Goal: Transaction & Acquisition: Purchase product/service

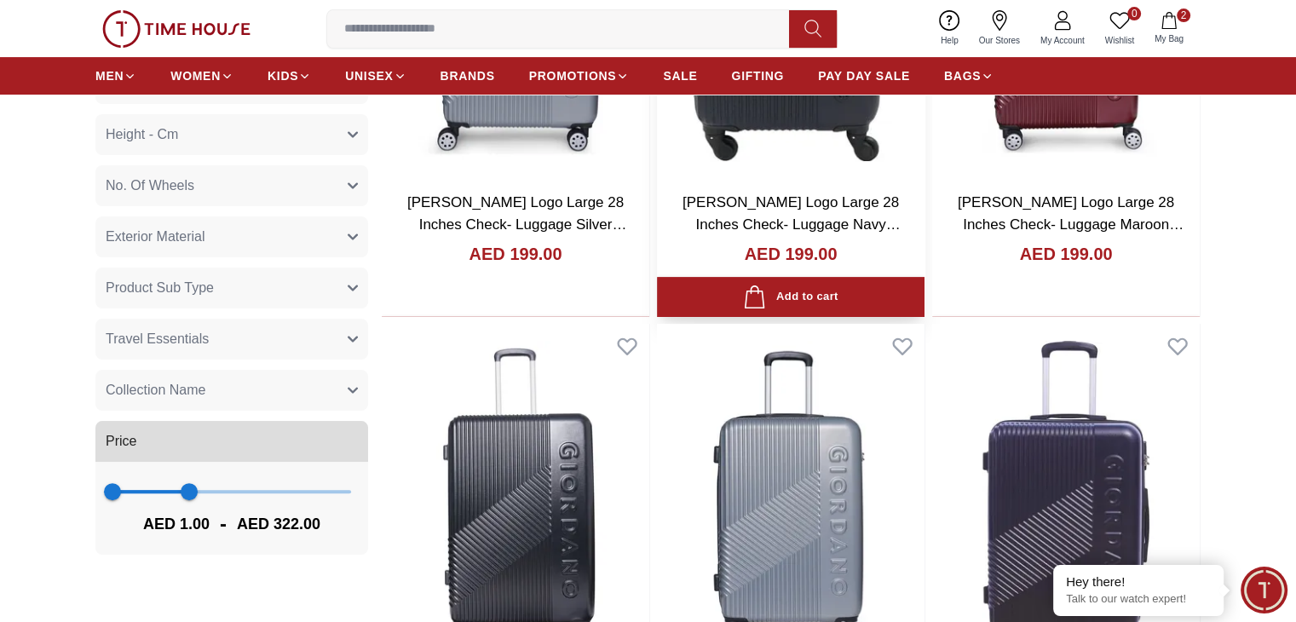
scroll to position [511, 0]
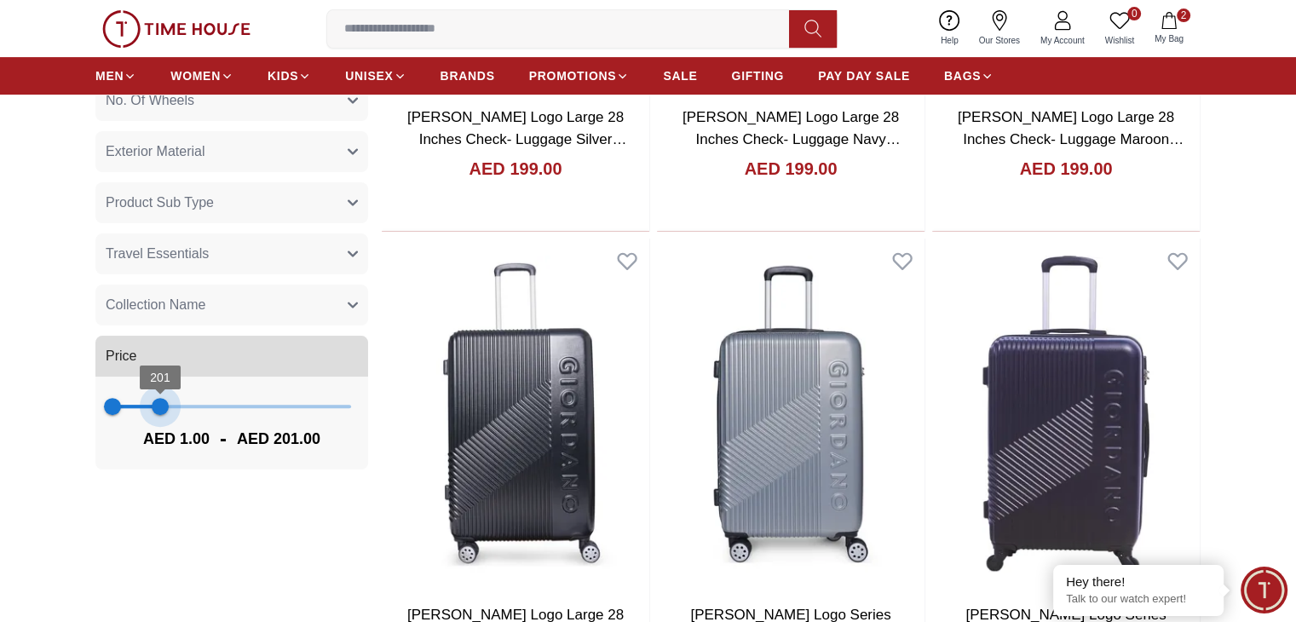
drag, startPoint x: 187, startPoint y: 410, endPoint x: 160, endPoint y: 412, distance: 27.3
click at [160, 412] on span "201" at bounding box center [160, 406] width 17 height 17
click at [153, 412] on span "172" at bounding box center [153, 406] width 17 height 17
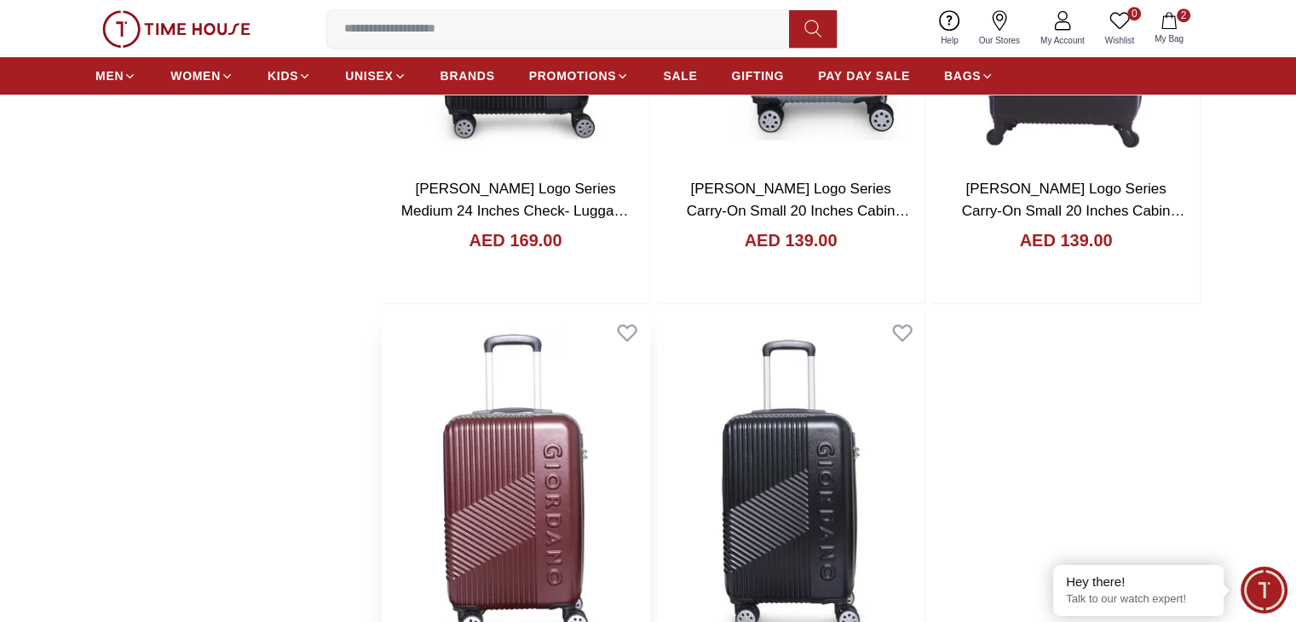
scroll to position [426, 0]
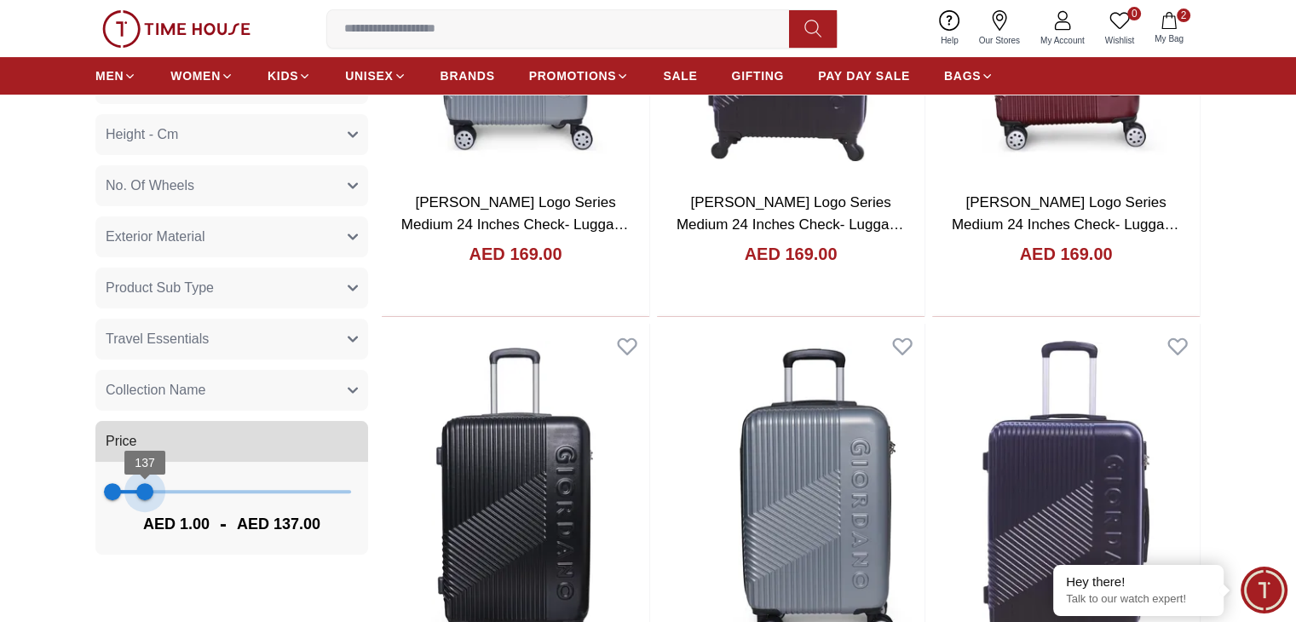
drag, startPoint x: 155, startPoint y: 494, endPoint x: 145, endPoint y: 493, distance: 10.3
click at [145, 493] on span "137" at bounding box center [144, 491] width 17 height 17
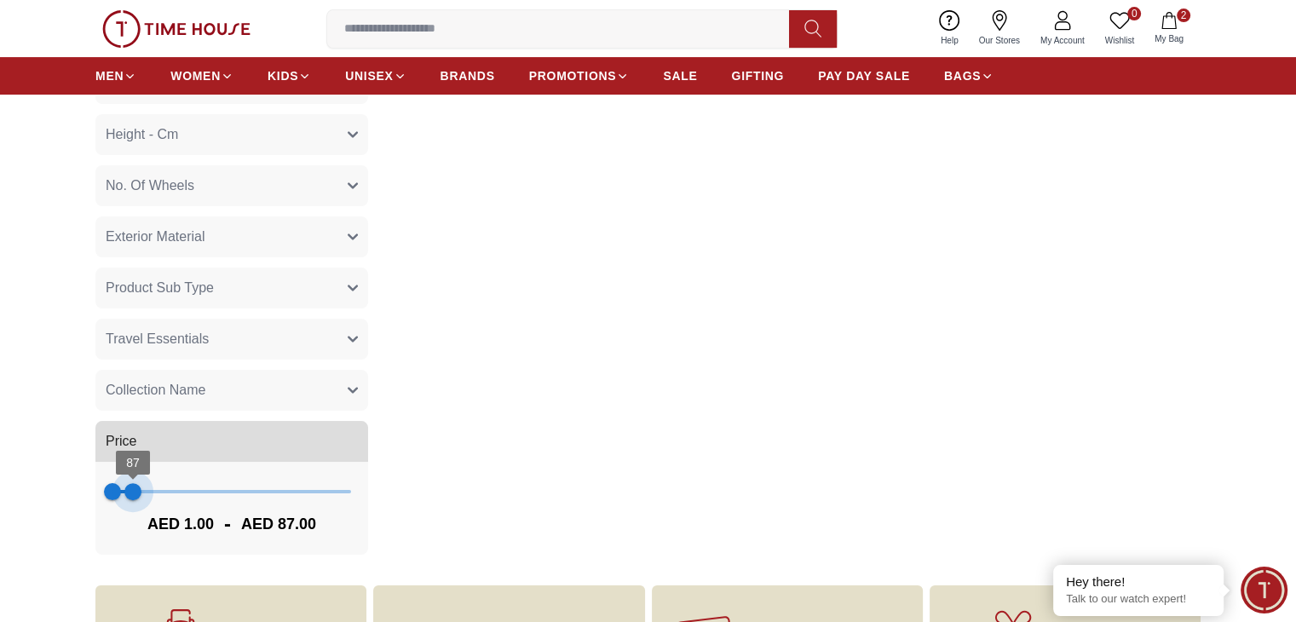
drag, startPoint x: 145, startPoint y: 493, endPoint x: 133, endPoint y: 494, distance: 12.0
click at [133, 494] on span "87" at bounding box center [132, 491] width 17 height 17
click at [140, 492] on span "115" at bounding box center [139, 491] width 17 height 17
type input "***"
click at [146, 492] on span "140" at bounding box center [145, 491] width 17 height 17
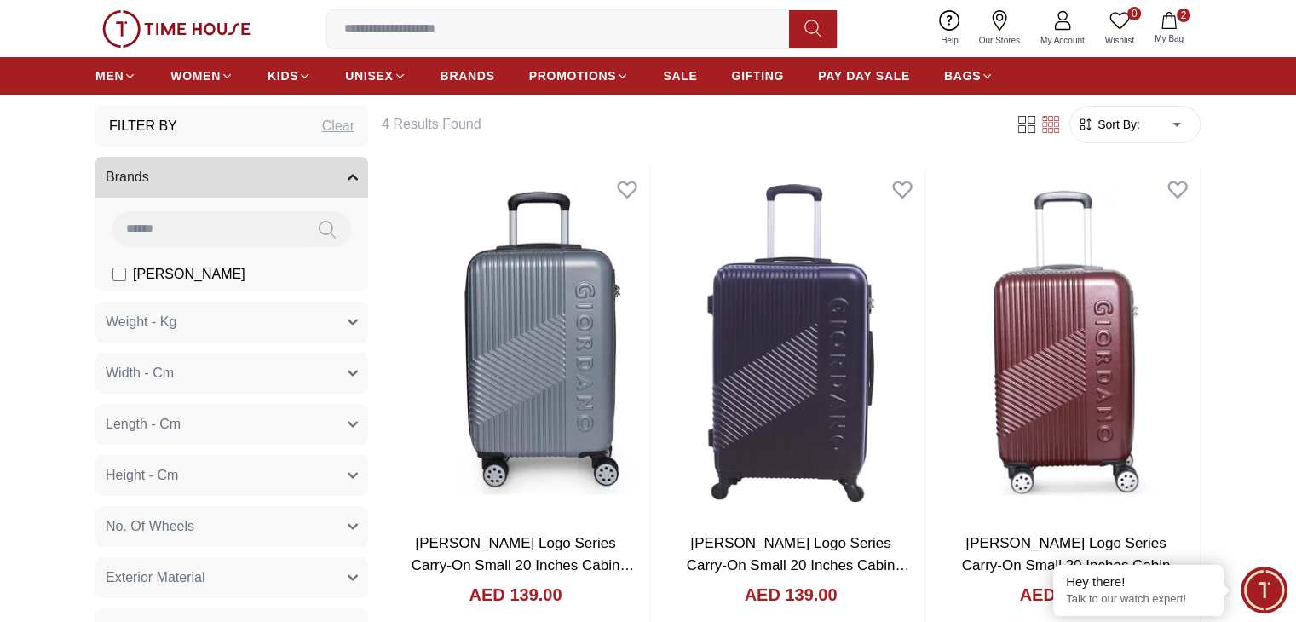
scroll to position [170, 0]
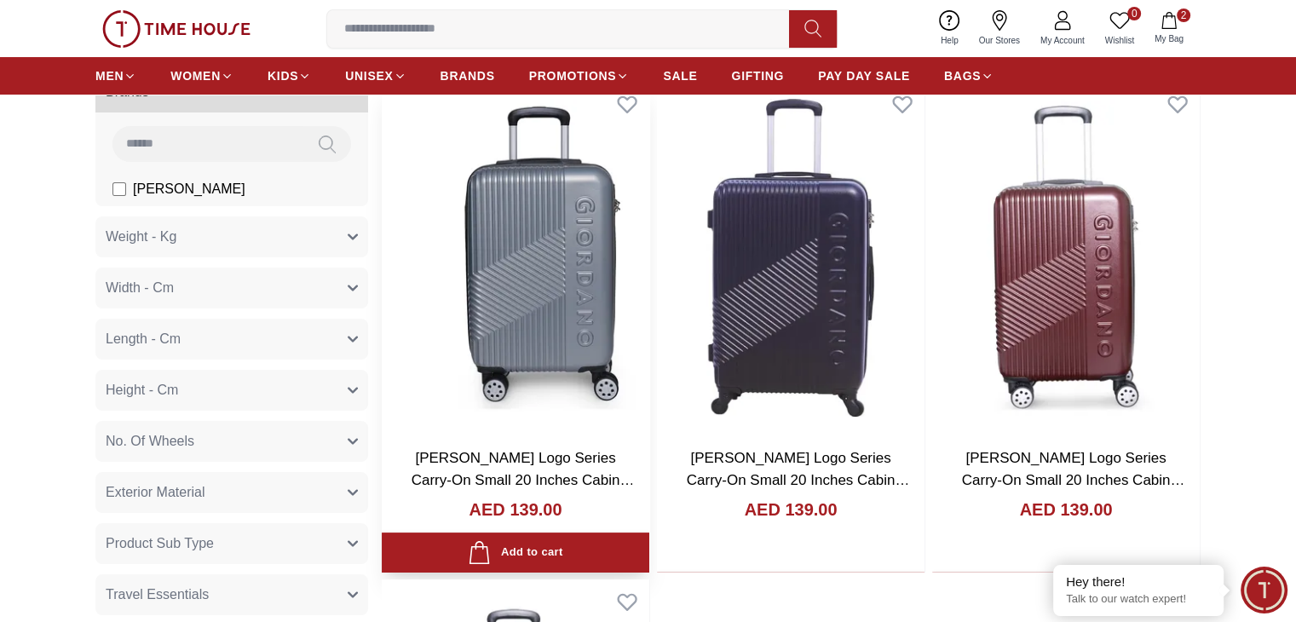
click at [525, 253] on img at bounding box center [516, 258] width 268 height 352
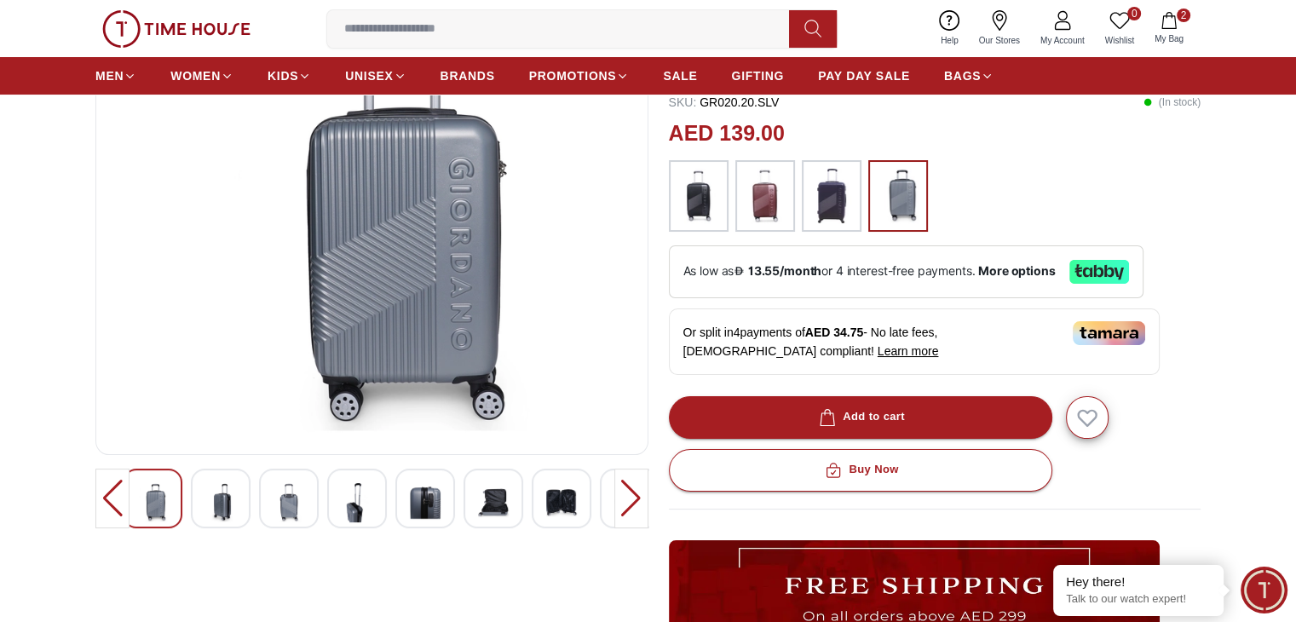
scroll to position [256, 0]
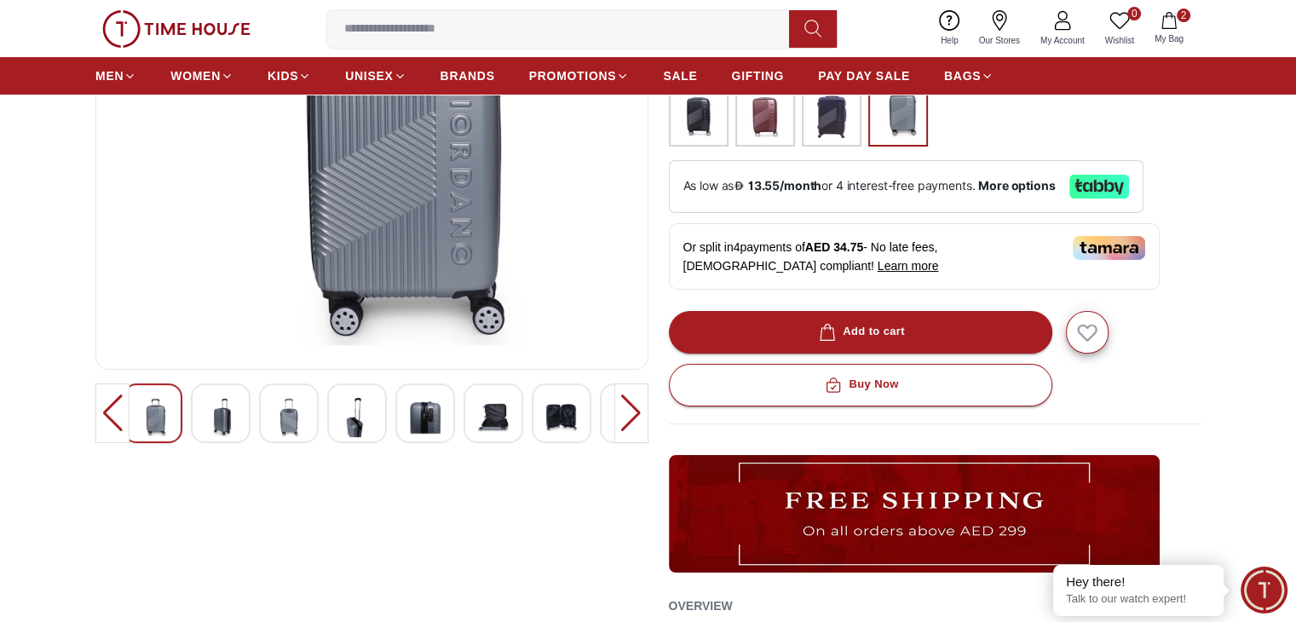
click at [109, 409] on div at bounding box center [112, 413] width 34 height 60
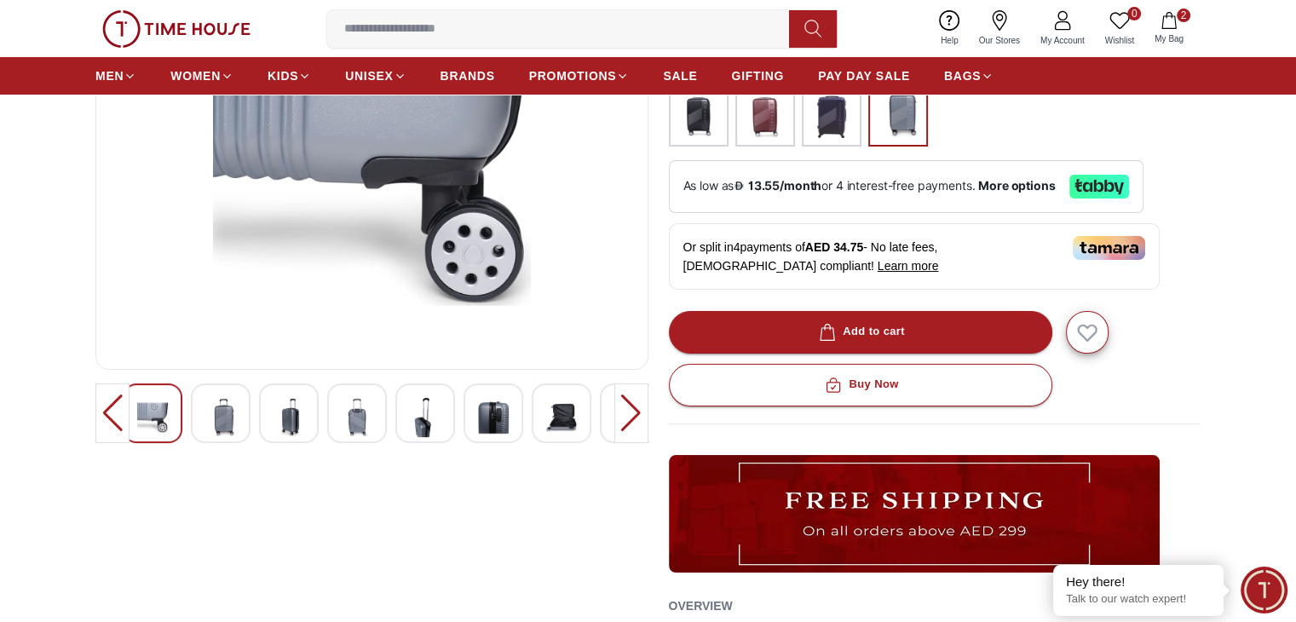
click at [109, 409] on div at bounding box center [112, 413] width 34 height 60
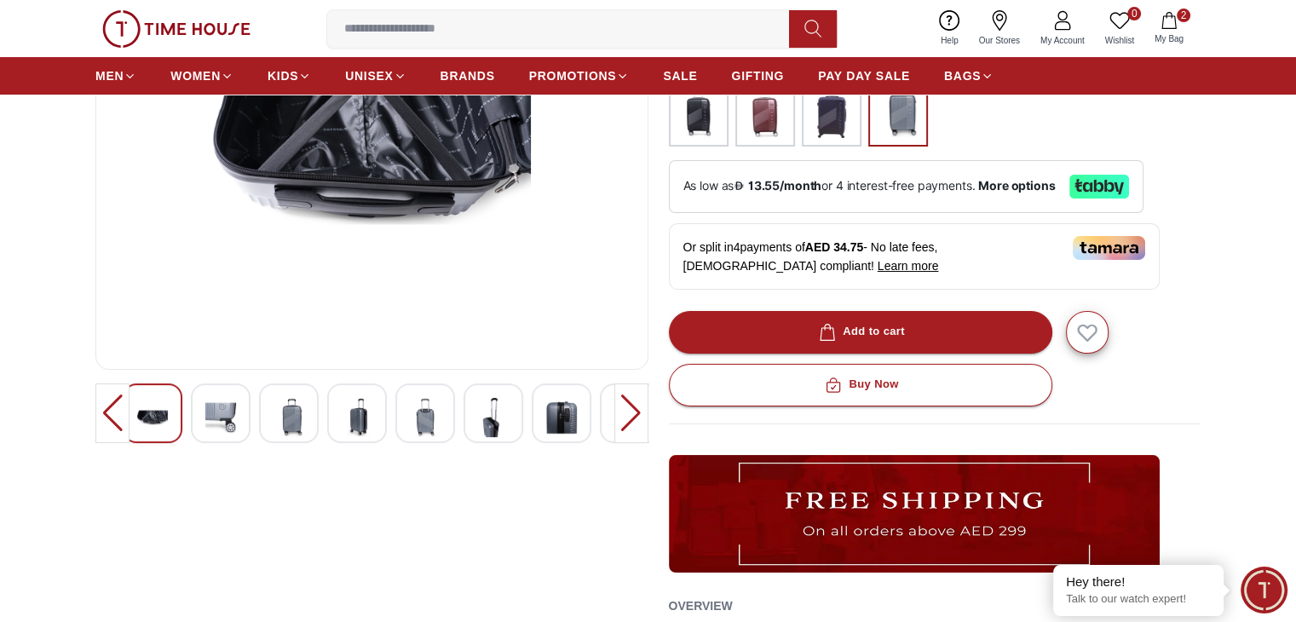
click at [109, 409] on div at bounding box center [112, 413] width 34 height 60
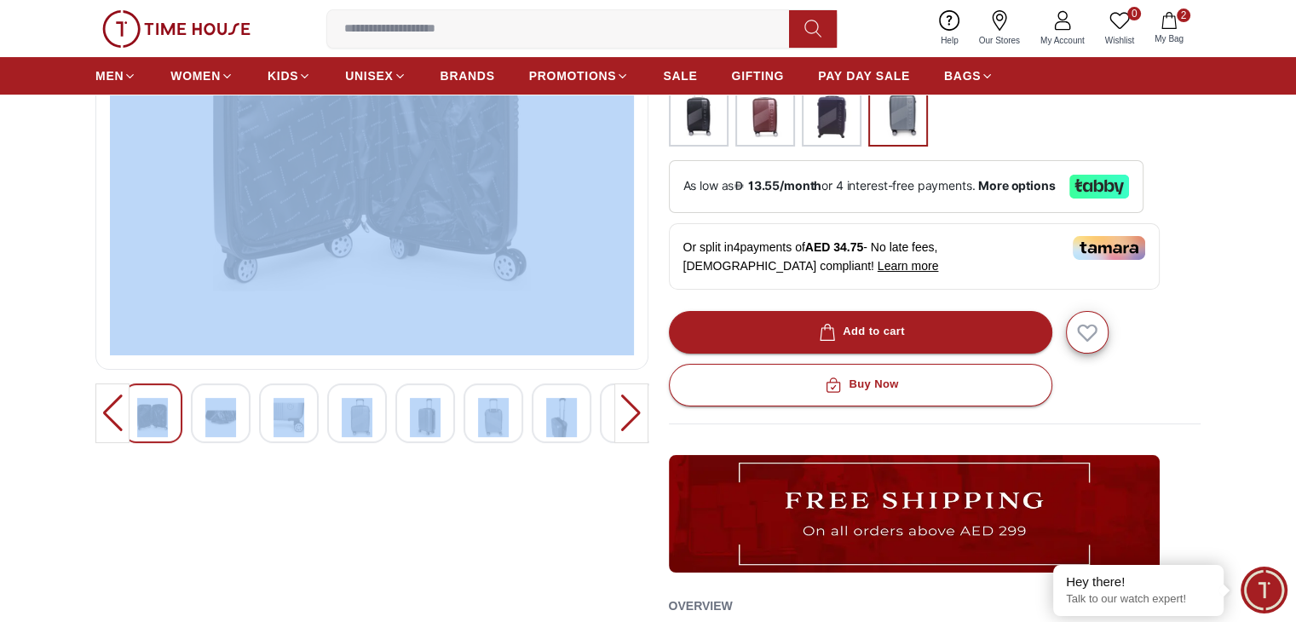
click at [109, 409] on div at bounding box center [112, 413] width 34 height 60
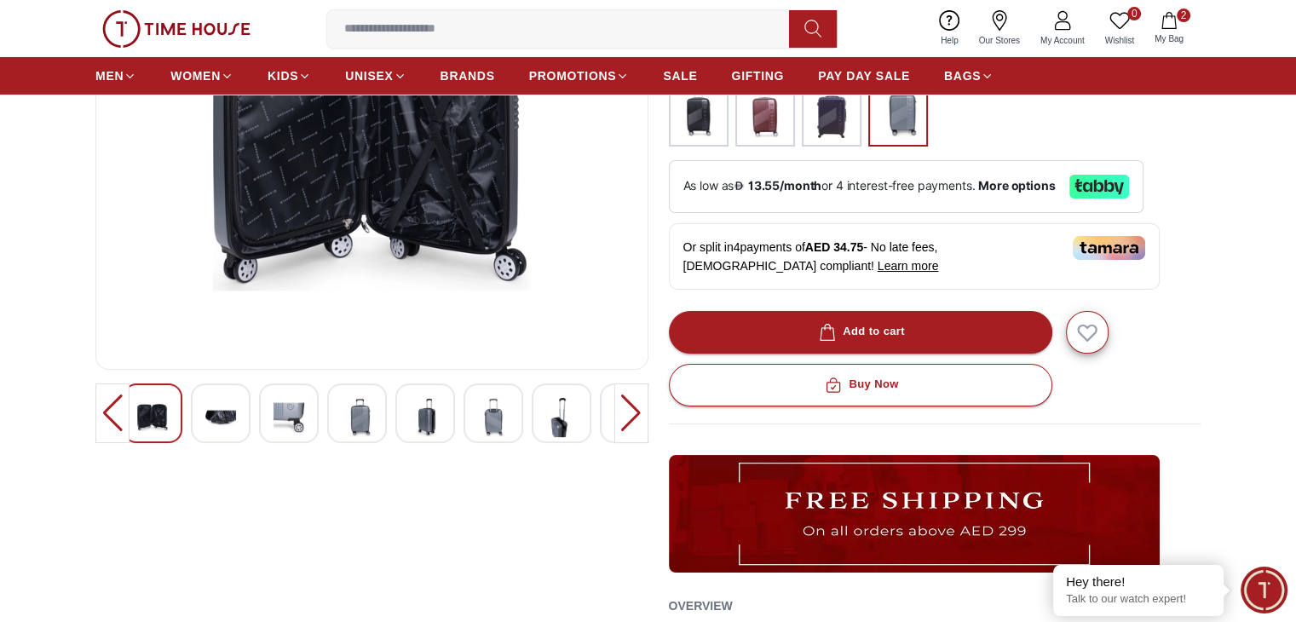
click at [109, 409] on div at bounding box center [112, 413] width 34 height 60
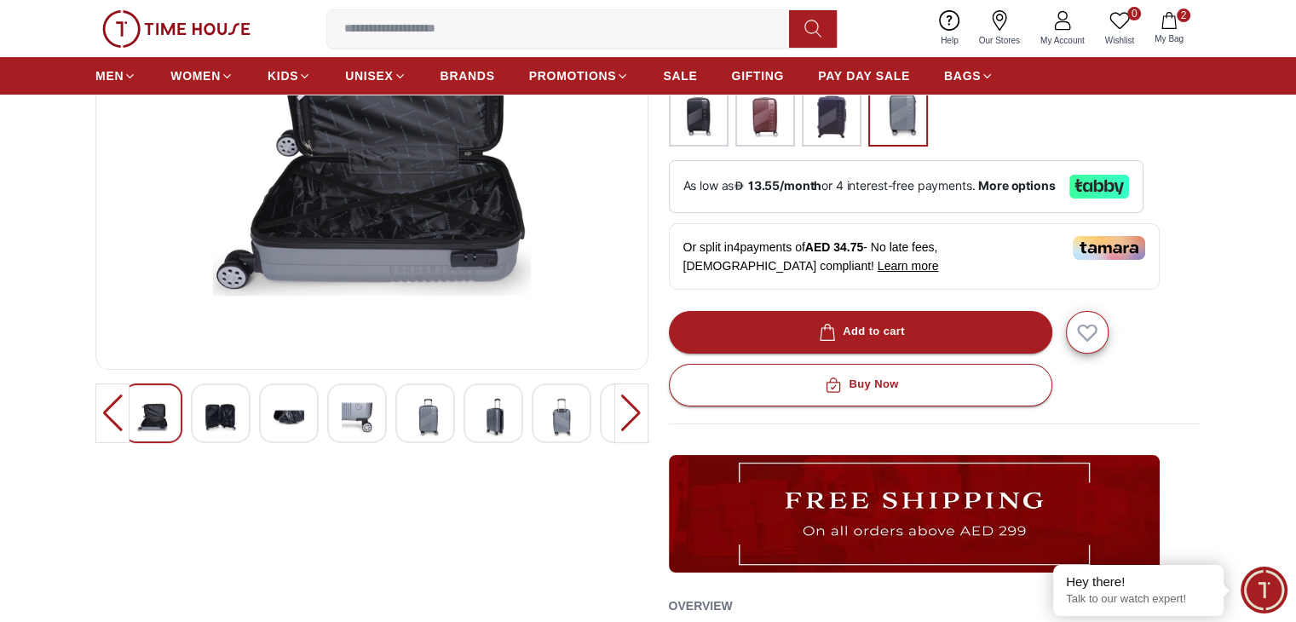
click at [109, 409] on div at bounding box center [112, 413] width 34 height 60
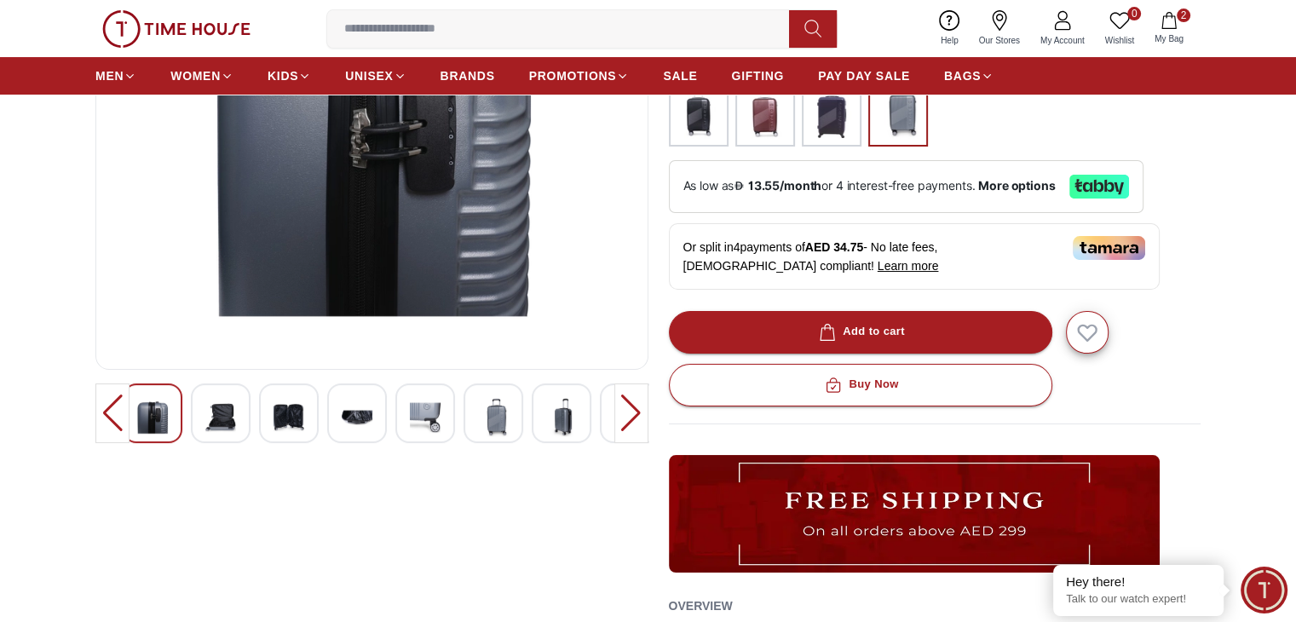
click at [109, 409] on div at bounding box center [112, 413] width 34 height 60
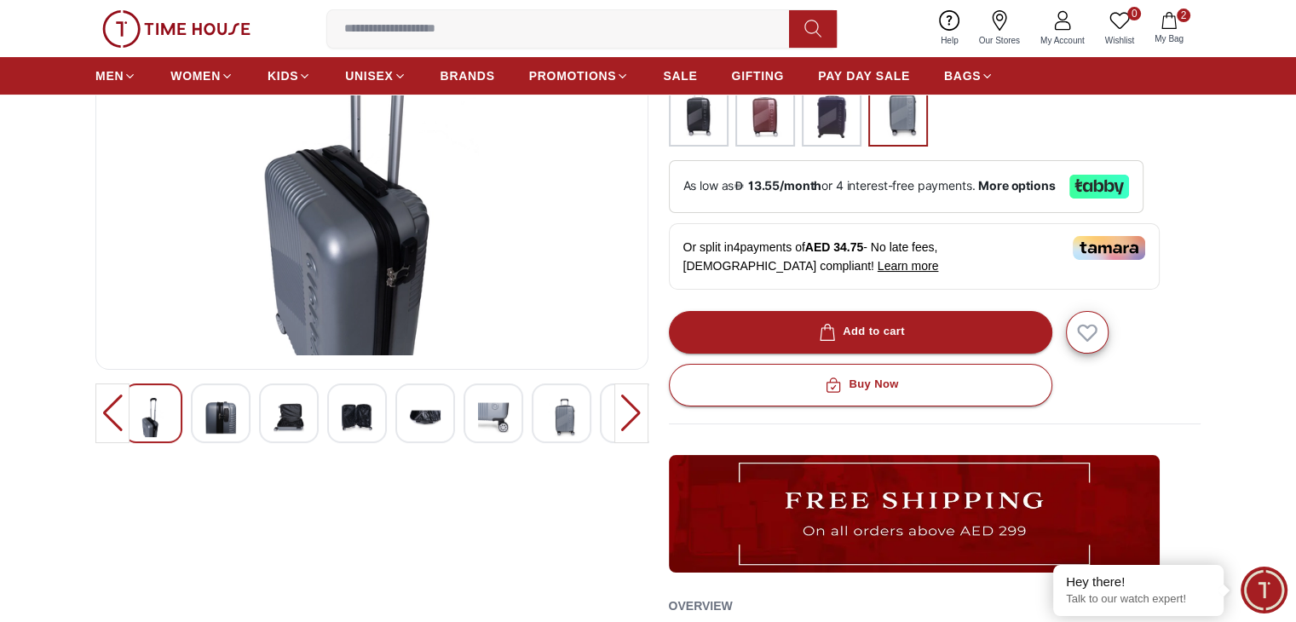
click at [109, 409] on div at bounding box center [112, 413] width 34 height 60
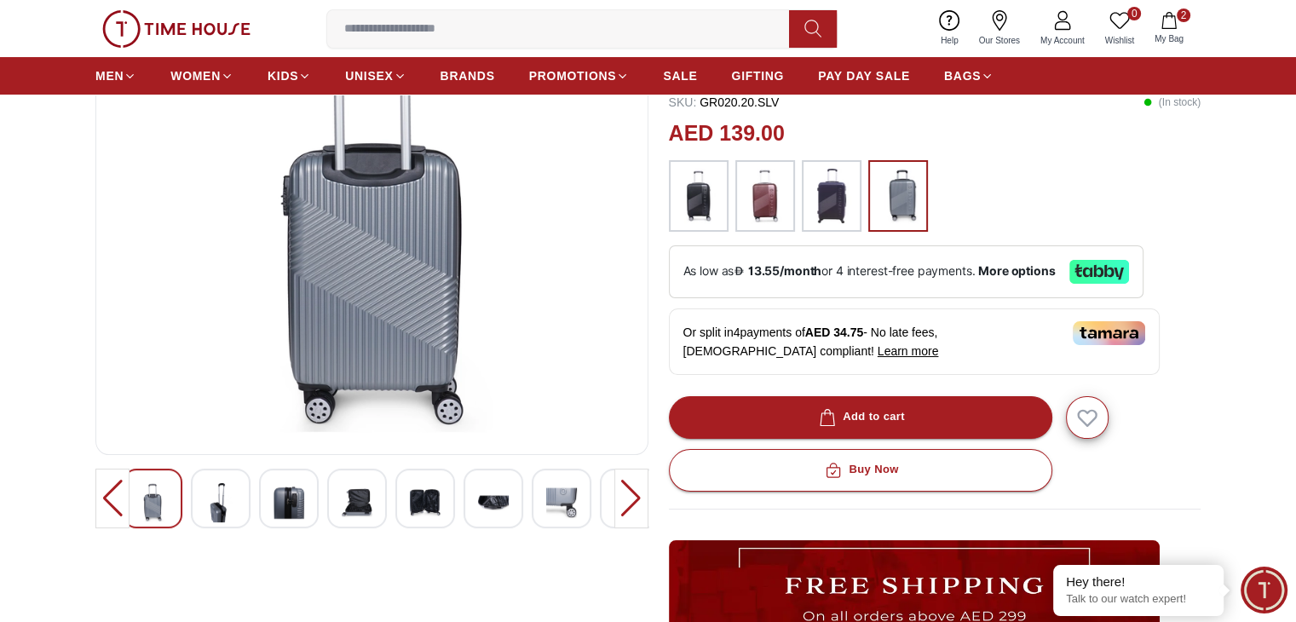
scroll to position [85, 0]
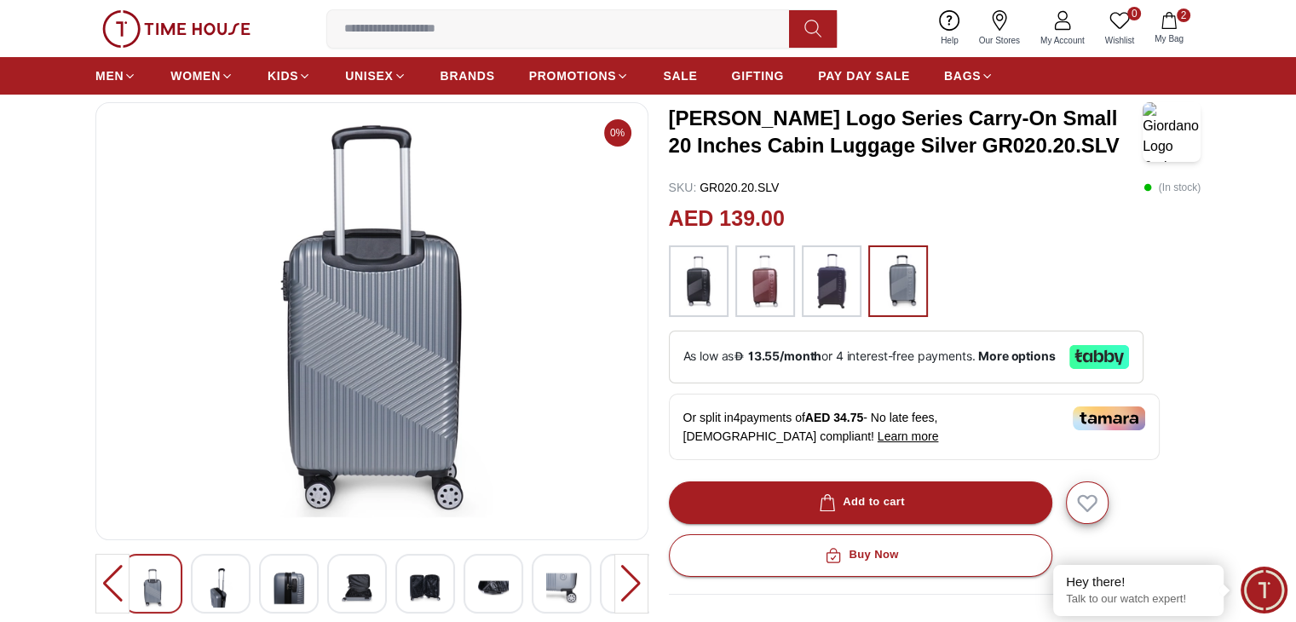
click at [624, 578] on div at bounding box center [631, 584] width 34 height 60
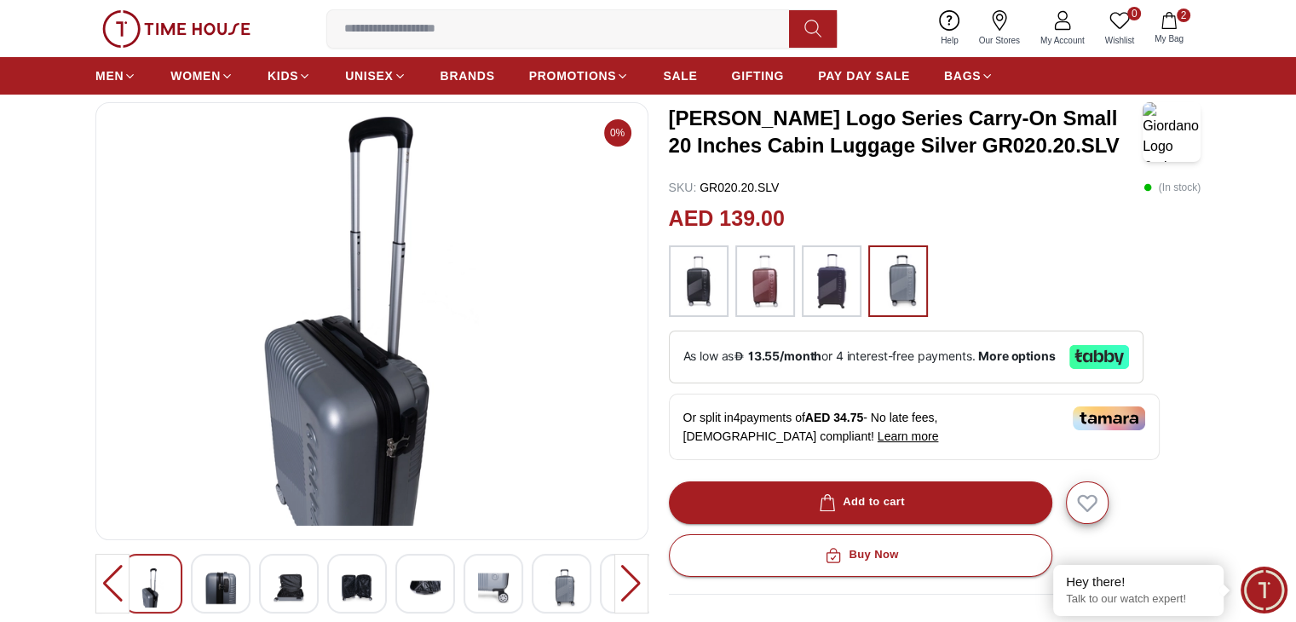
click at [624, 578] on div at bounding box center [631, 584] width 34 height 60
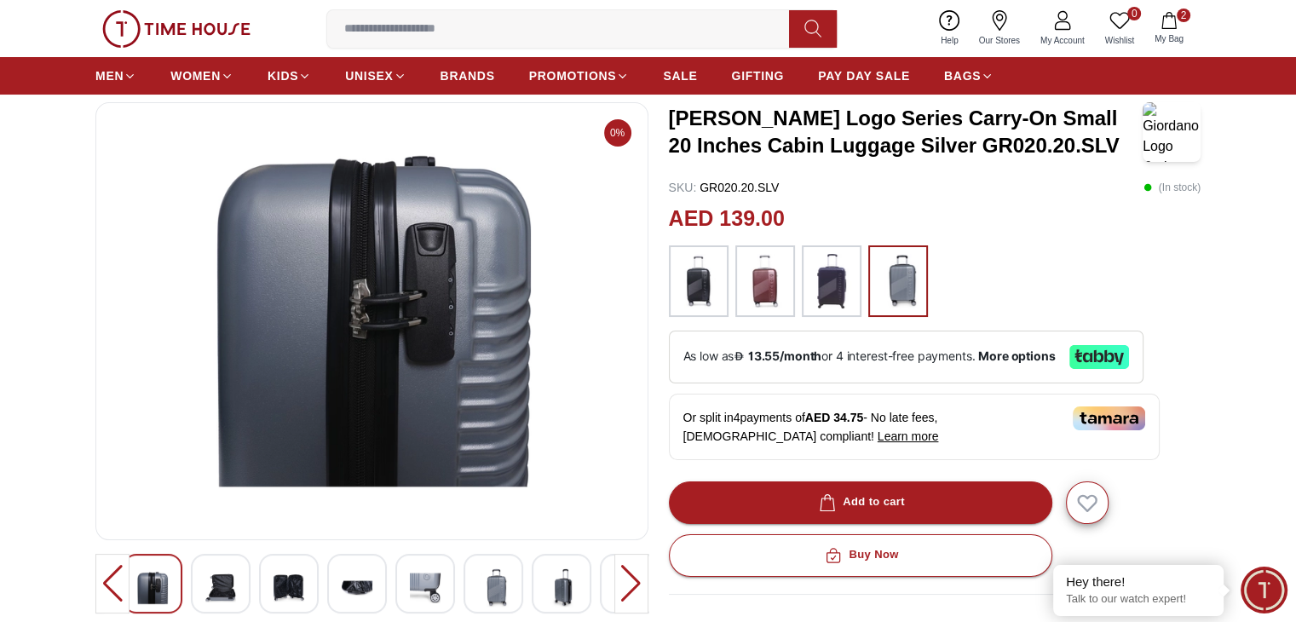
click at [624, 578] on div at bounding box center [631, 584] width 34 height 60
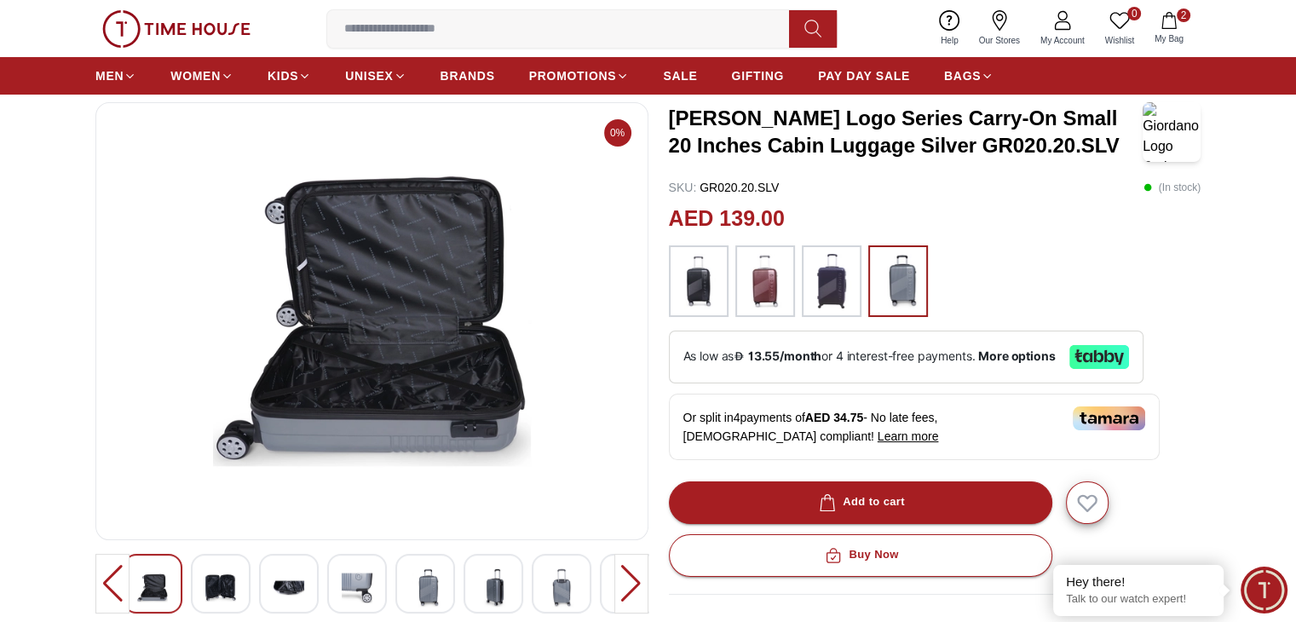
click at [624, 578] on div at bounding box center [631, 584] width 34 height 60
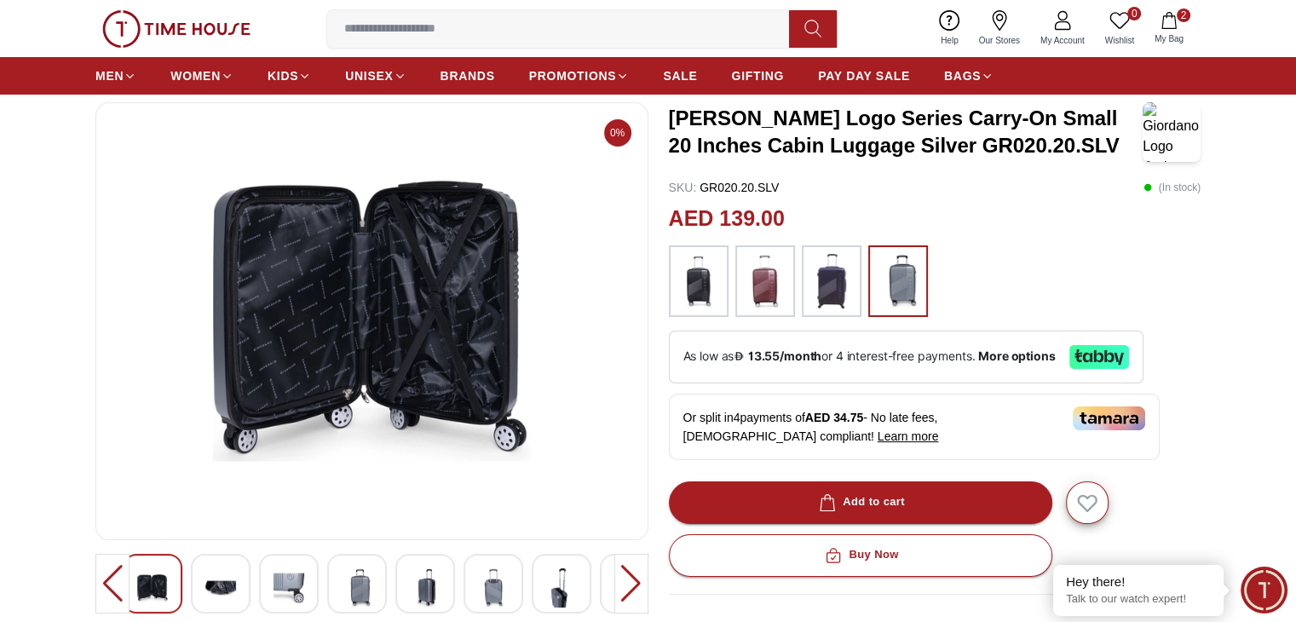
click at [624, 578] on div at bounding box center [631, 584] width 34 height 60
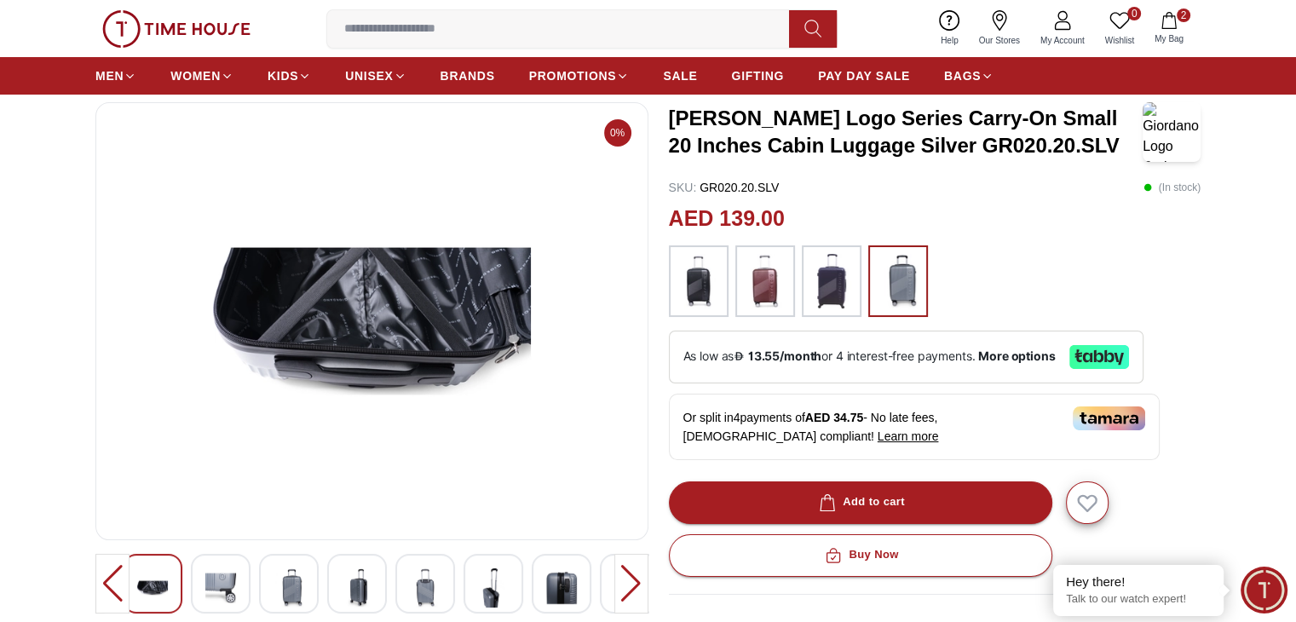
click at [624, 578] on div at bounding box center [631, 584] width 34 height 60
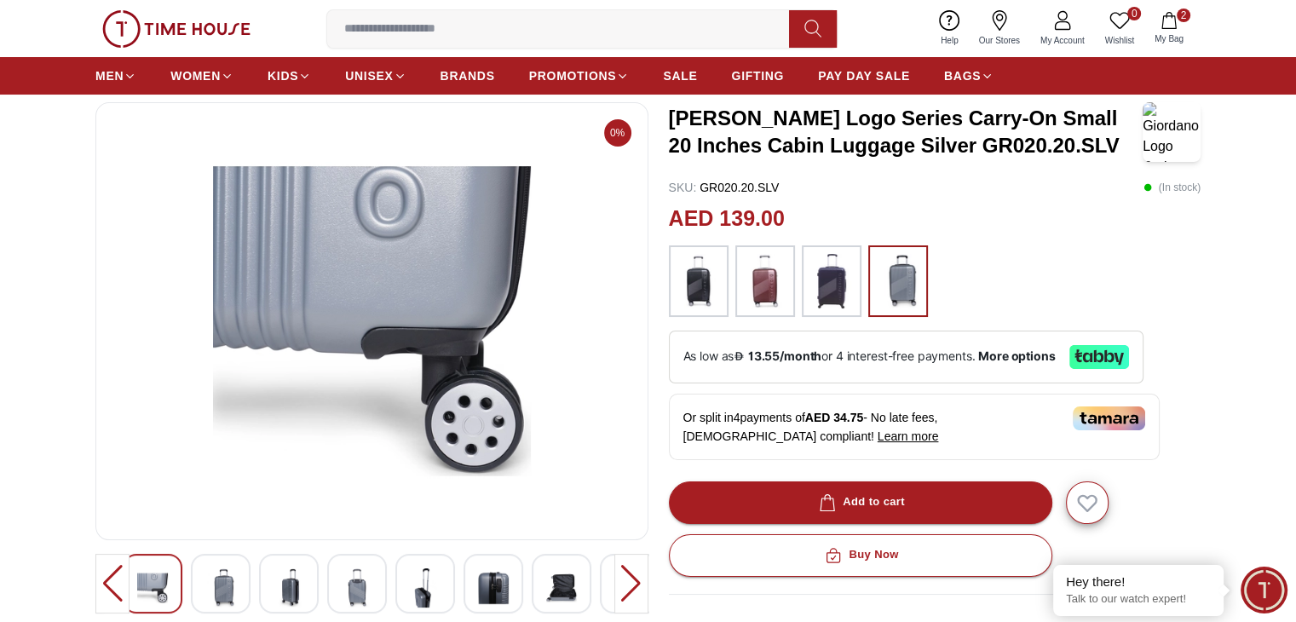
click at [624, 578] on div at bounding box center [631, 584] width 34 height 60
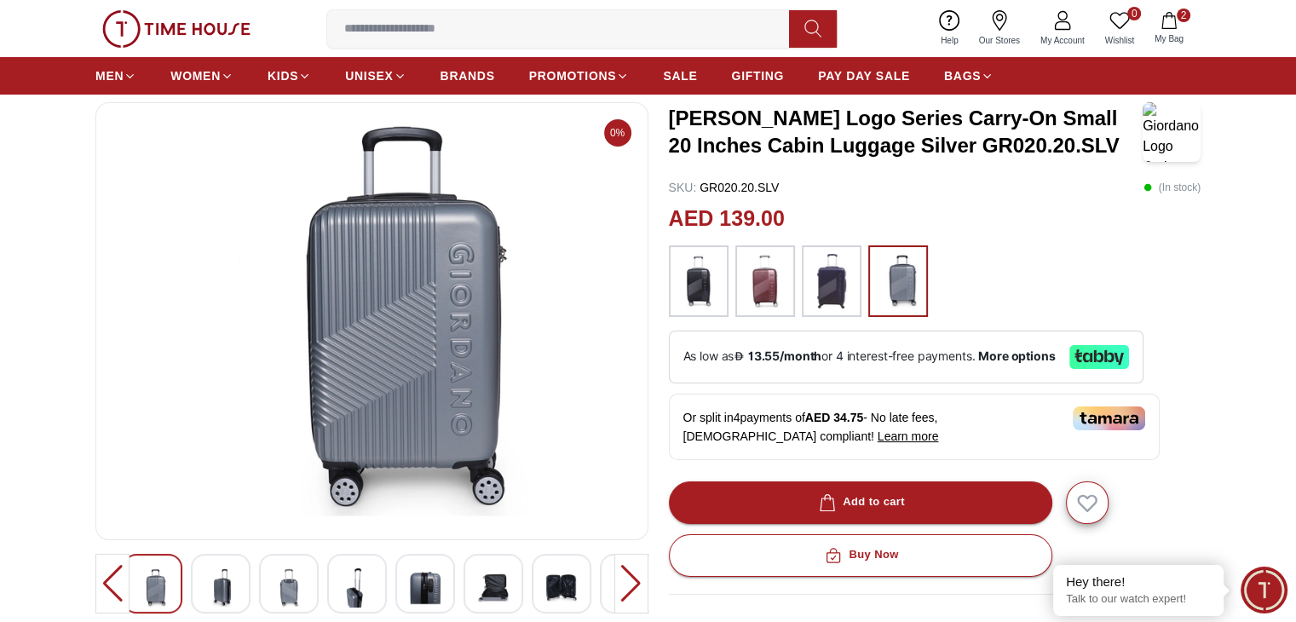
click at [624, 578] on div at bounding box center [631, 584] width 34 height 60
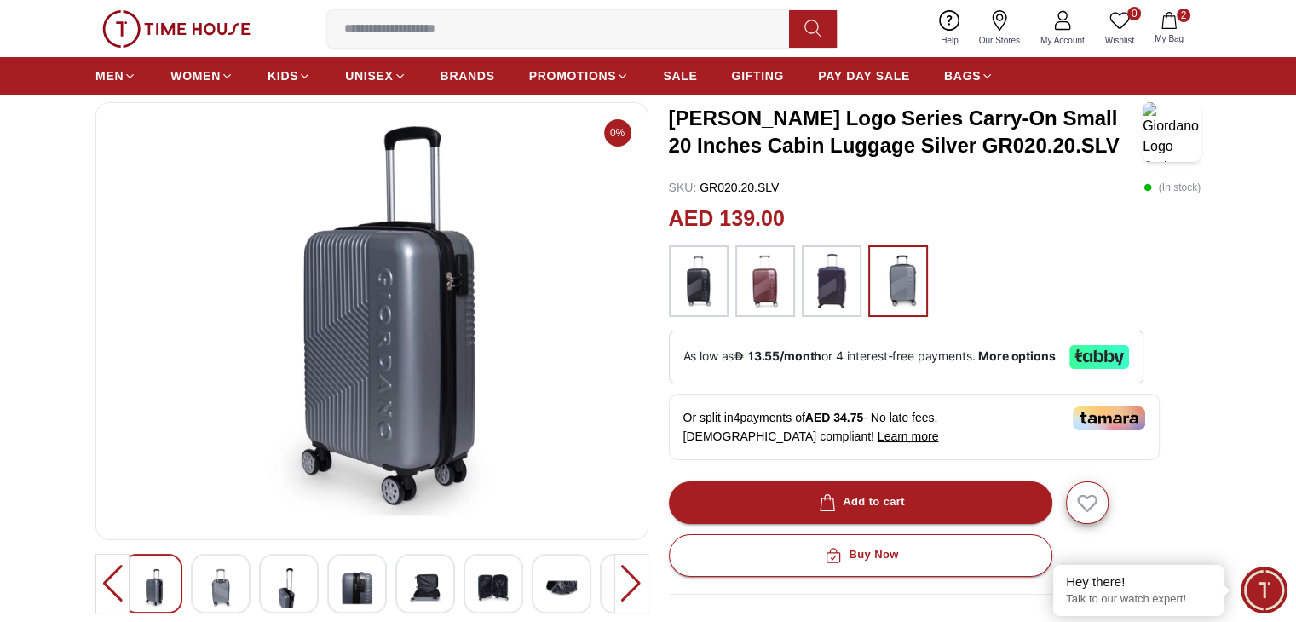
click at [624, 578] on div at bounding box center [631, 584] width 34 height 60
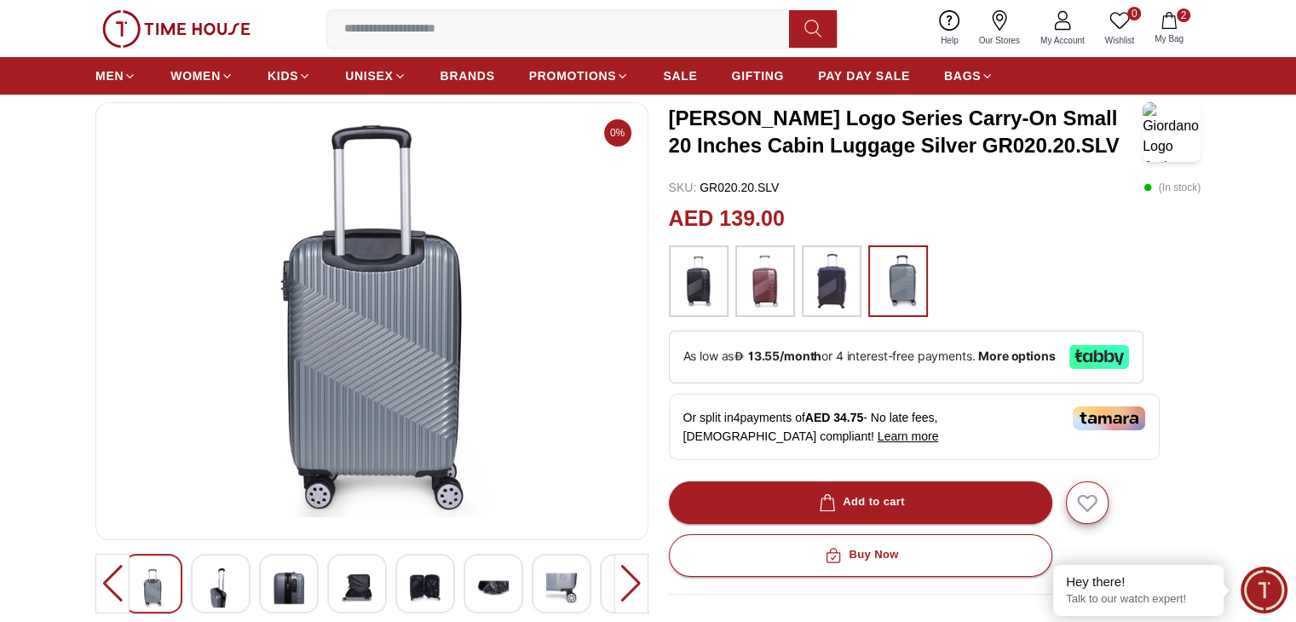
click at [624, 578] on div at bounding box center [631, 584] width 34 height 60
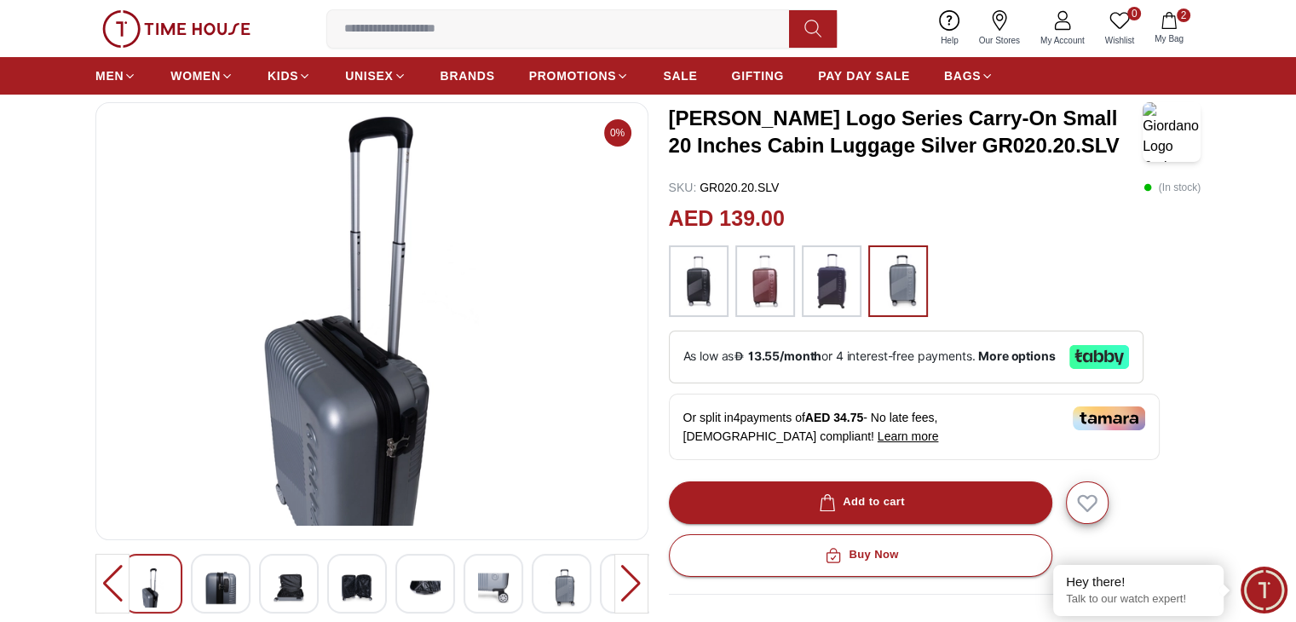
click at [624, 578] on div at bounding box center [631, 584] width 34 height 60
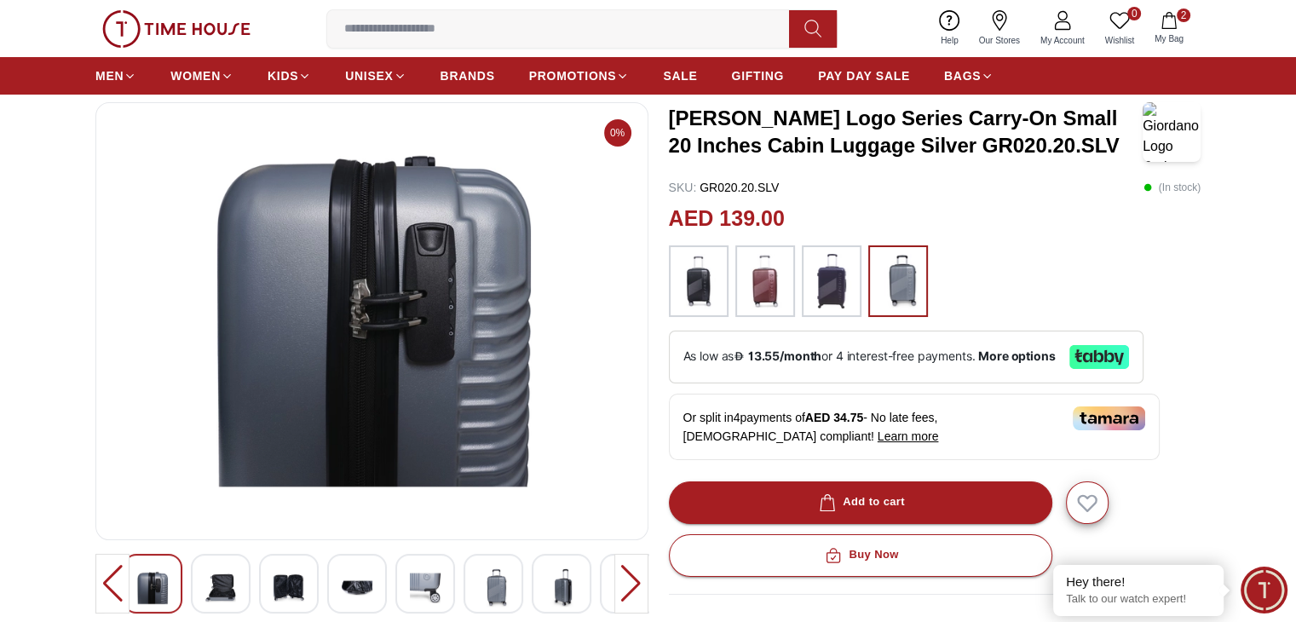
click at [624, 578] on div at bounding box center [631, 584] width 34 height 60
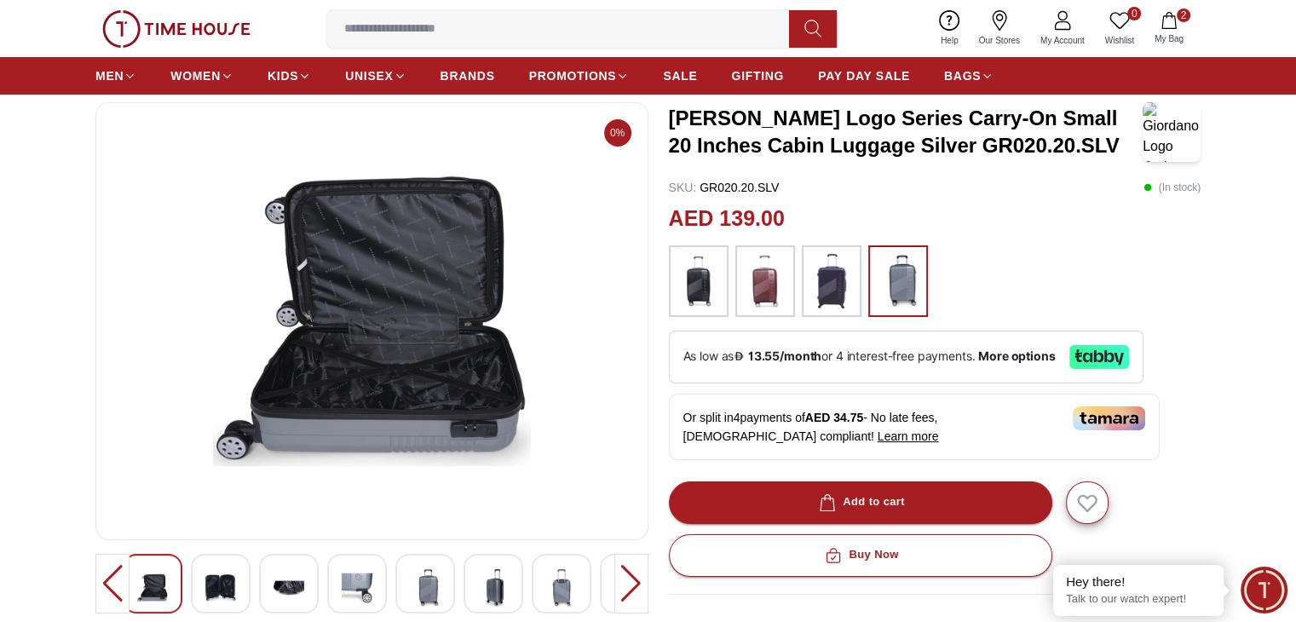
click at [624, 578] on div at bounding box center [631, 584] width 34 height 60
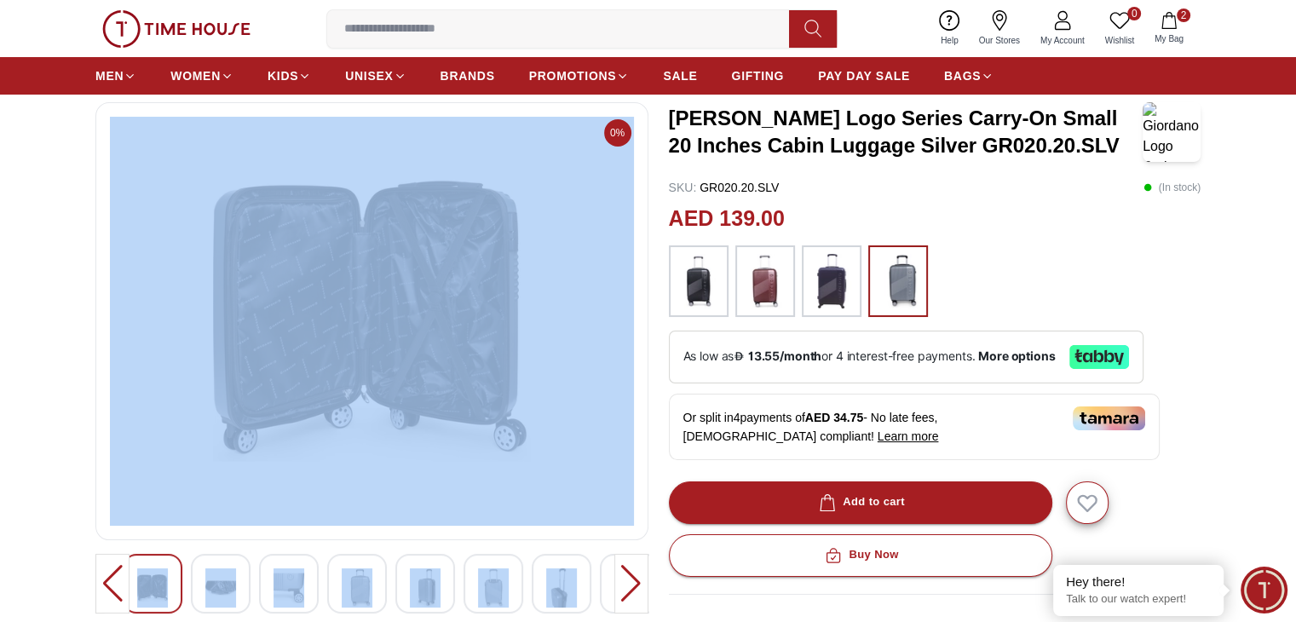
click at [624, 578] on div at bounding box center [631, 584] width 34 height 60
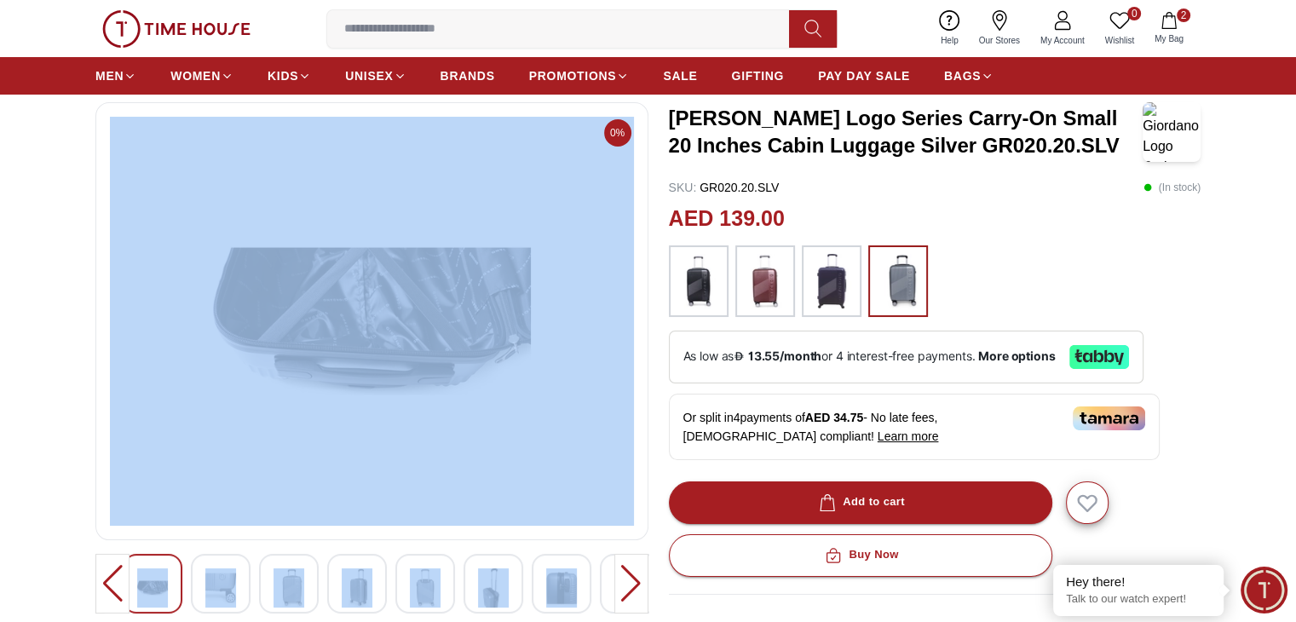
click at [624, 578] on div at bounding box center [631, 584] width 34 height 60
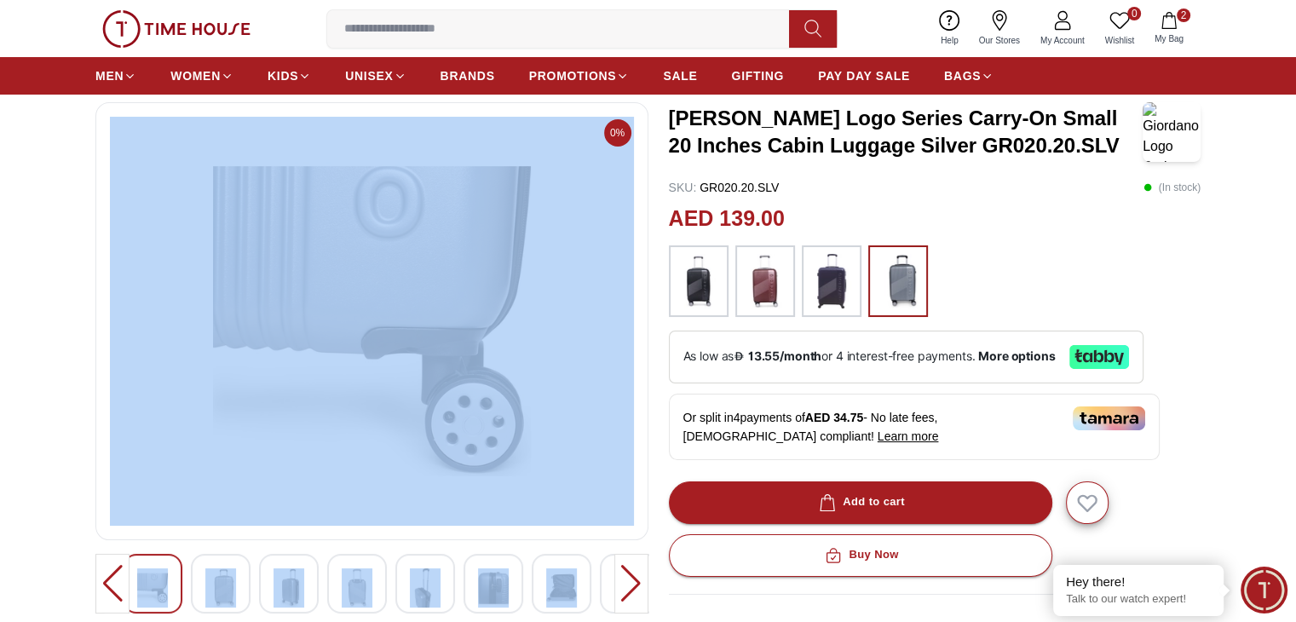
click at [624, 578] on div at bounding box center [631, 584] width 34 height 60
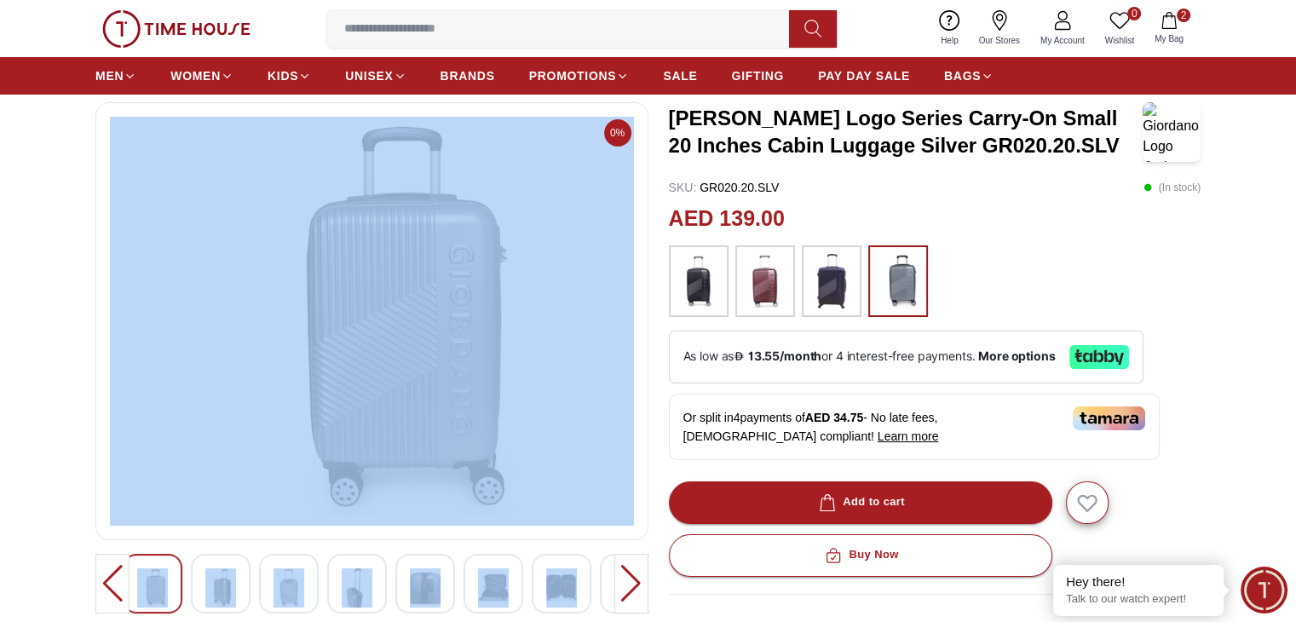
click at [624, 578] on div at bounding box center [631, 584] width 34 height 60
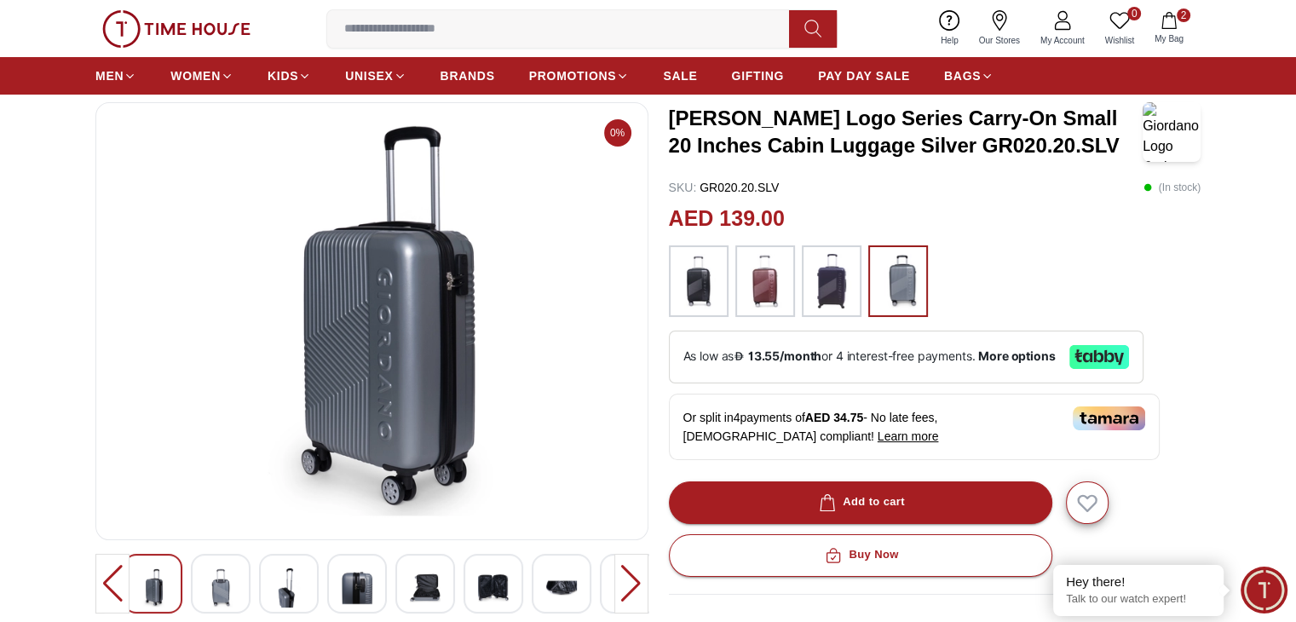
click at [624, 578] on div at bounding box center [631, 584] width 34 height 60
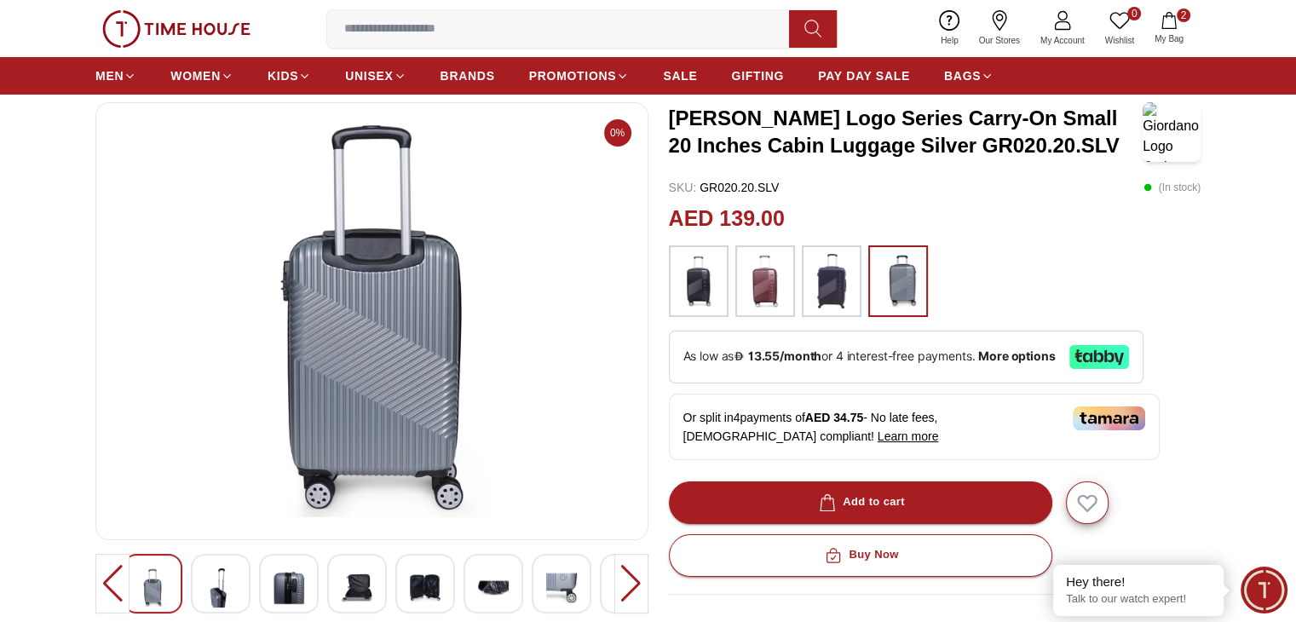
click at [624, 578] on div at bounding box center [631, 584] width 34 height 60
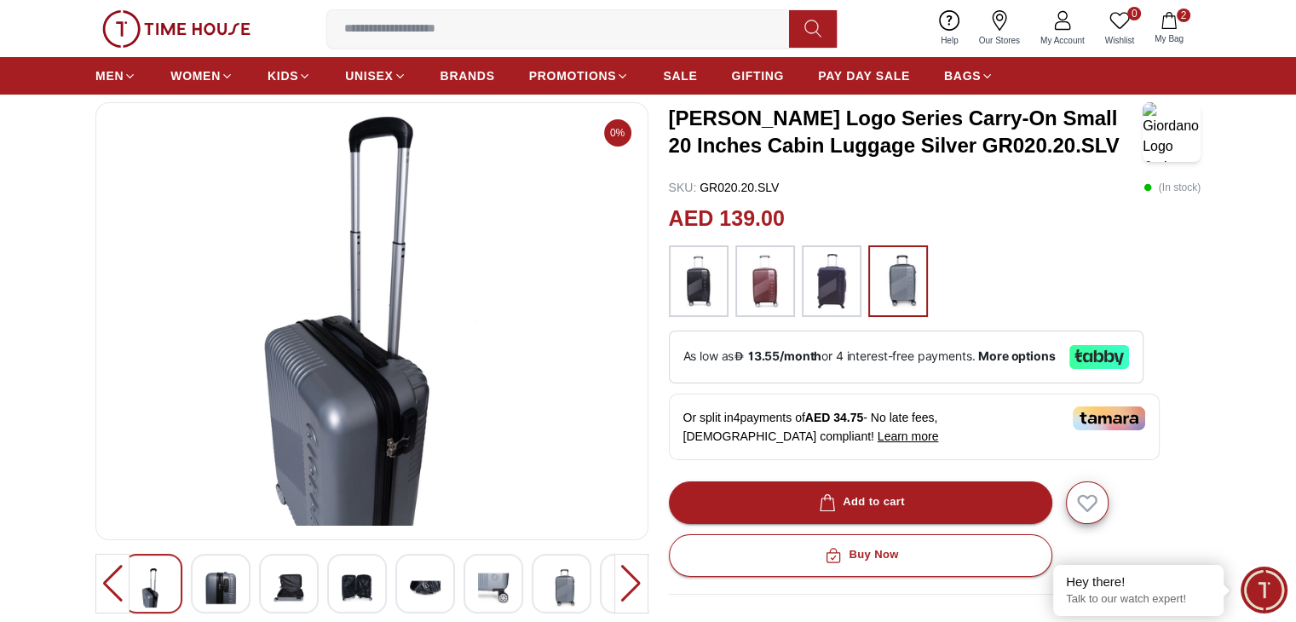
click at [624, 578] on div at bounding box center [631, 584] width 34 height 60
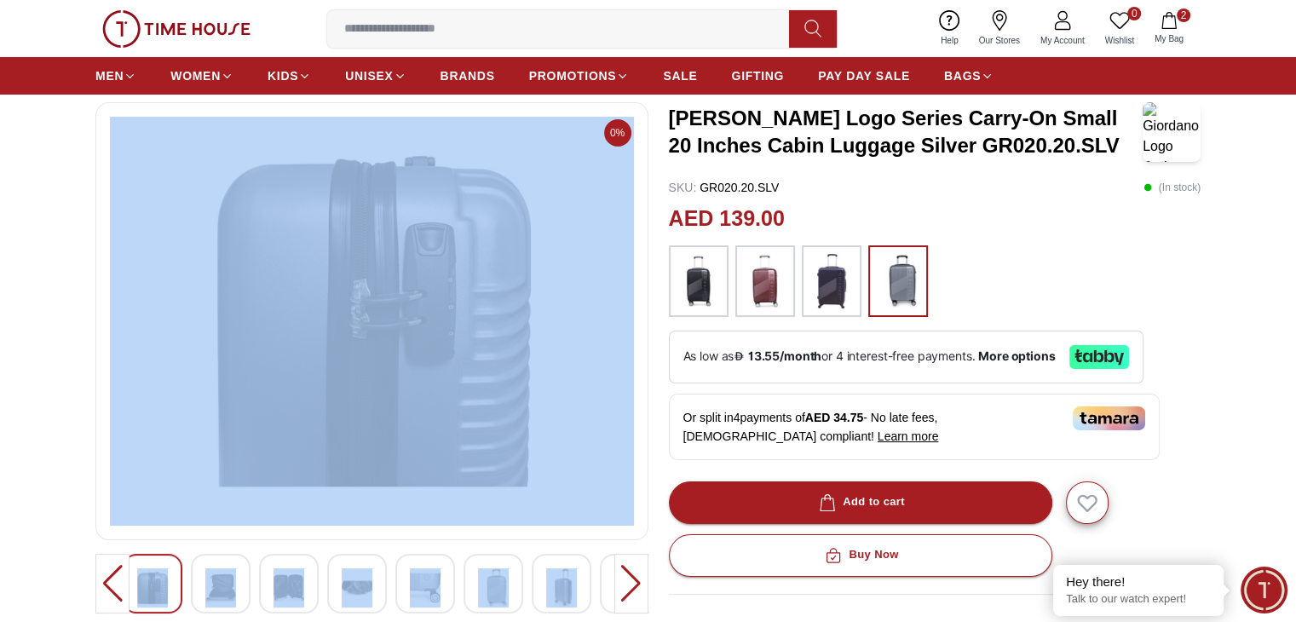
click at [624, 578] on div at bounding box center [631, 584] width 34 height 60
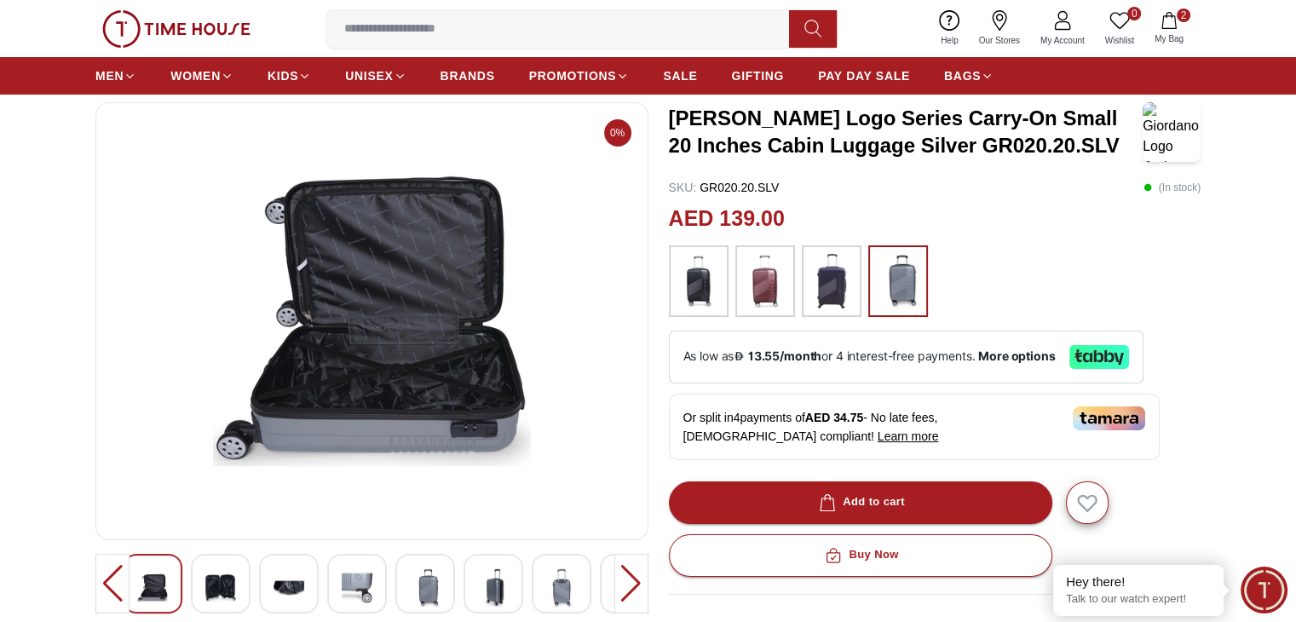
click at [624, 578] on div at bounding box center [631, 584] width 34 height 60
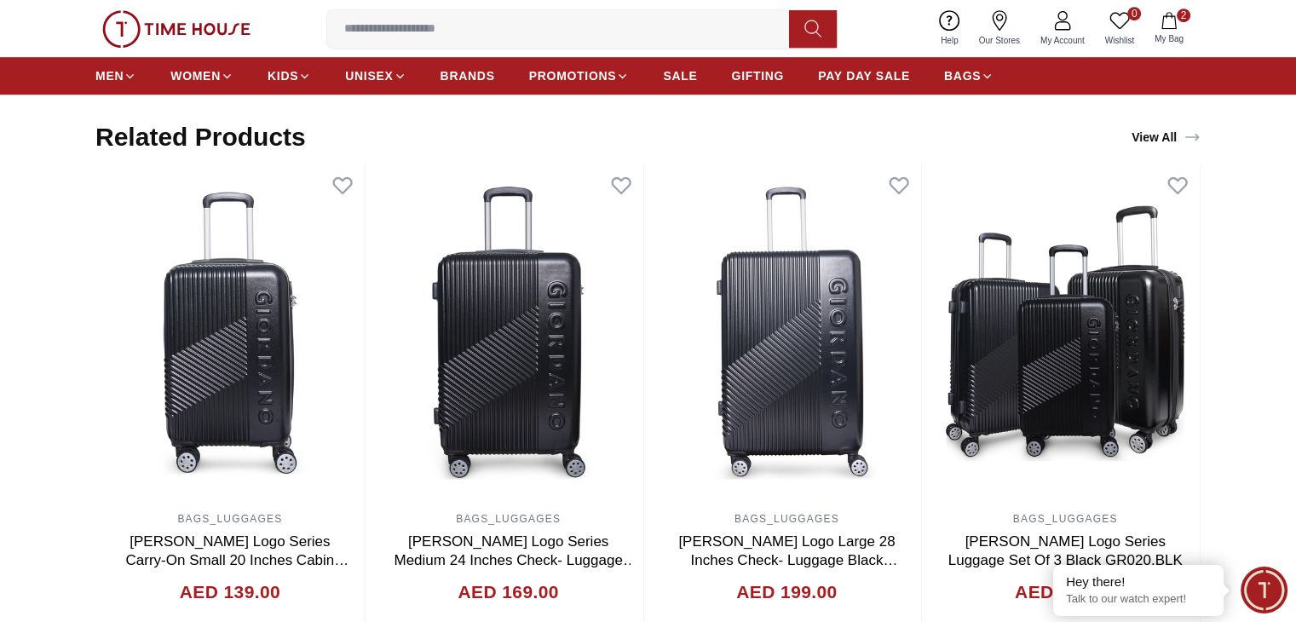
scroll to position [1193, 0]
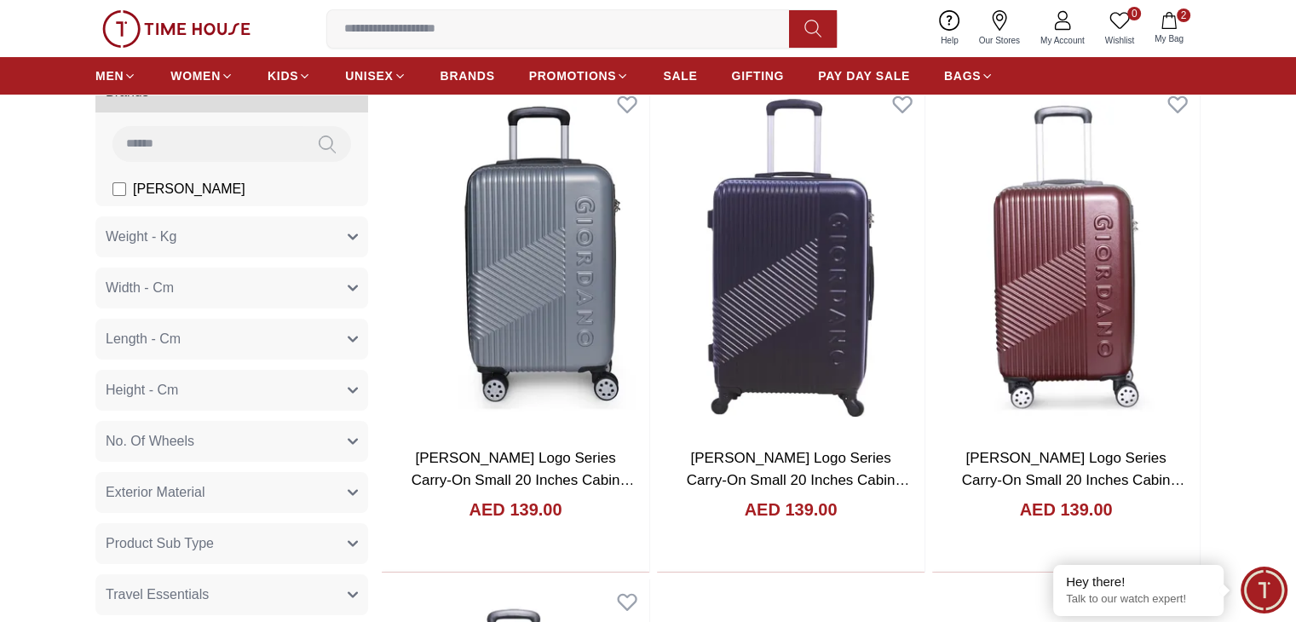
scroll to position [426, 0]
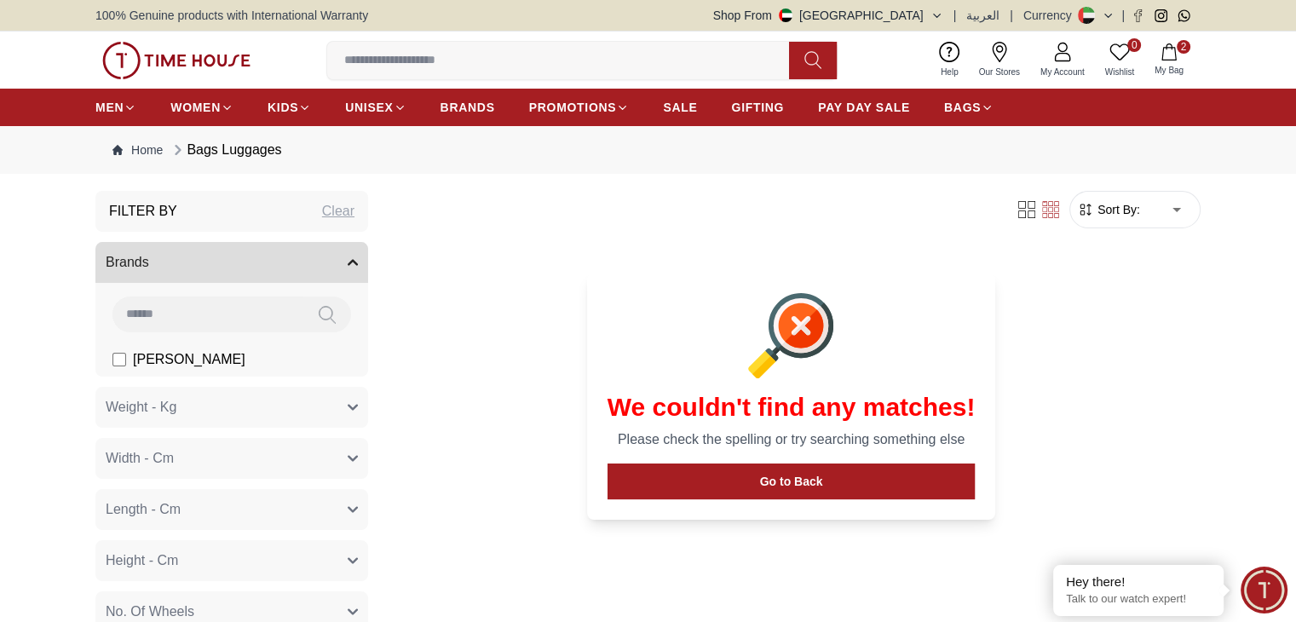
scroll to position [426, 0]
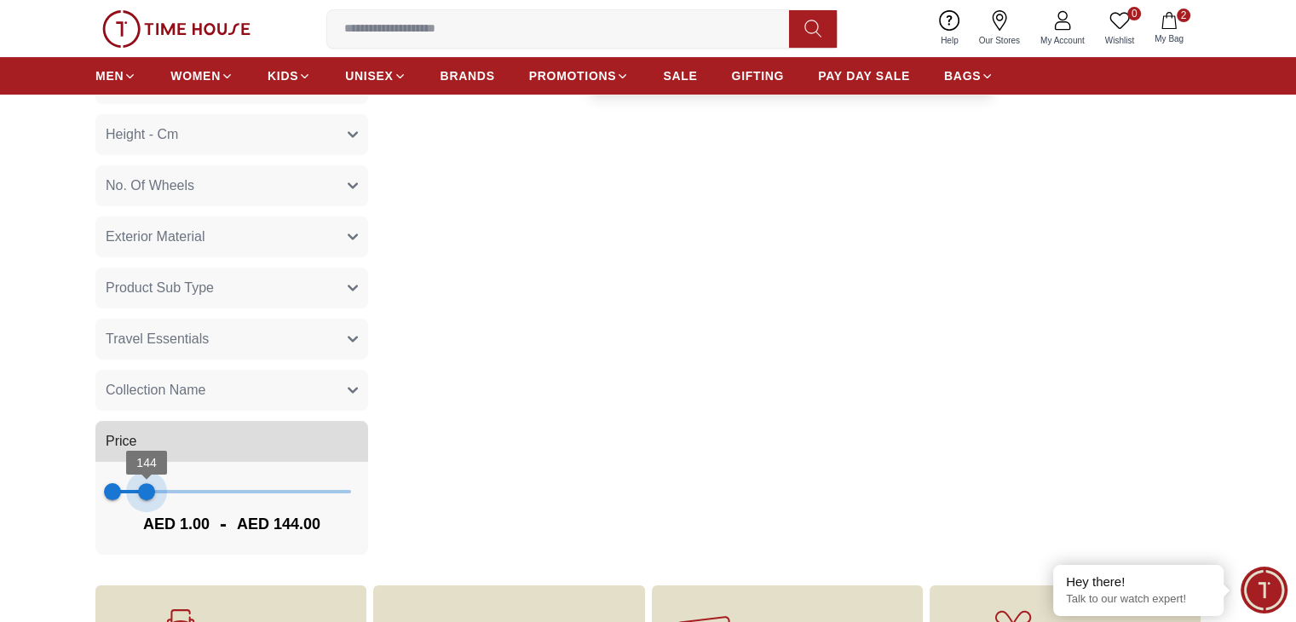
drag, startPoint x: 138, startPoint y: 491, endPoint x: 151, endPoint y: 491, distance: 12.8
click at [151, 491] on span "144" at bounding box center [146, 491] width 17 height 17
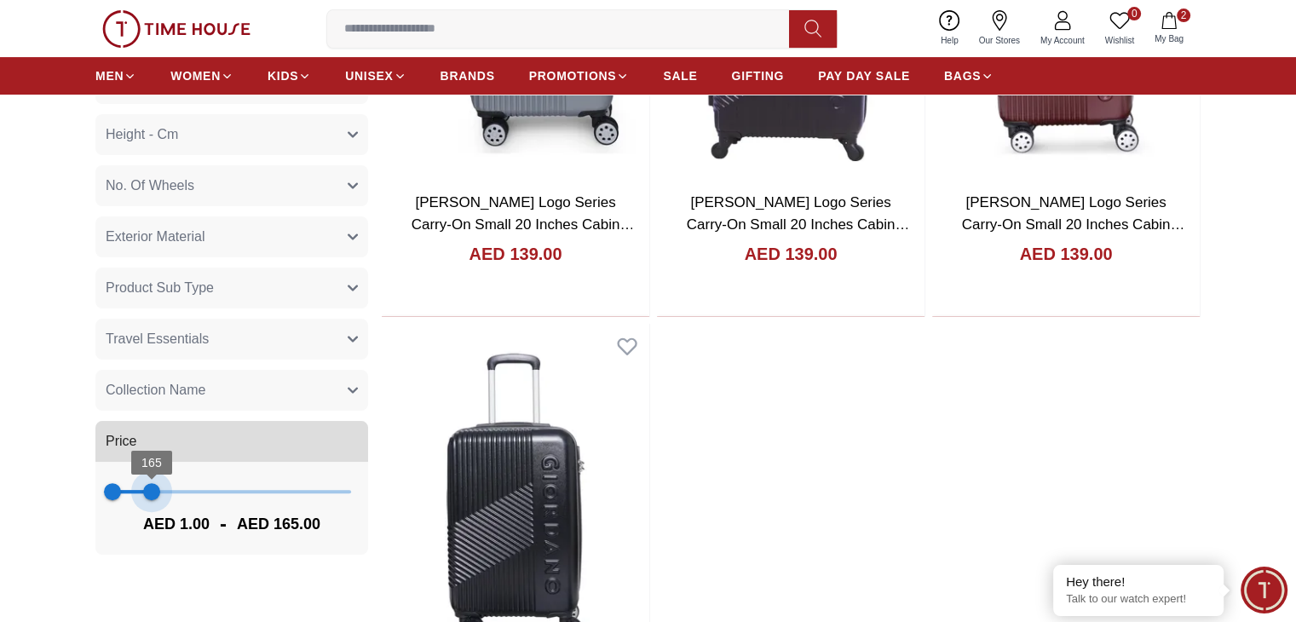
type input "***"
drag, startPoint x: 151, startPoint y: 491, endPoint x: 208, endPoint y: 498, distance: 57.6
click at [160, 498] on span "165" at bounding box center [151, 491] width 17 height 17
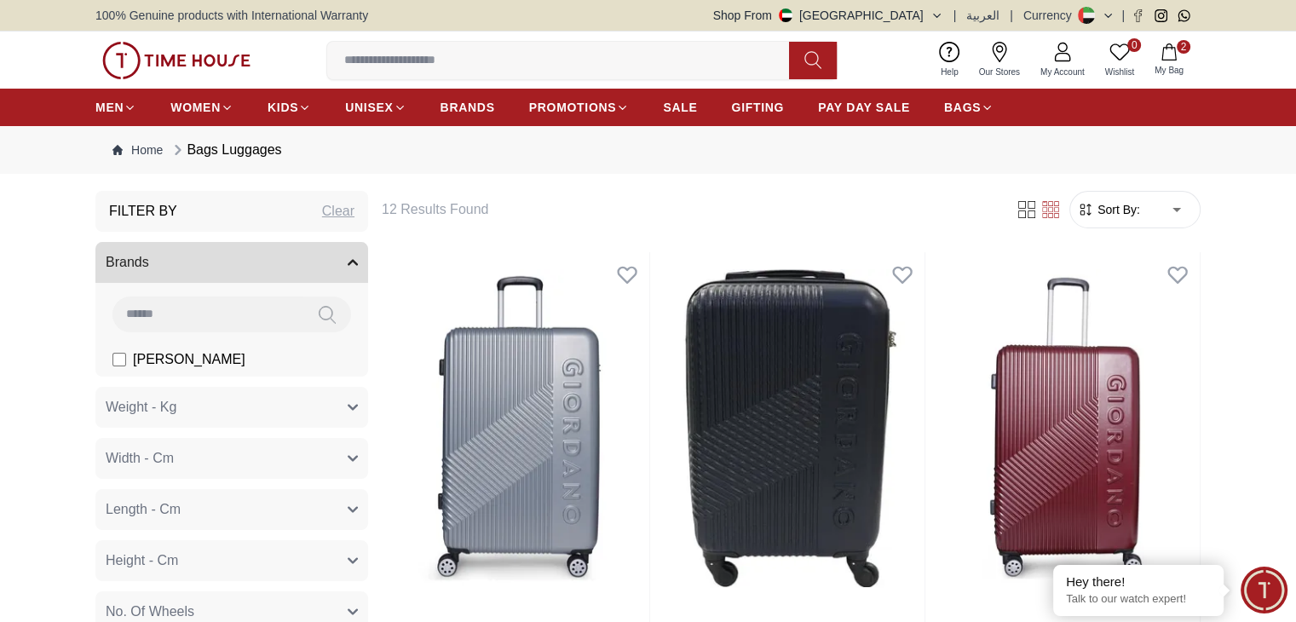
click at [1172, 48] on icon "button" at bounding box center [1168, 51] width 14 height 17
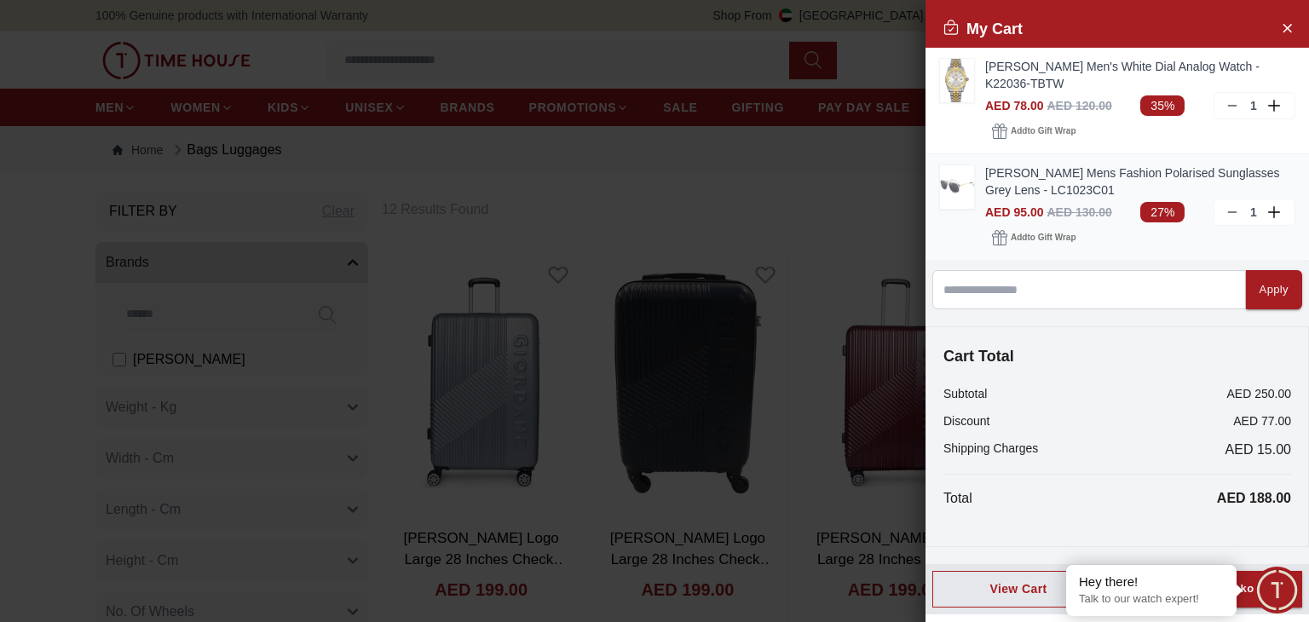
click at [1000, 176] on link "[PERSON_NAME] Mens Fashion Polarised Sunglasses Grey Lens - LC1023C01" at bounding box center [1140, 181] width 310 height 34
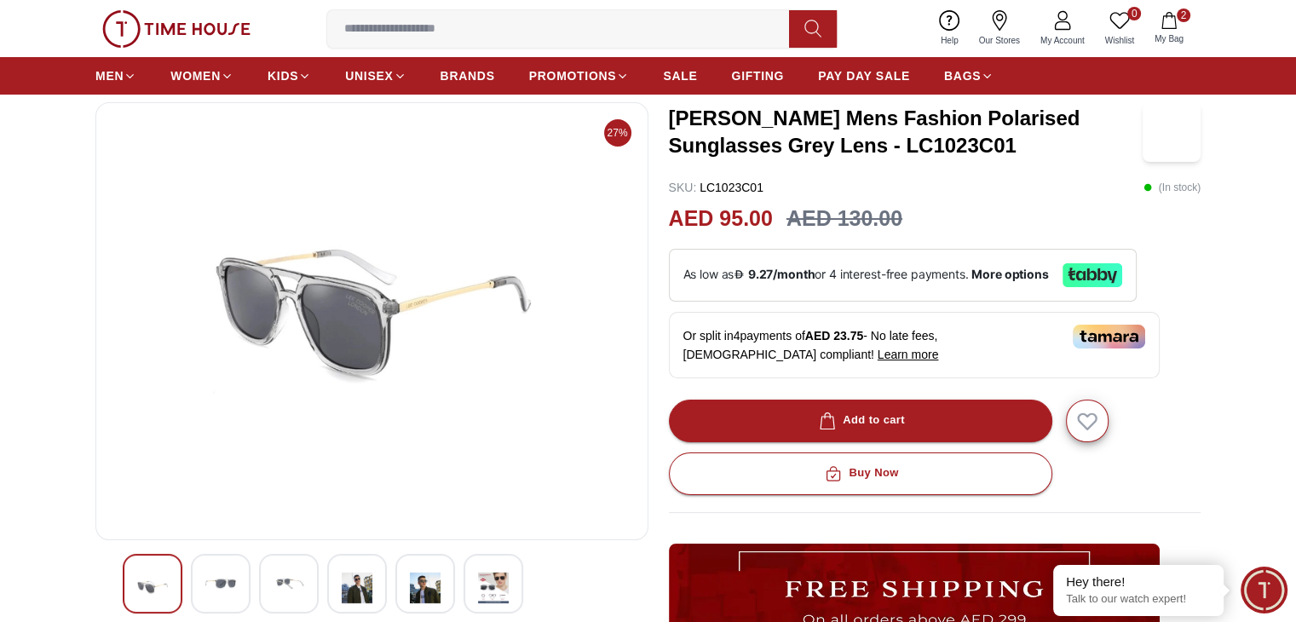
scroll to position [256, 0]
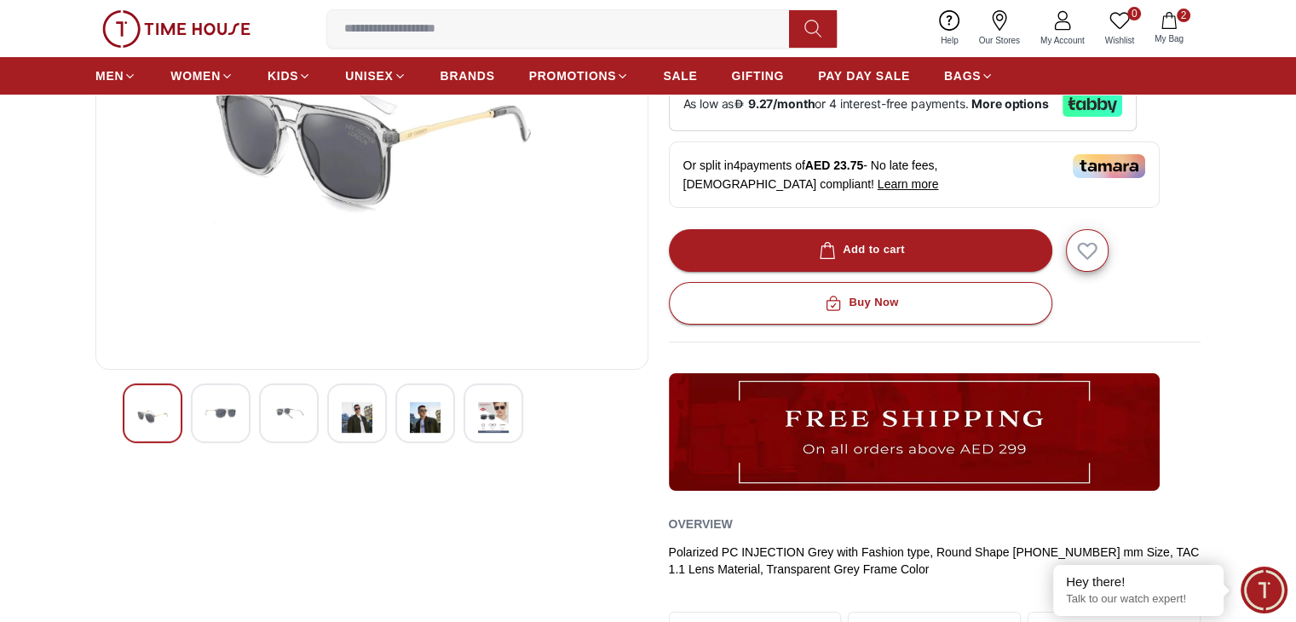
click at [293, 410] on img at bounding box center [288, 413] width 31 height 31
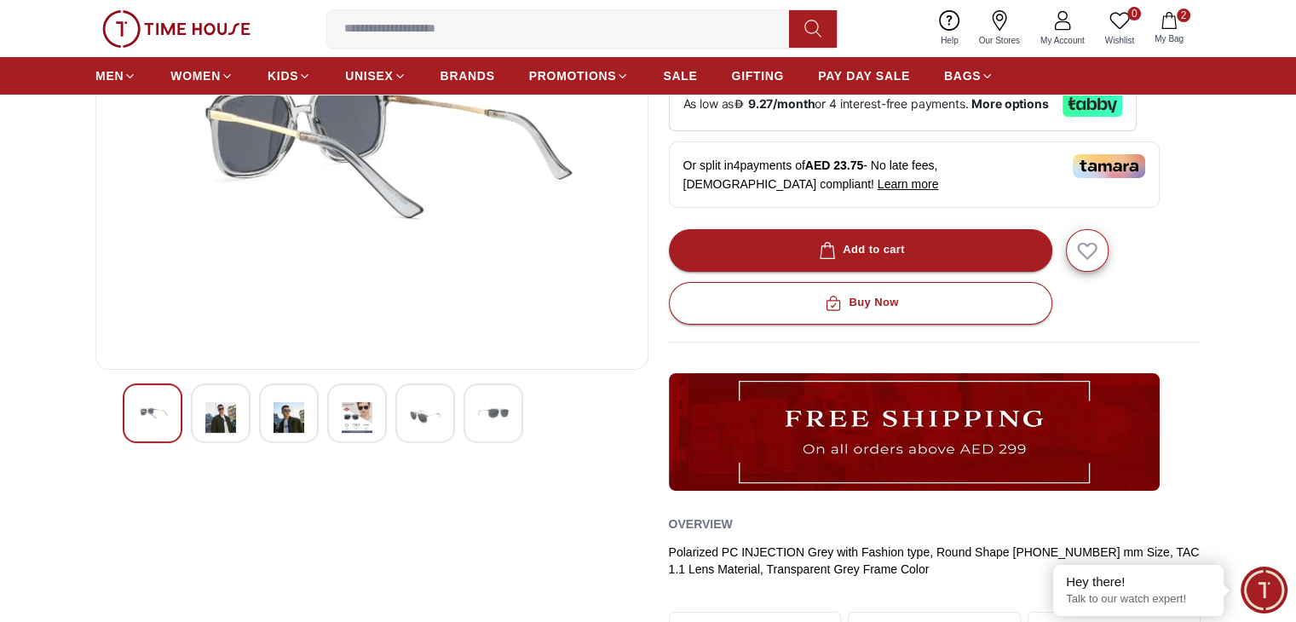
click at [365, 420] on img at bounding box center [357, 417] width 31 height 39
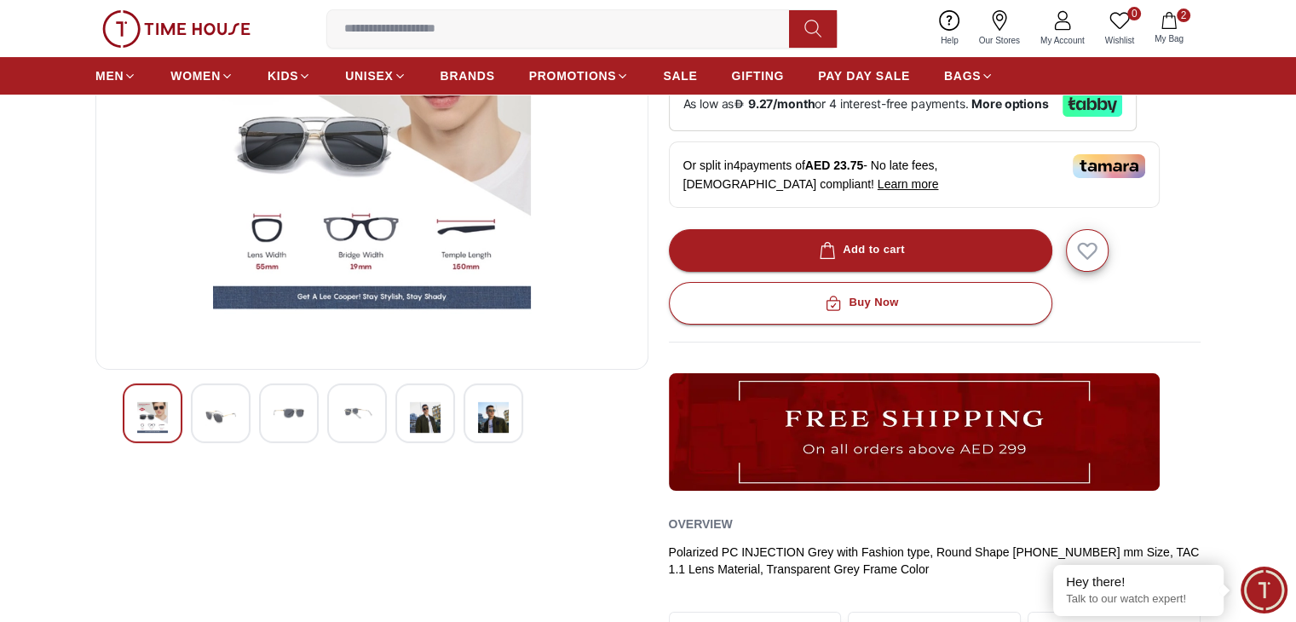
click at [433, 418] on img at bounding box center [425, 417] width 31 height 39
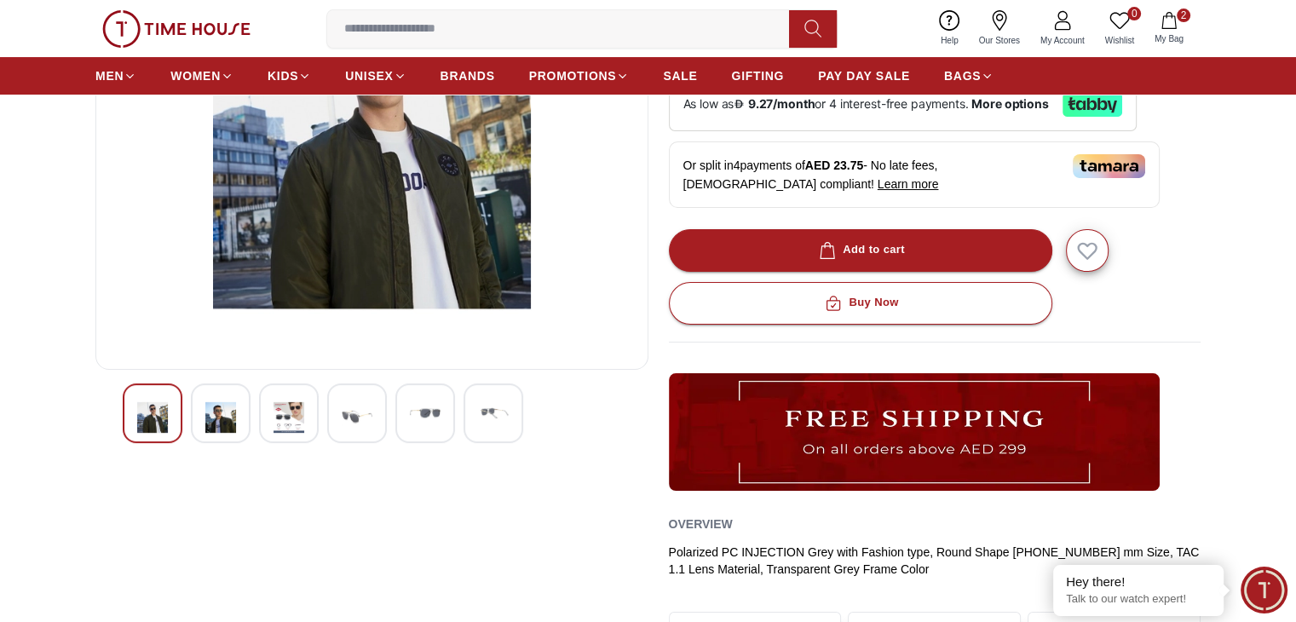
click at [368, 425] on img at bounding box center [357, 417] width 31 height 39
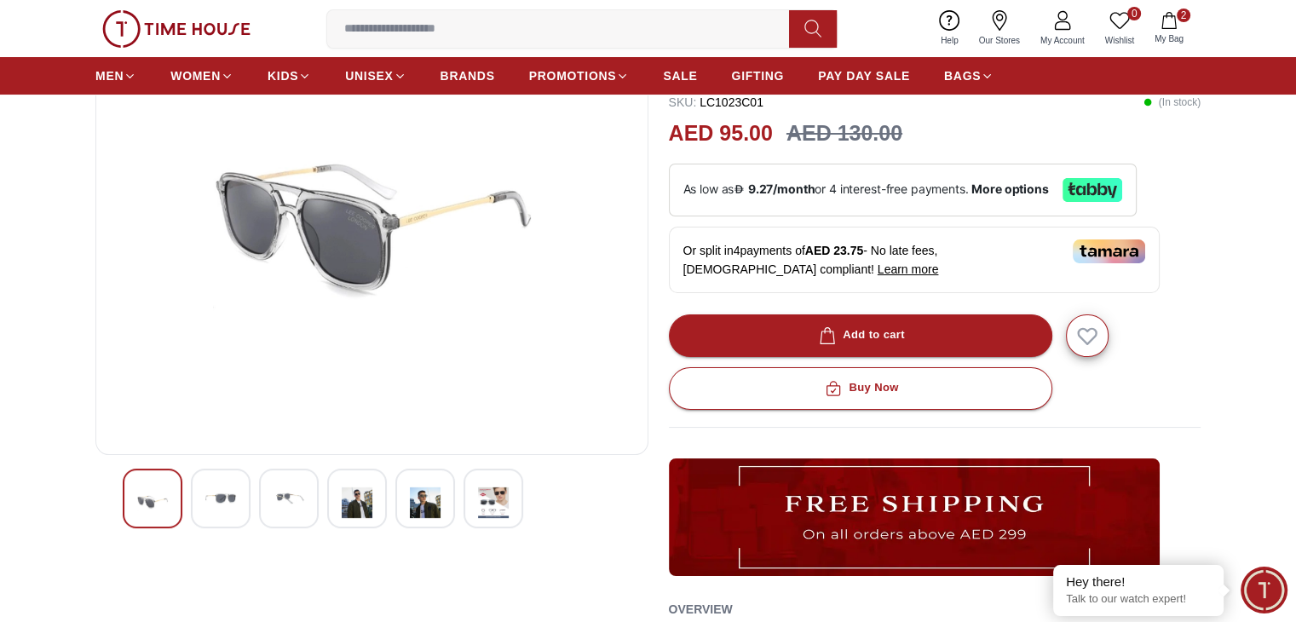
scroll to position [0, 0]
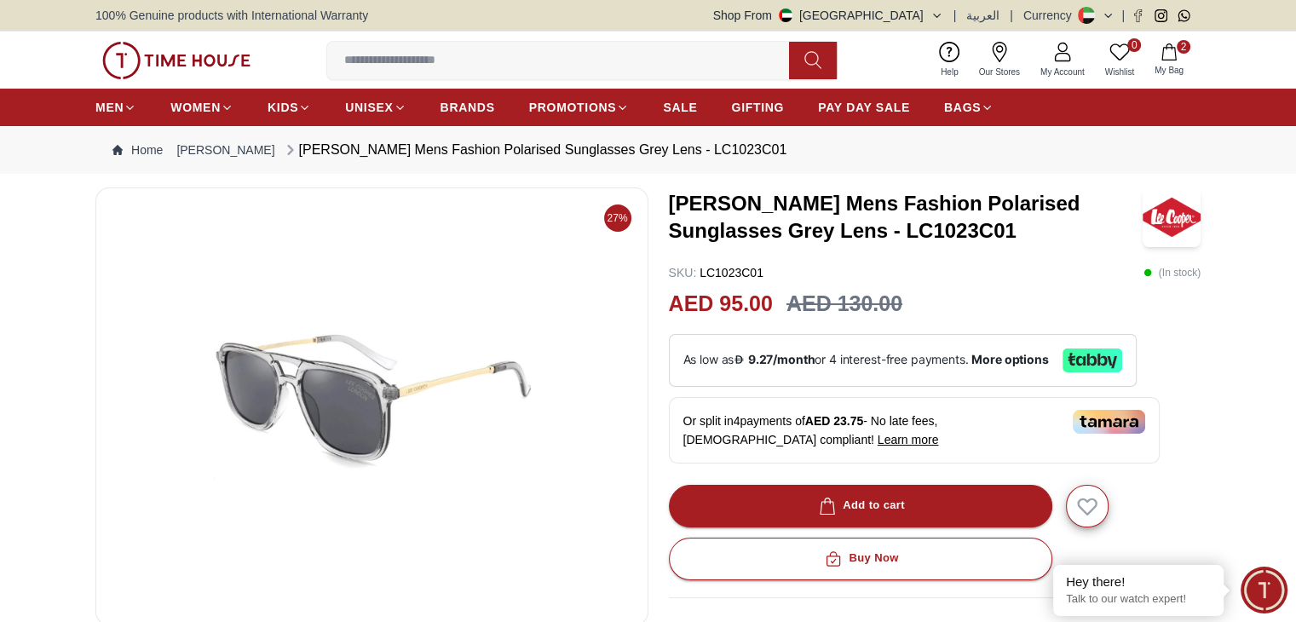
click at [1170, 59] on icon "button" at bounding box center [1168, 51] width 17 height 17
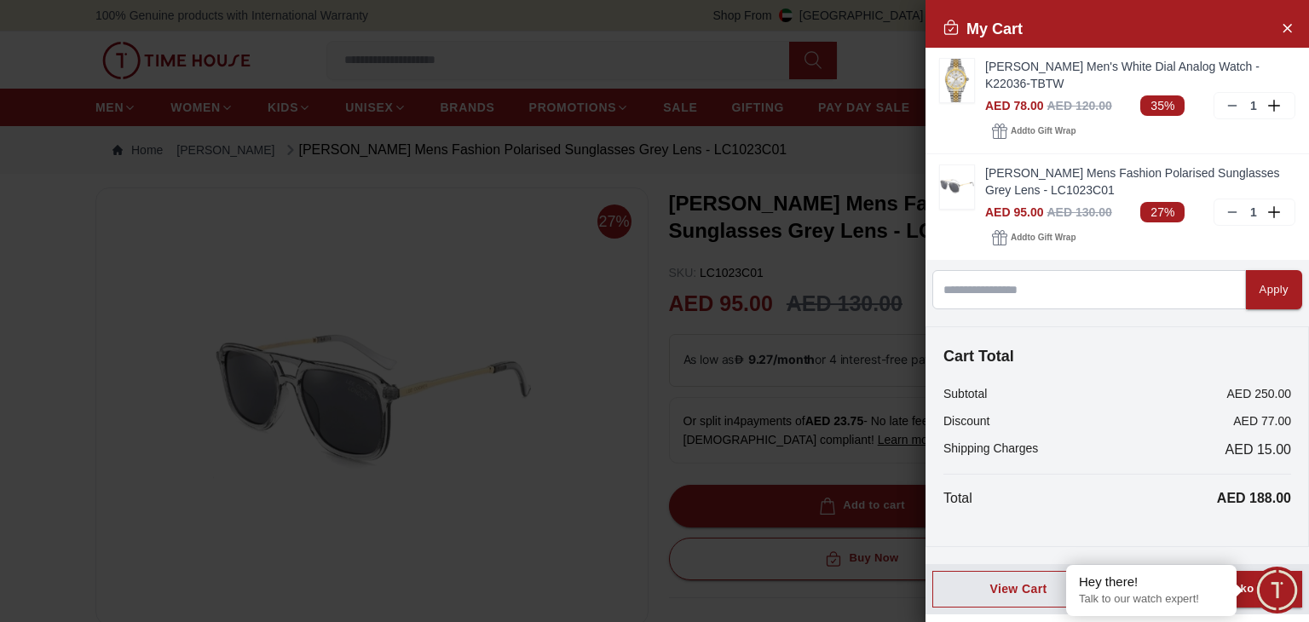
click at [458, 478] on div at bounding box center [654, 311] width 1309 height 622
click at [1292, 23] on icon "Close Account" at bounding box center [1287, 27] width 14 height 21
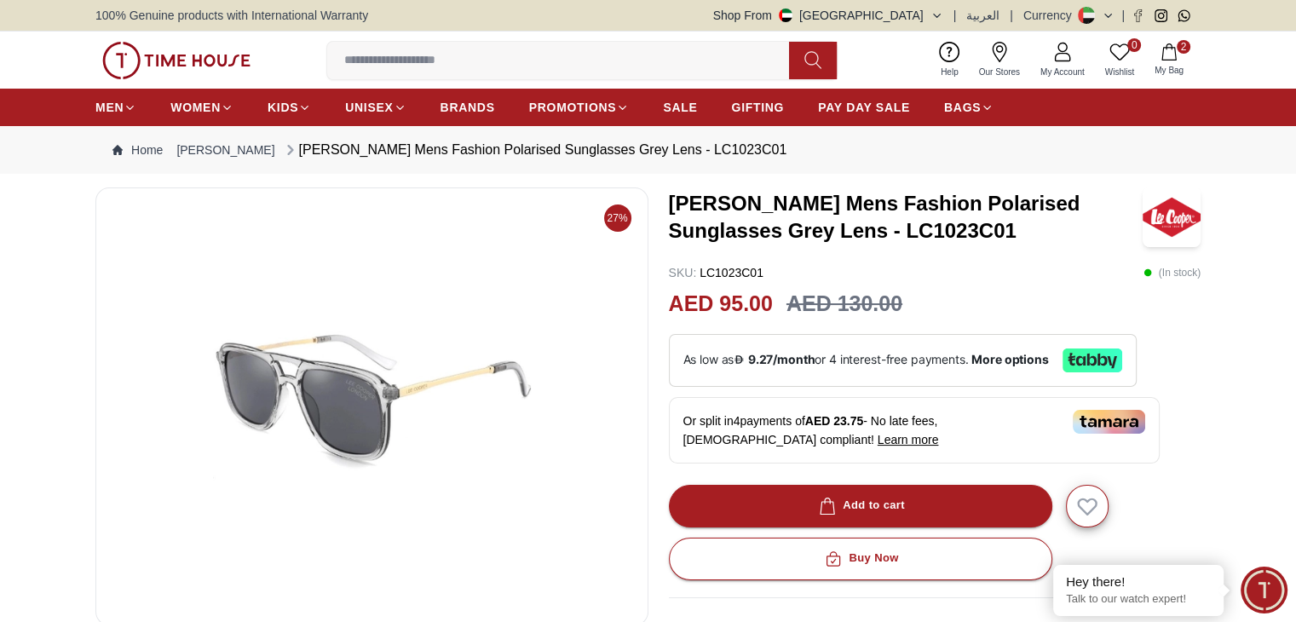
click at [458, 310] on img at bounding box center [372, 406] width 524 height 409
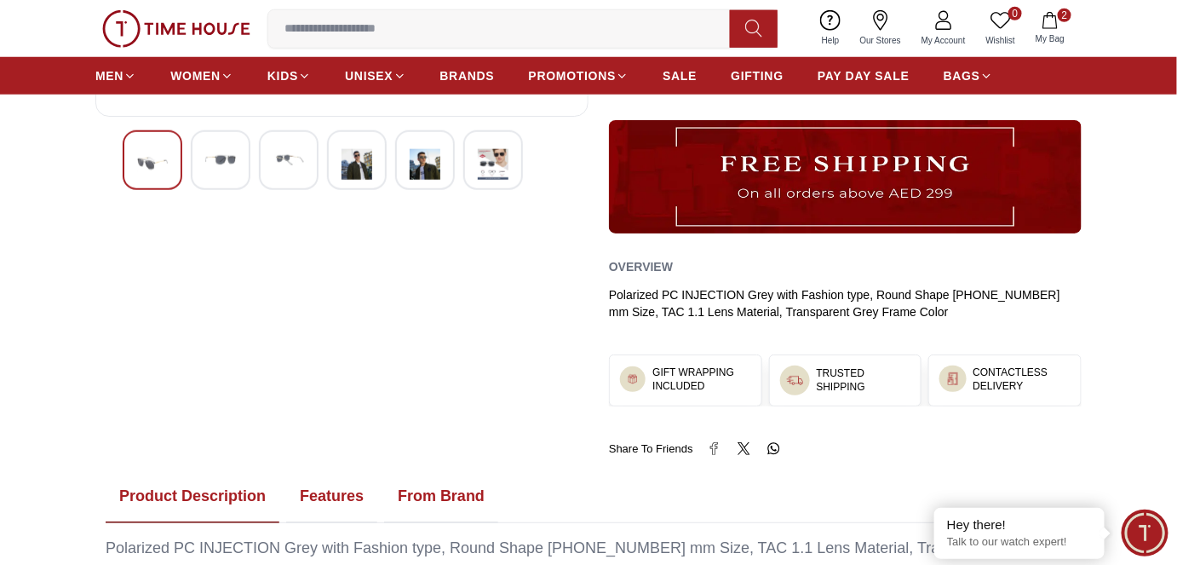
scroll to position [741, 0]
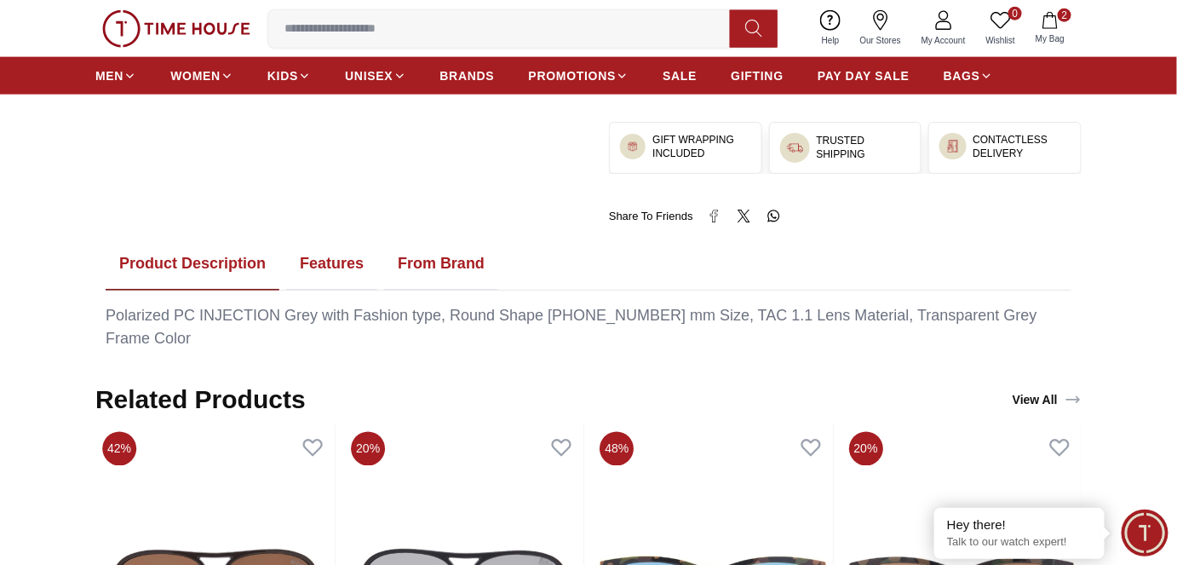
click at [353, 275] on button "Features" at bounding box center [331, 264] width 91 height 53
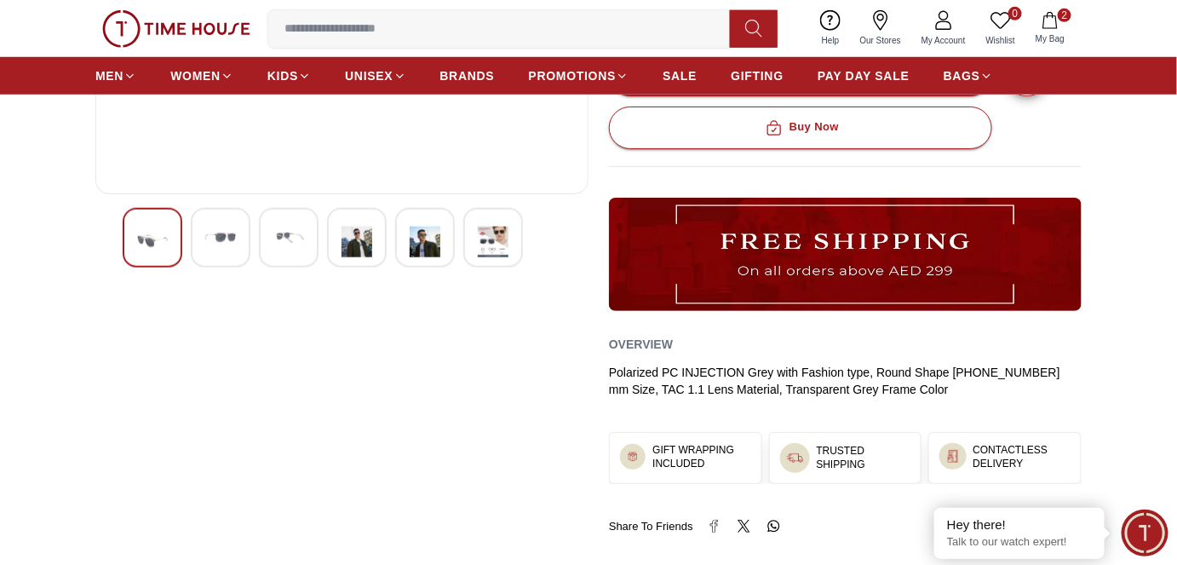
scroll to position [819, 0]
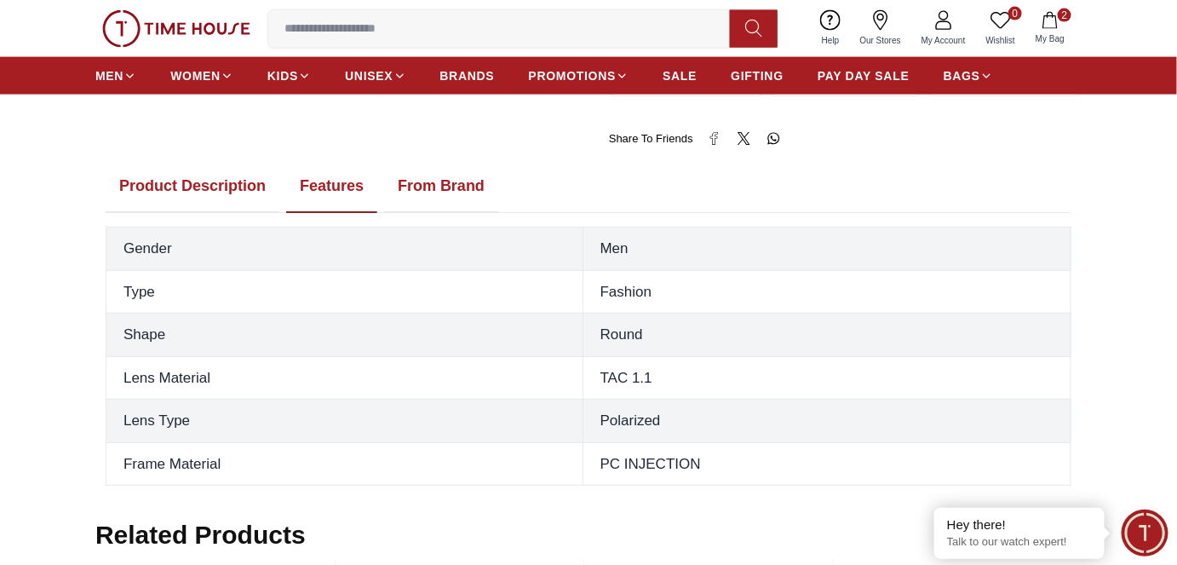
click at [454, 196] on button "From Brand" at bounding box center [441, 186] width 114 height 53
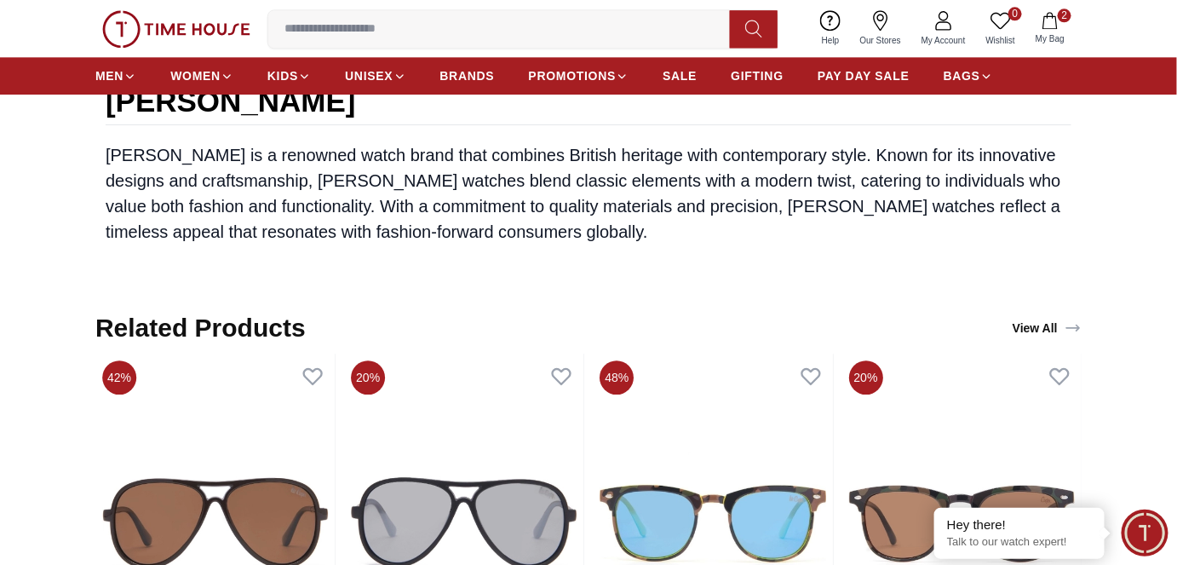
scroll to position [1438, 0]
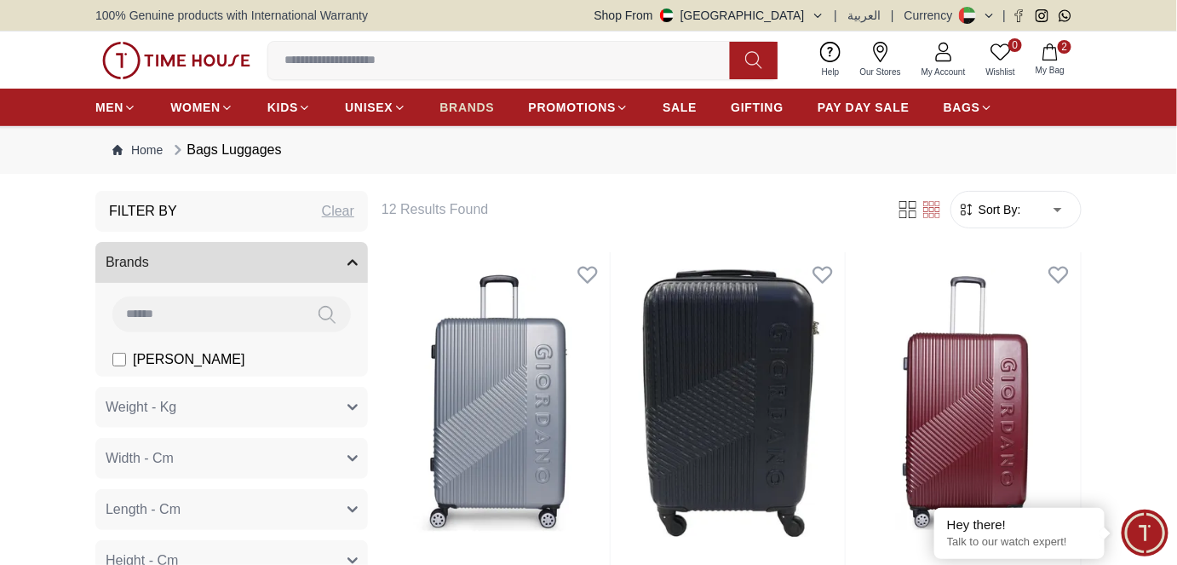
click at [465, 114] on span "BRANDS" at bounding box center [467, 107] width 55 height 17
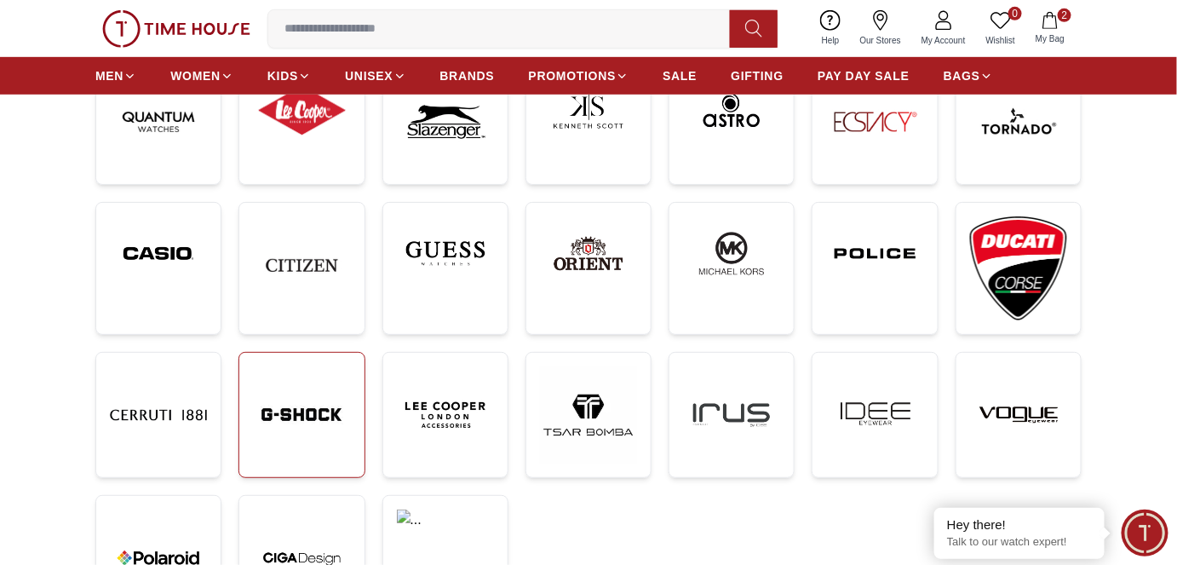
scroll to position [232, 0]
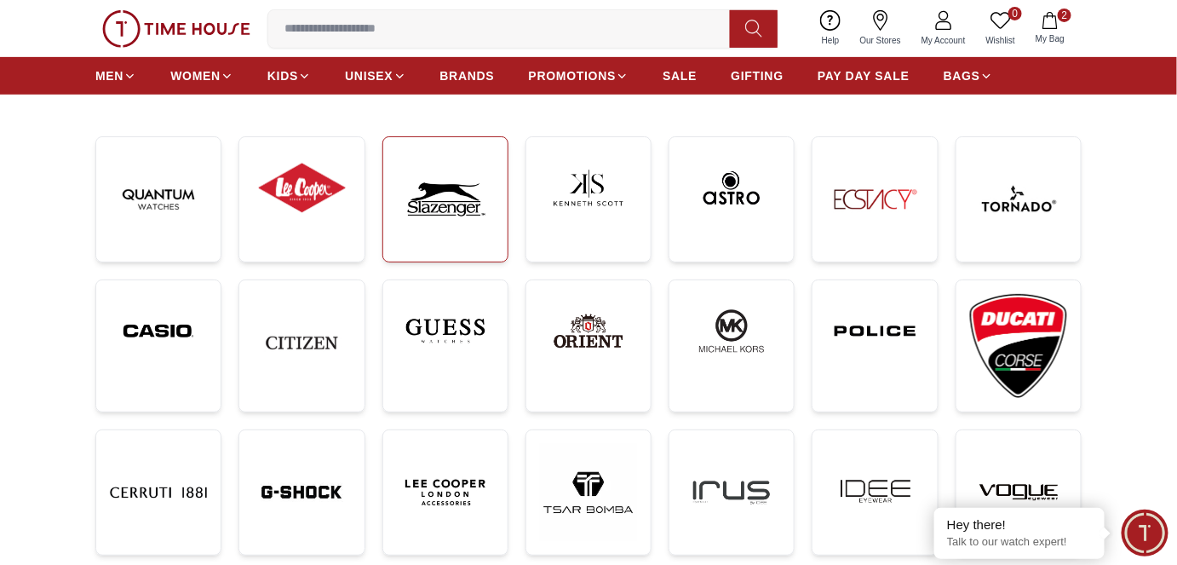
click at [446, 181] on img at bounding box center [445, 199] width 97 height 97
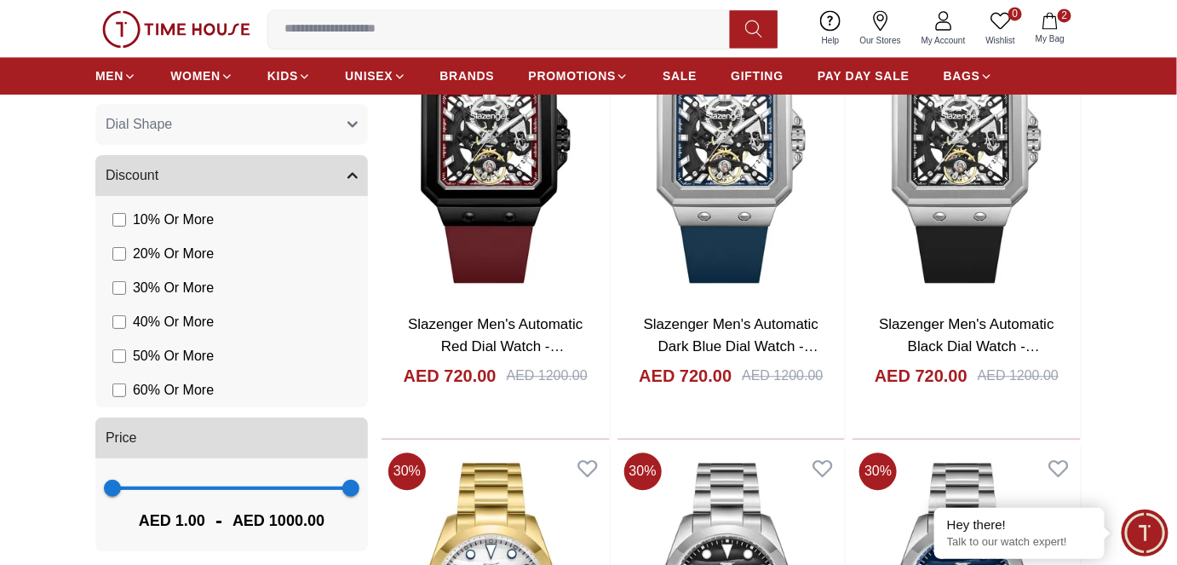
scroll to position [1394, 0]
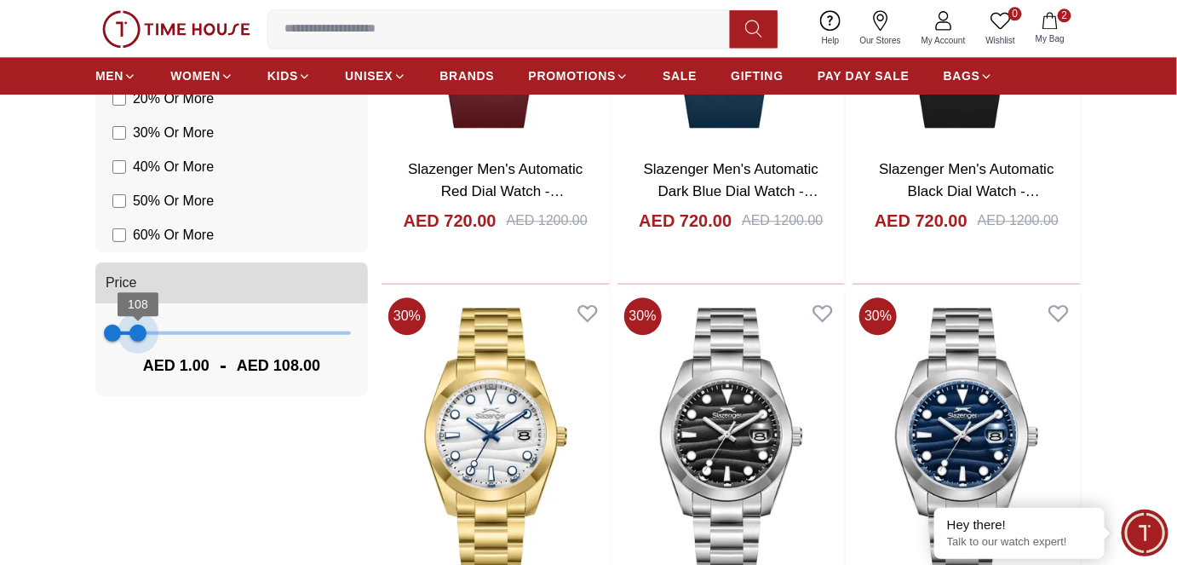
drag, startPoint x: 354, startPoint y: 333, endPoint x: 138, endPoint y: 332, distance: 215.6
click at [138, 332] on span "108" at bounding box center [138, 333] width 17 height 17
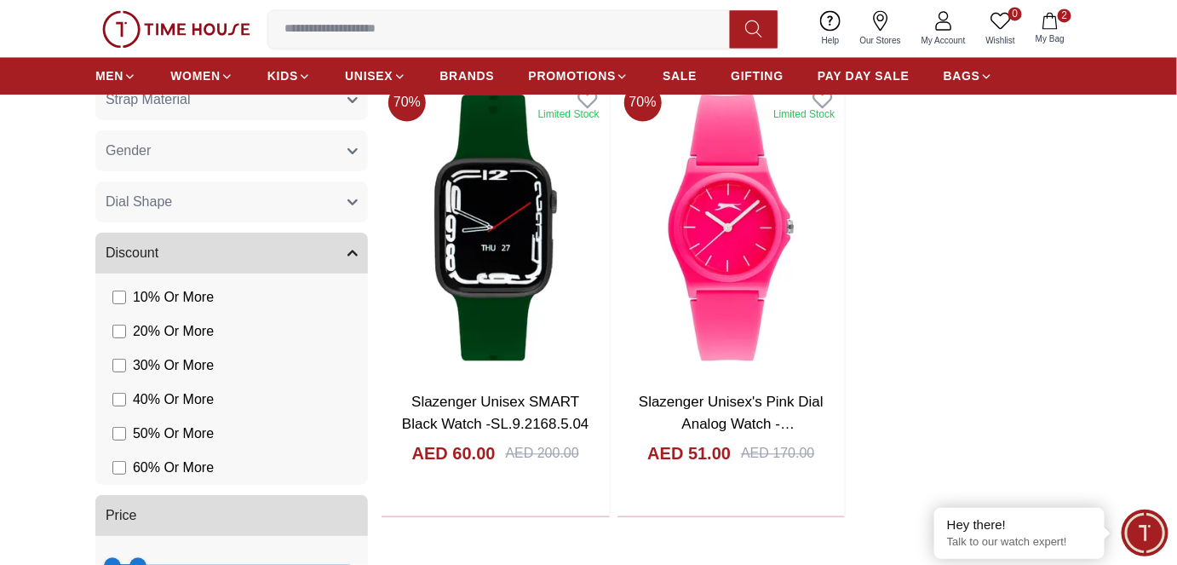
scroll to position [1471, 0]
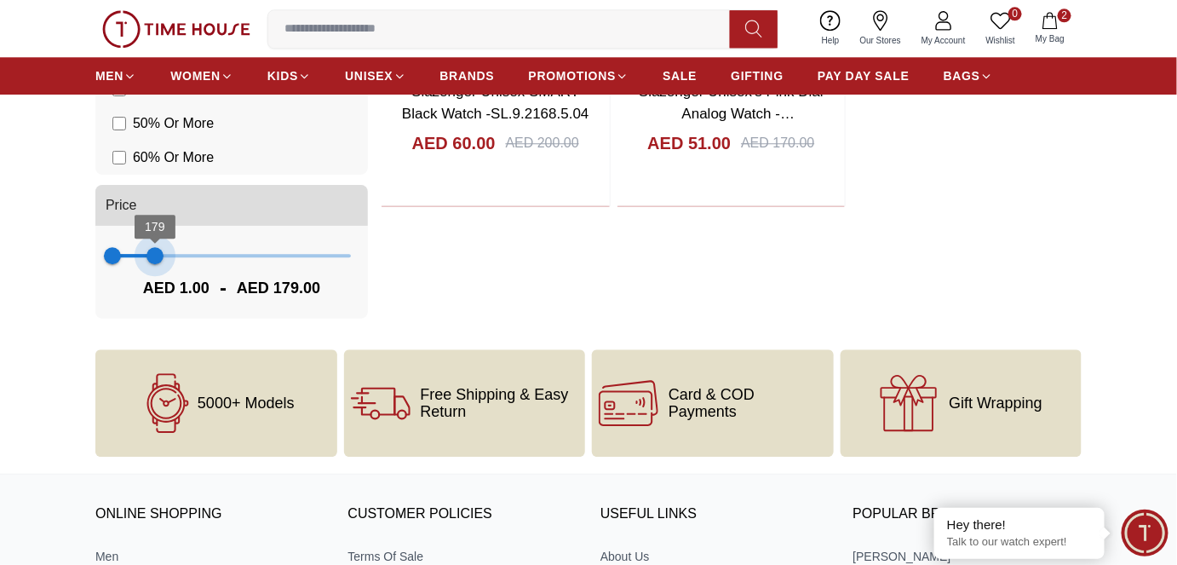
drag, startPoint x: 131, startPoint y: 259, endPoint x: 160, endPoint y: 267, distance: 30.0
click at [160, 264] on span "179" at bounding box center [155, 255] width 17 height 17
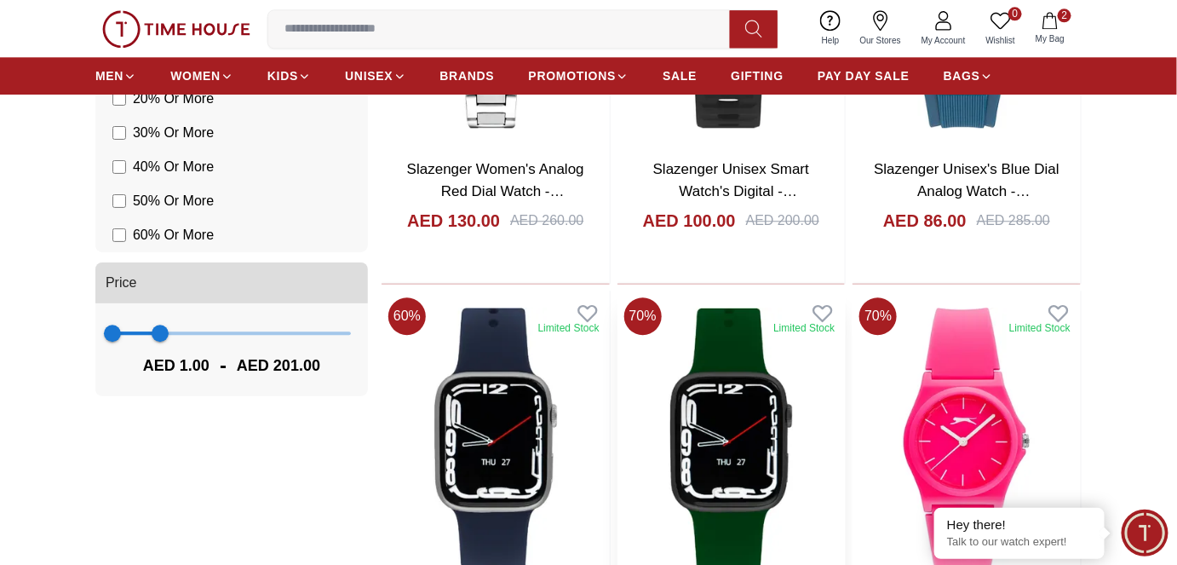
scroll to position [1084, 0]
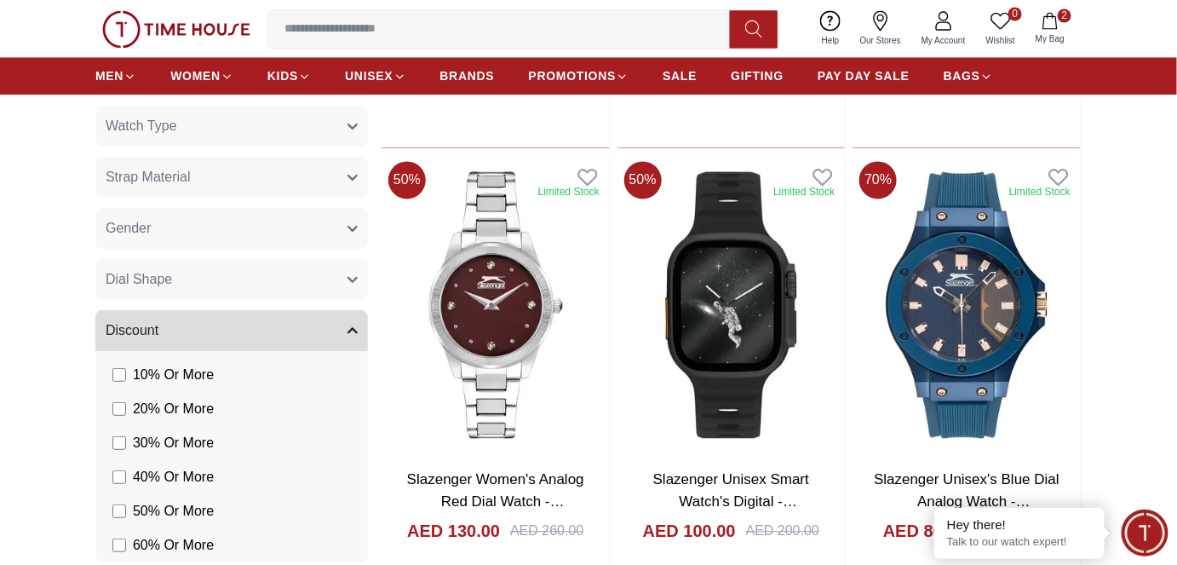
type input "***"
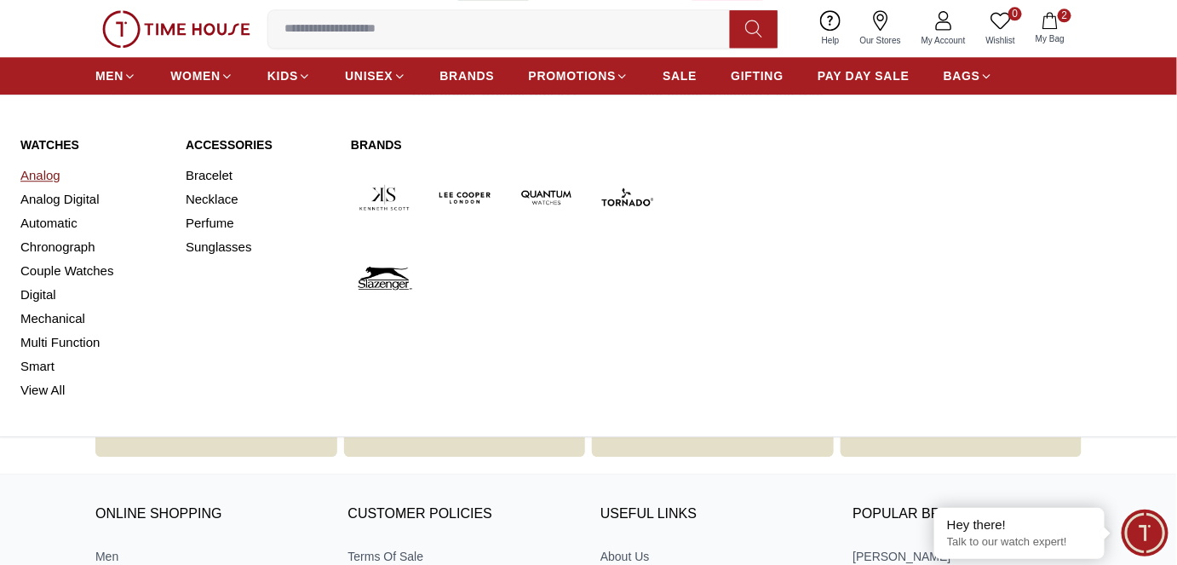
click at [43, 177] on link "Analog" at bounding box center [92, 176] width 145 height 24
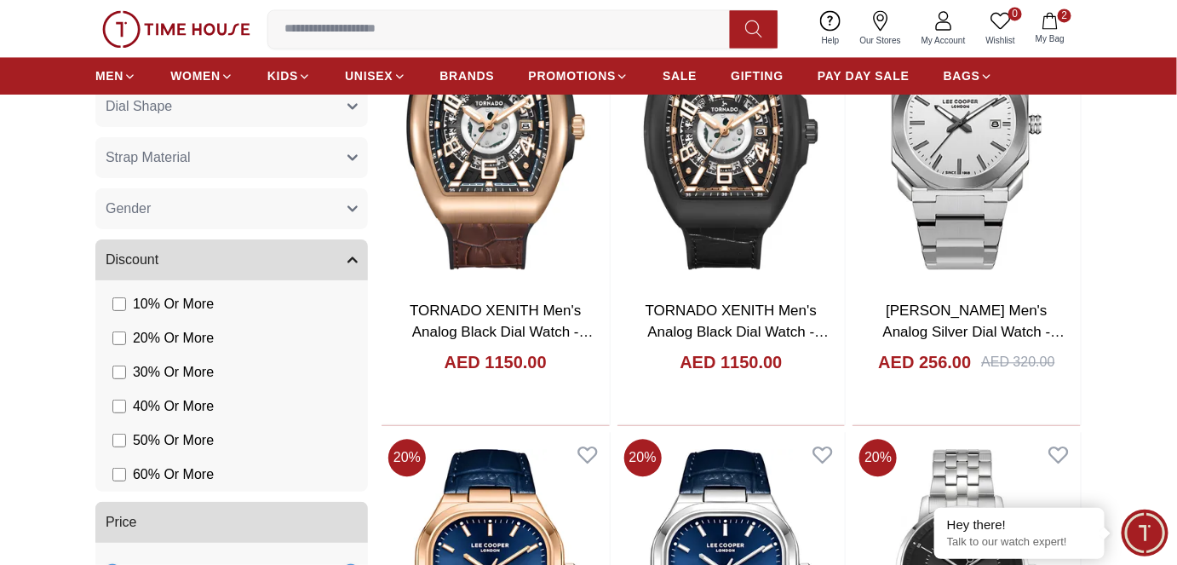
scroll to position [1316, 0]
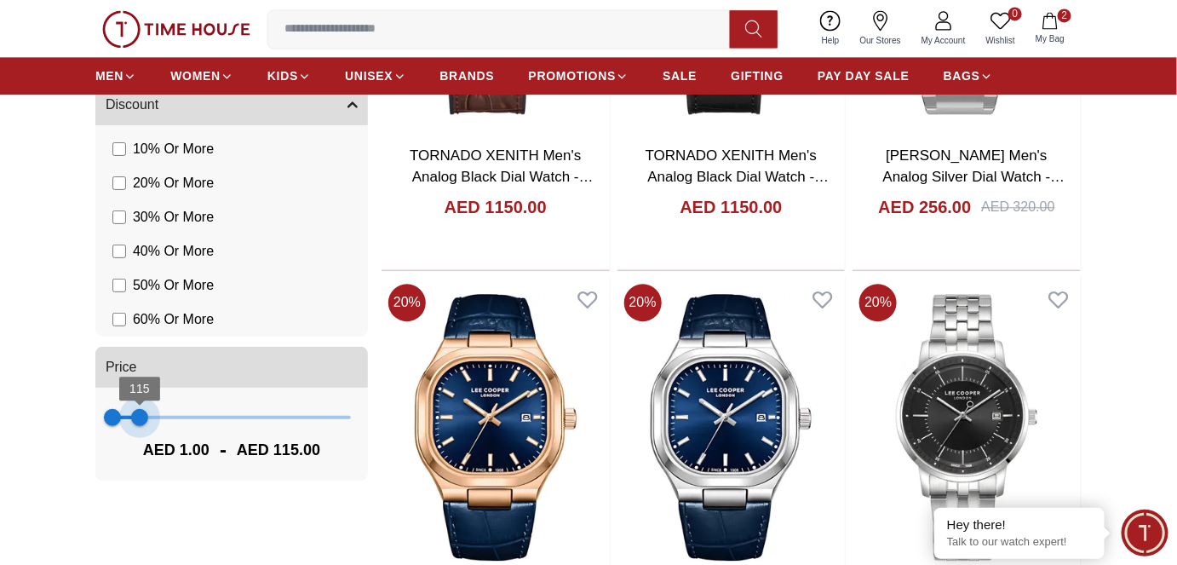
type input "***"
drag, startPoint x: 343, startPoint y: 414, endPoint x: 141, endPoint y: 412, distance: 202.8
click at [141, 412] on span "119" at bounding box center [140, 417] width 17 height 17
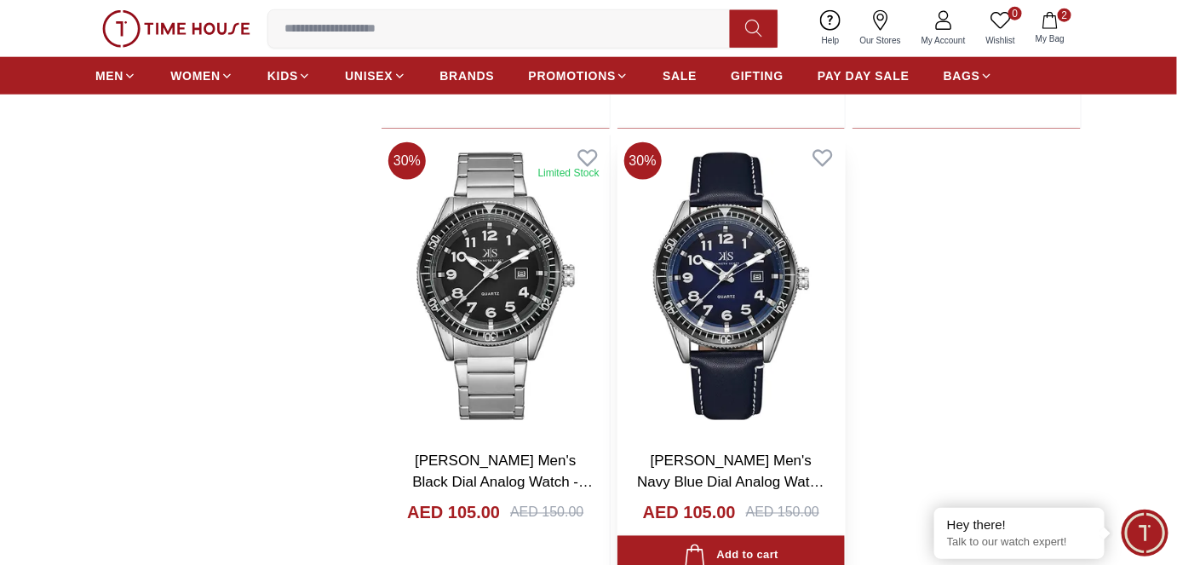
scroll to position [2876, 0]
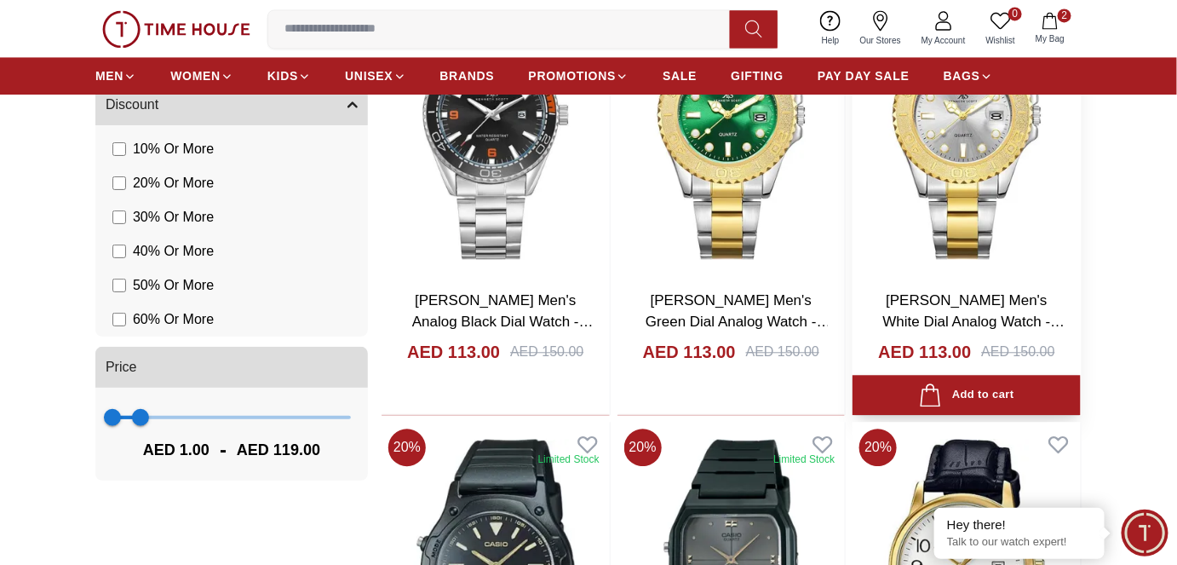
scroll to position [1016, 0]
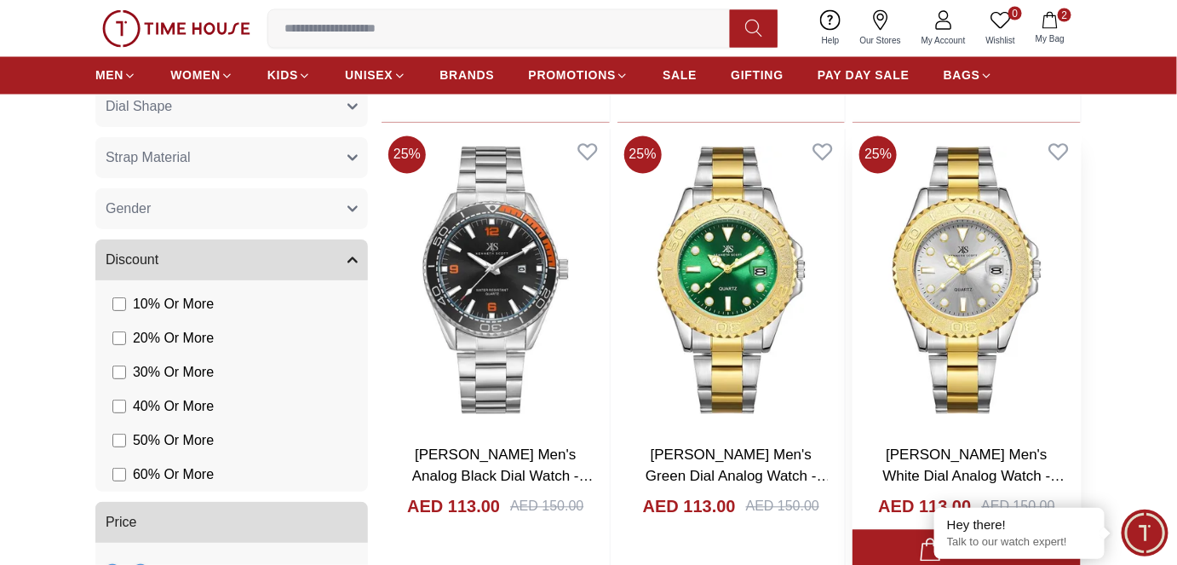
click at [971, 300] on img at bounding box center [967, 281] width 228 height 302
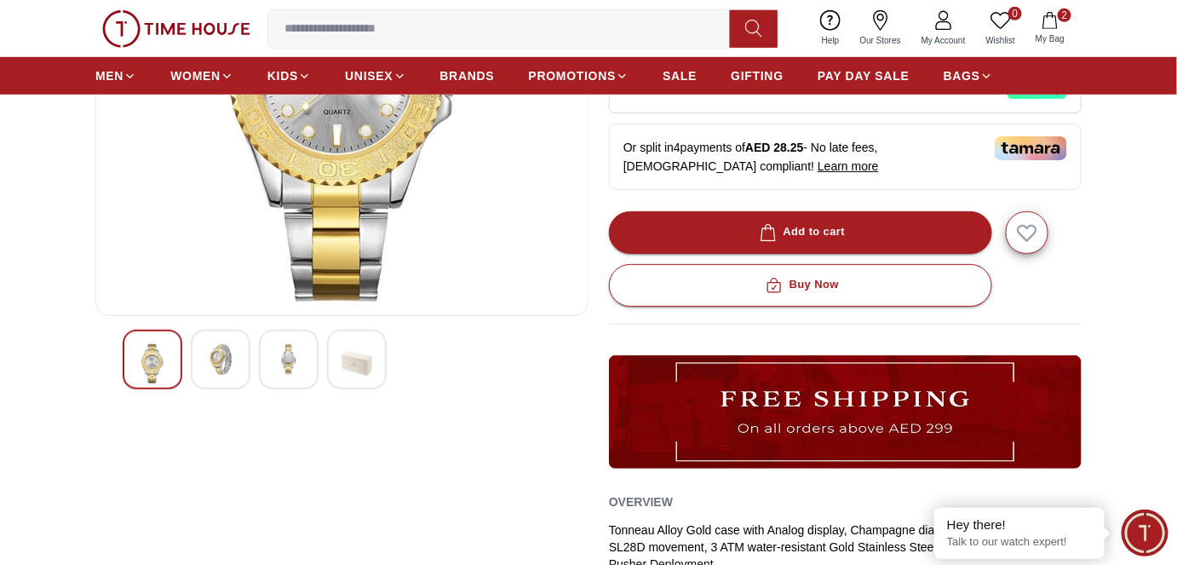
scroll to position [387, 0]
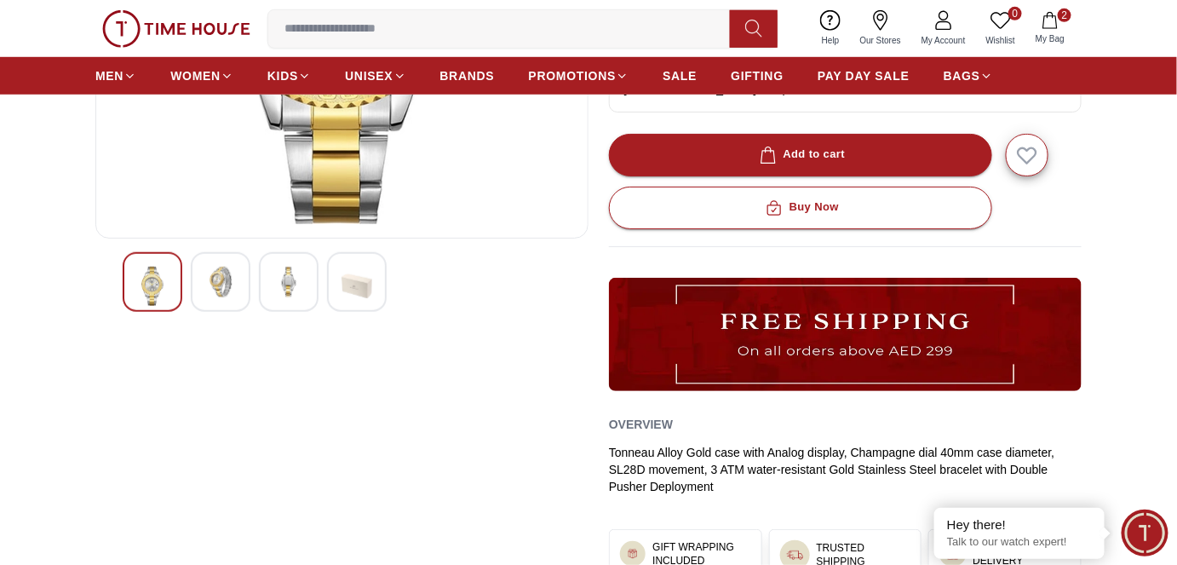
click at [222, 291] on img at bounding box center [220, 282] width 31 height 31
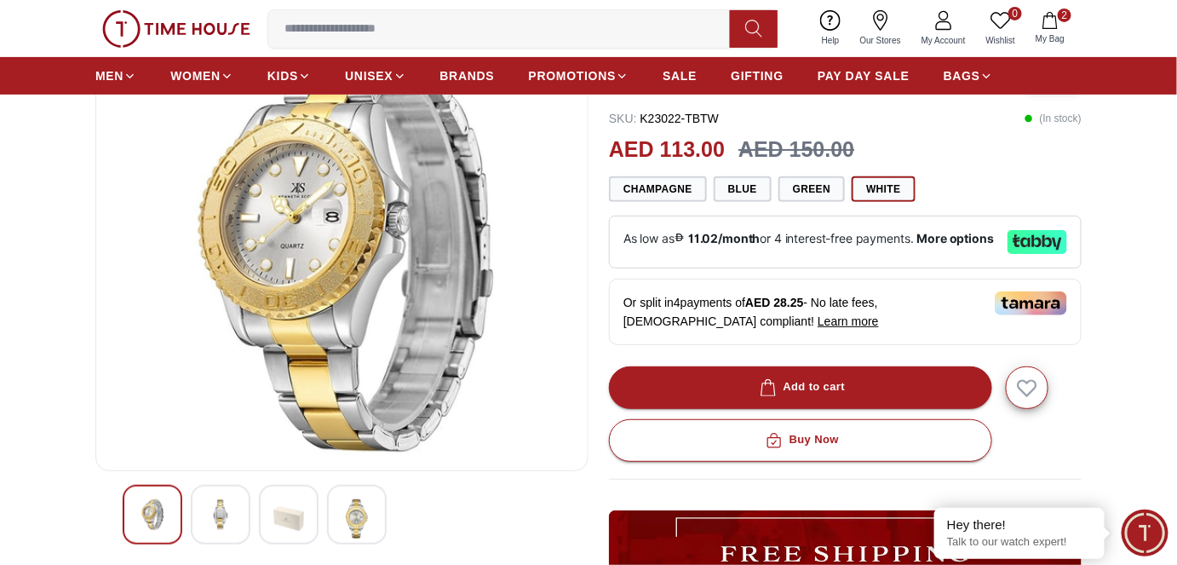
scroll to position [309, 0]
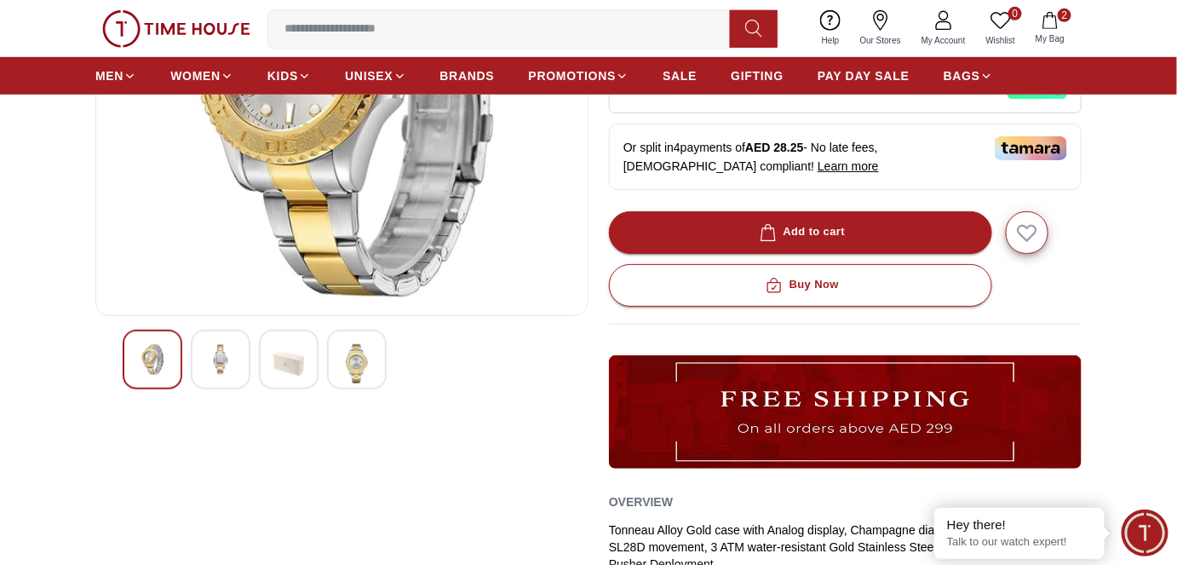
click at [362, 354] on img at bounding box center [357, 363] width 31 height 39
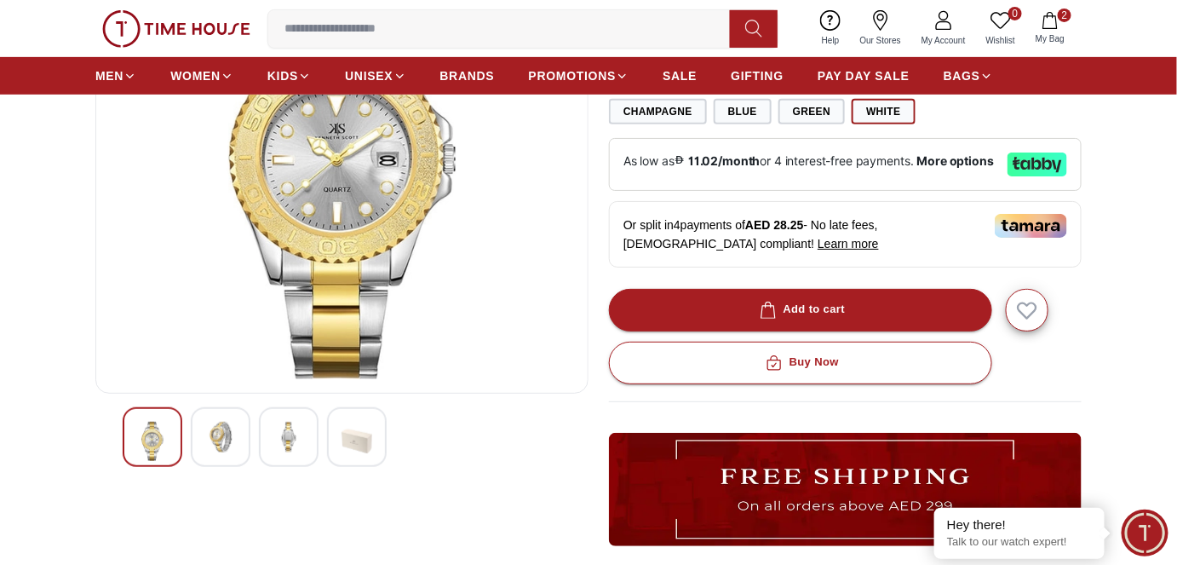
scroll to position [387, 0]
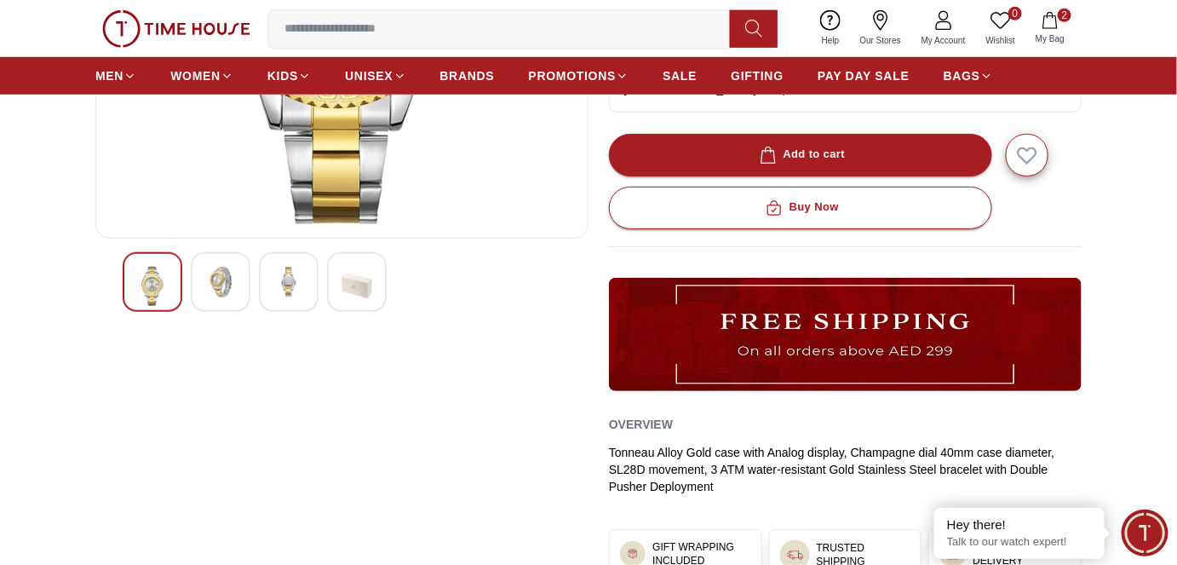
click at [304, 275] on img at bounding box center [288, 282] width 31 height 31
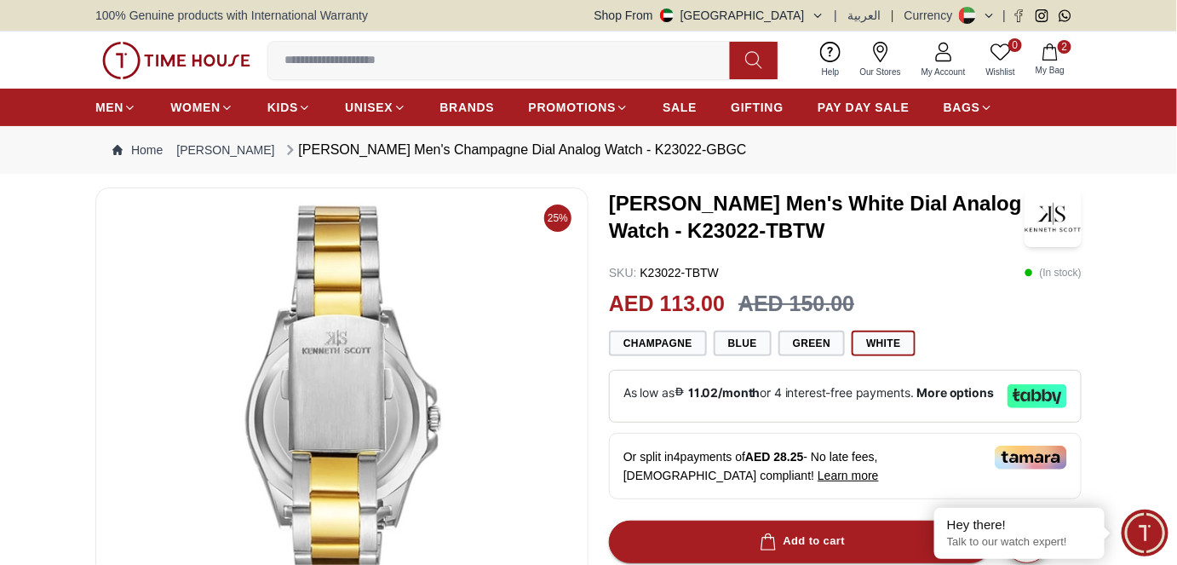
scroll to position [232, 0]
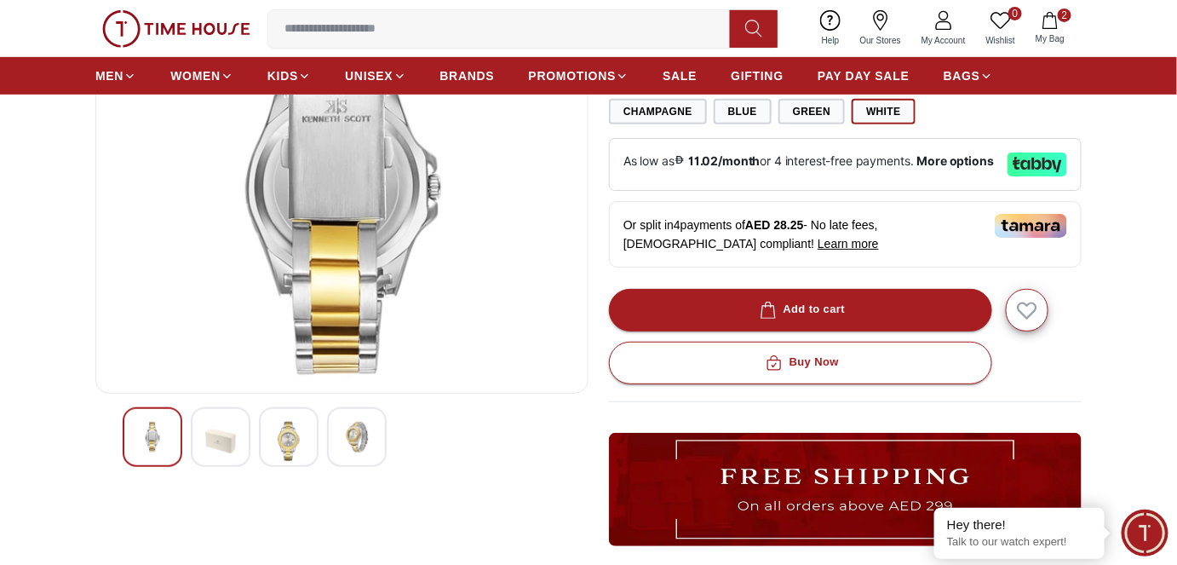
click at [283, 436] on img at bounding box center [288, 441] width 31 height 39
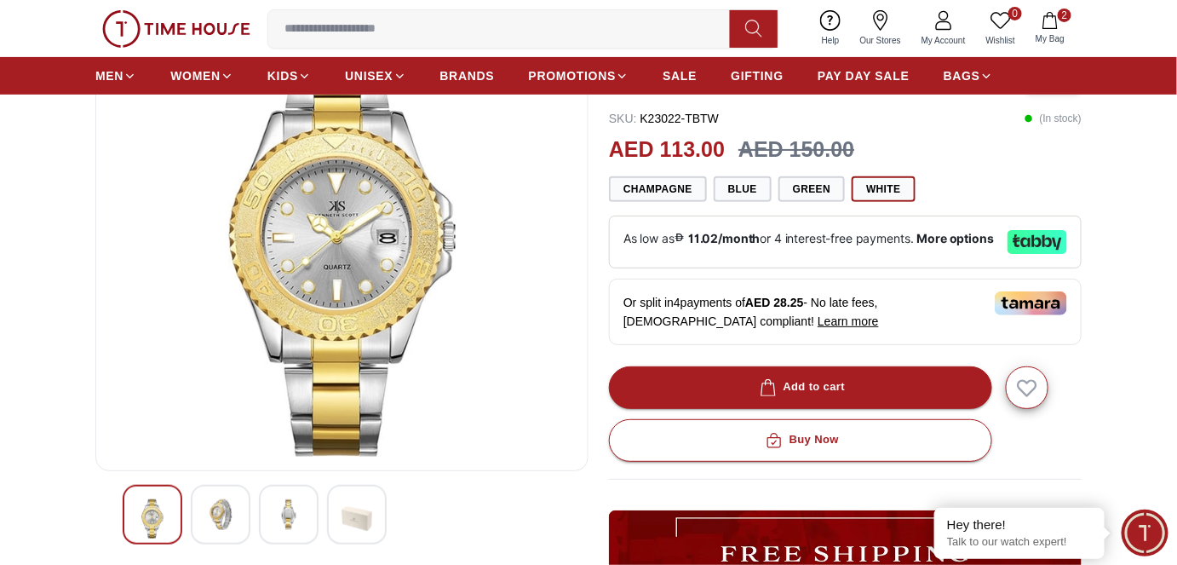
scroll to position [77, 0]
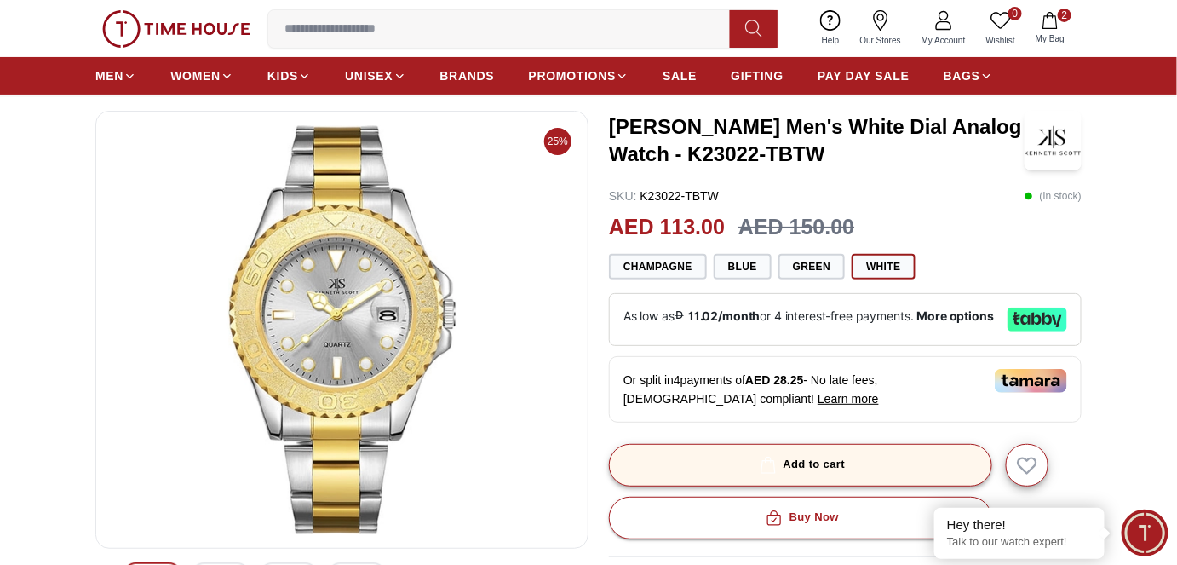
click at [803, 466] on div "Add to cart" at bounding box center [801, 465] width 89 height 20
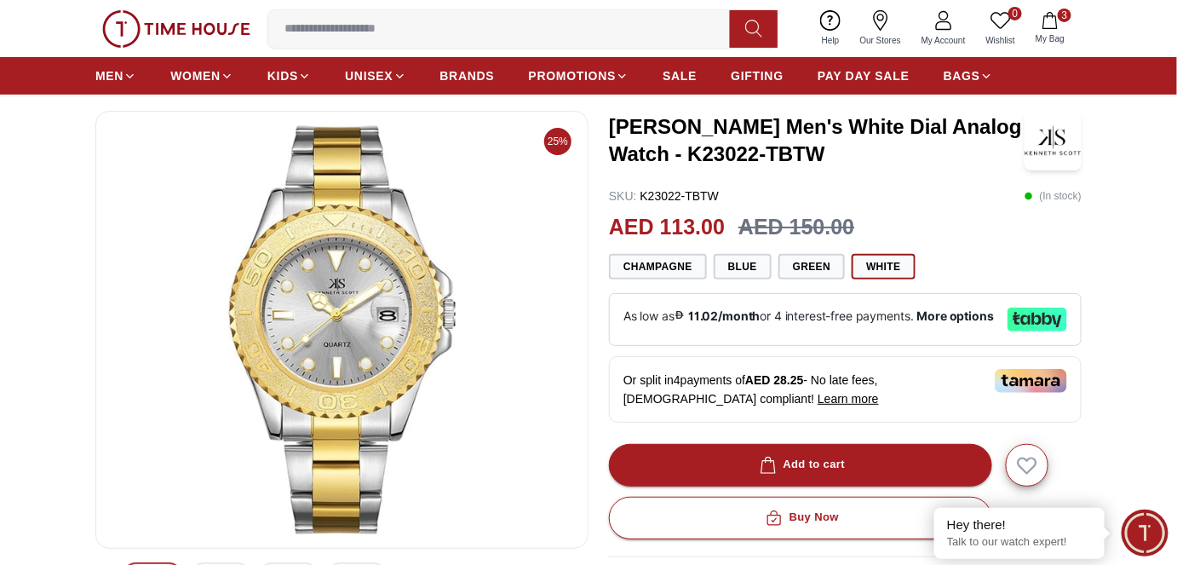
click at [1050, 15] on icon "button" at bounding box center [1050, 20] width 14 height 17
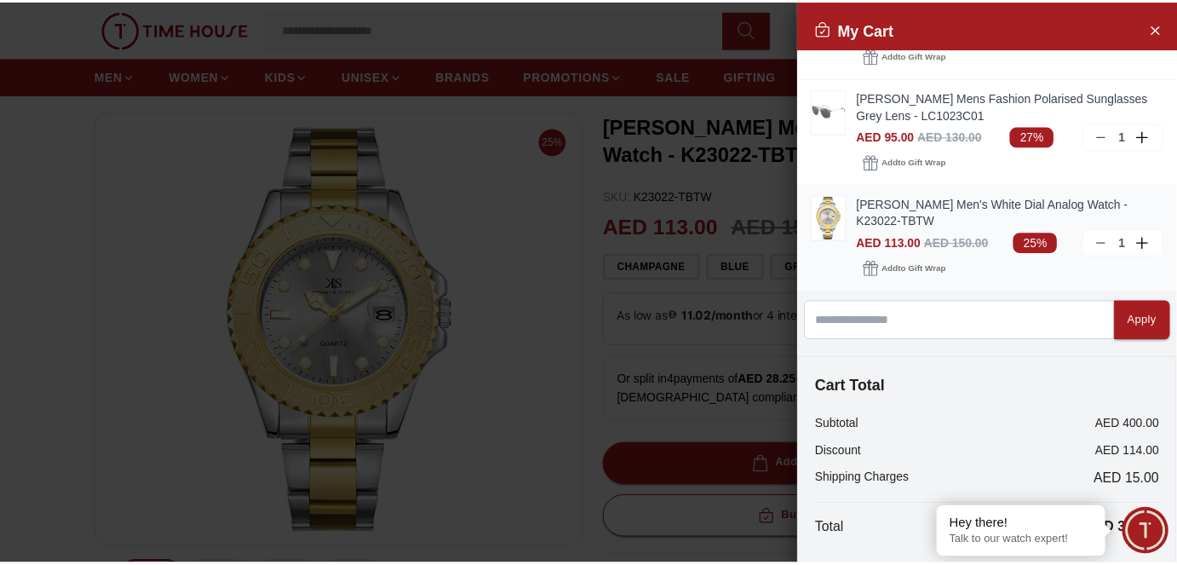
scroll to position [0, 0]
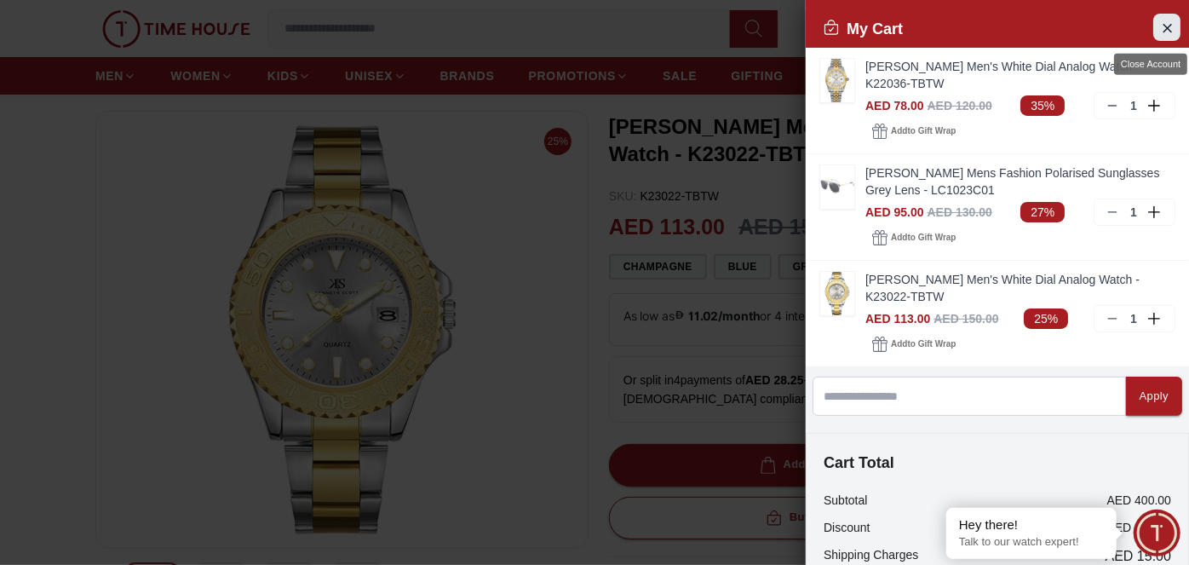
click at [1160, 37] on icon "Close Account" at bounding box center [1167, 27] width 14 height 21
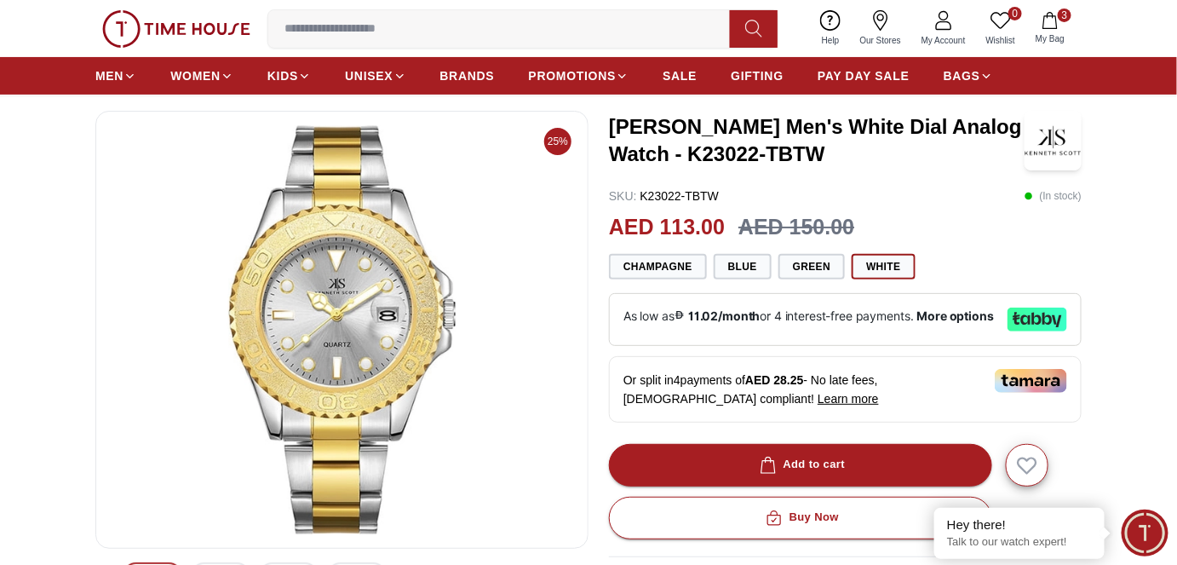
click at [1056, 24] on icon "button" at bounding box center [1050, 20] width 14 height 17
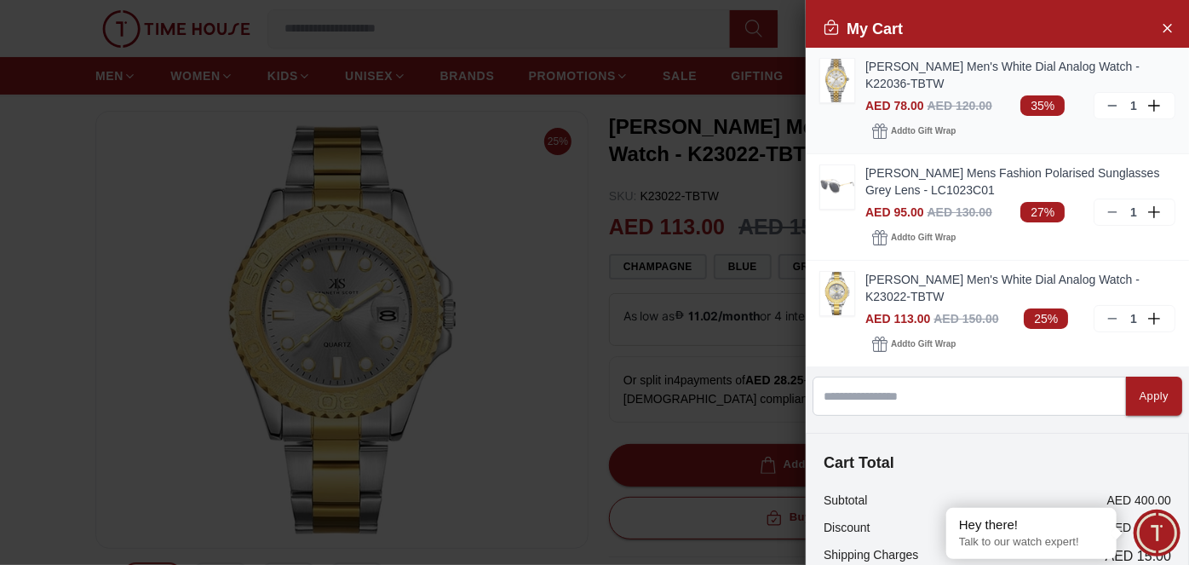
click at [829, 74] on img at bounding box center [837, 80] width 34 height 43
click at [829, 74] on span "PAY DAY SALE" at bounding box center [864, 75] width 92 height 17
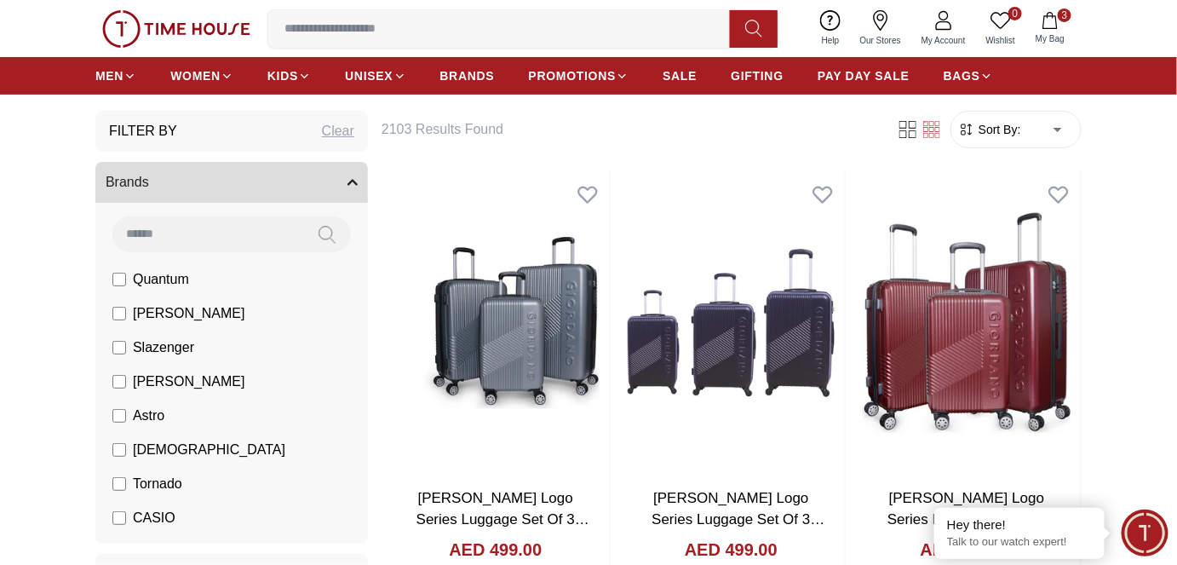
click at [1052, 20] on icon "button" at bounding box center [1050, 20] width 17 height 17
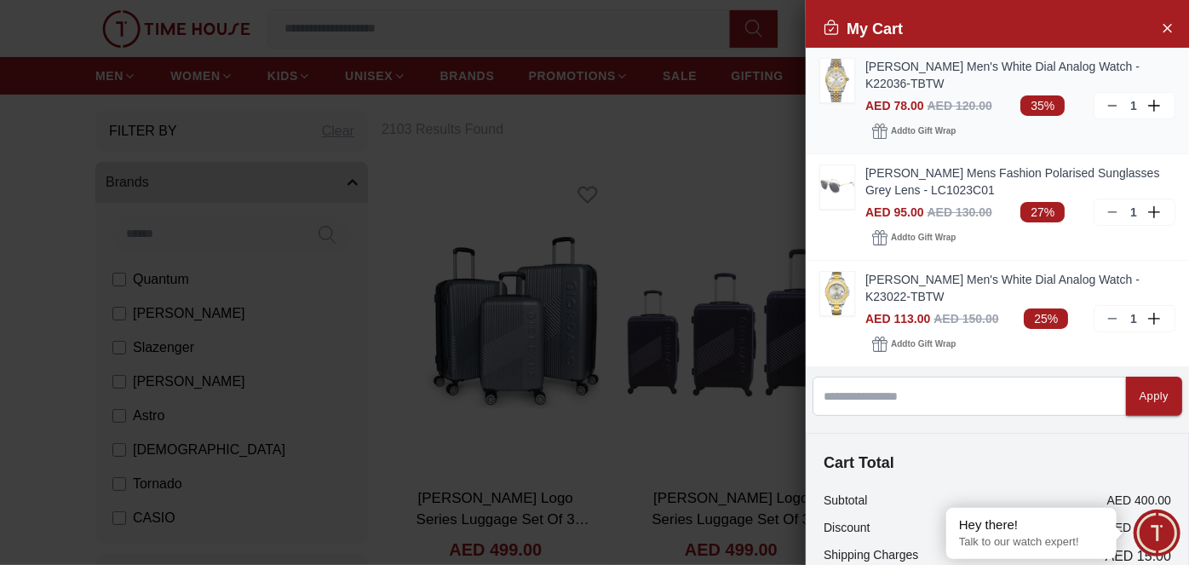
click at [826, 75] on img at bounding box center [837, 80] width 34 height 43
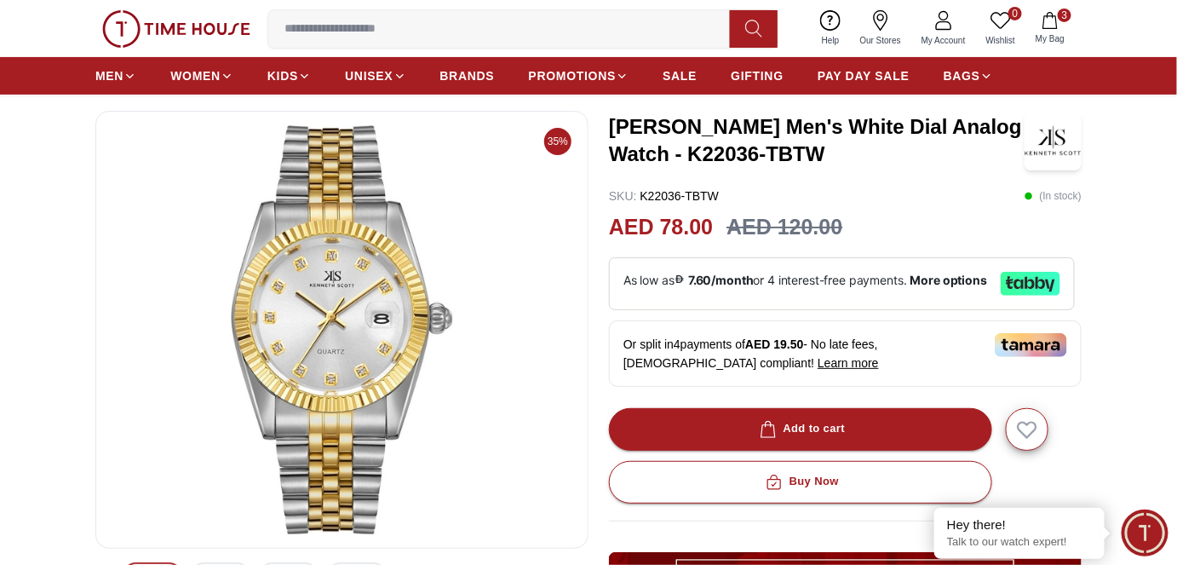
scroll to position [309, 0]
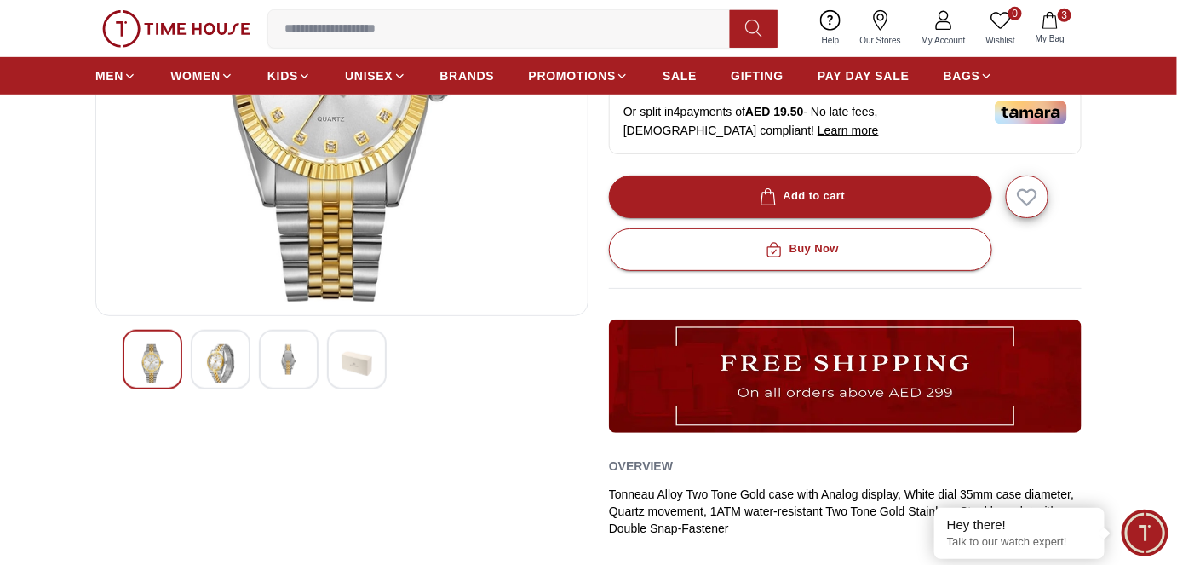
click at [297, 355] on img at bounding box center [288, 359] width 31 height 31
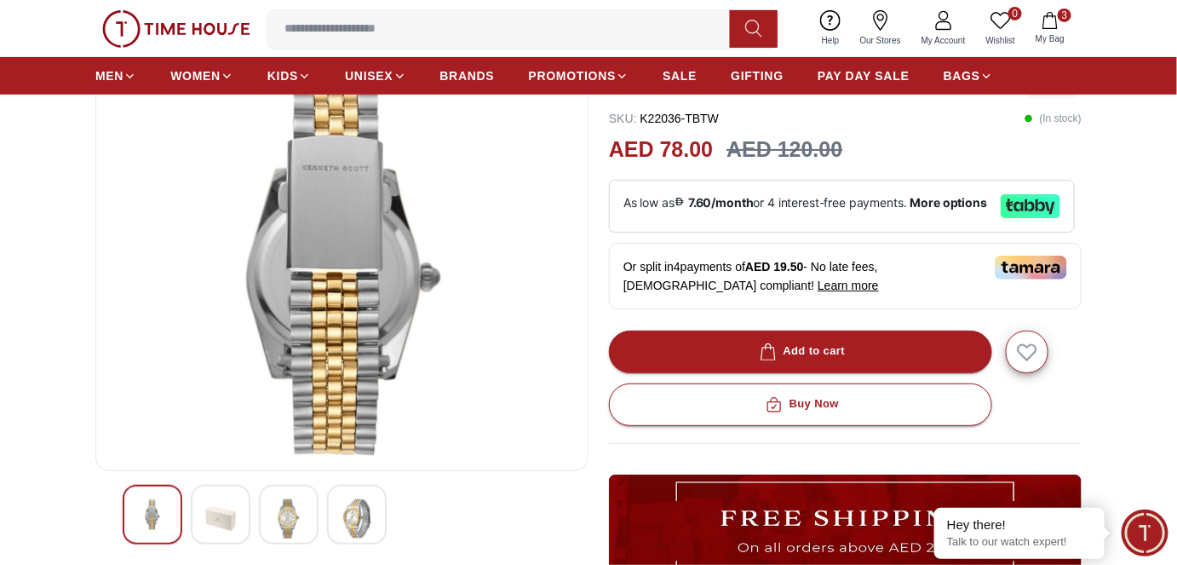
scroll to position [77, 0]
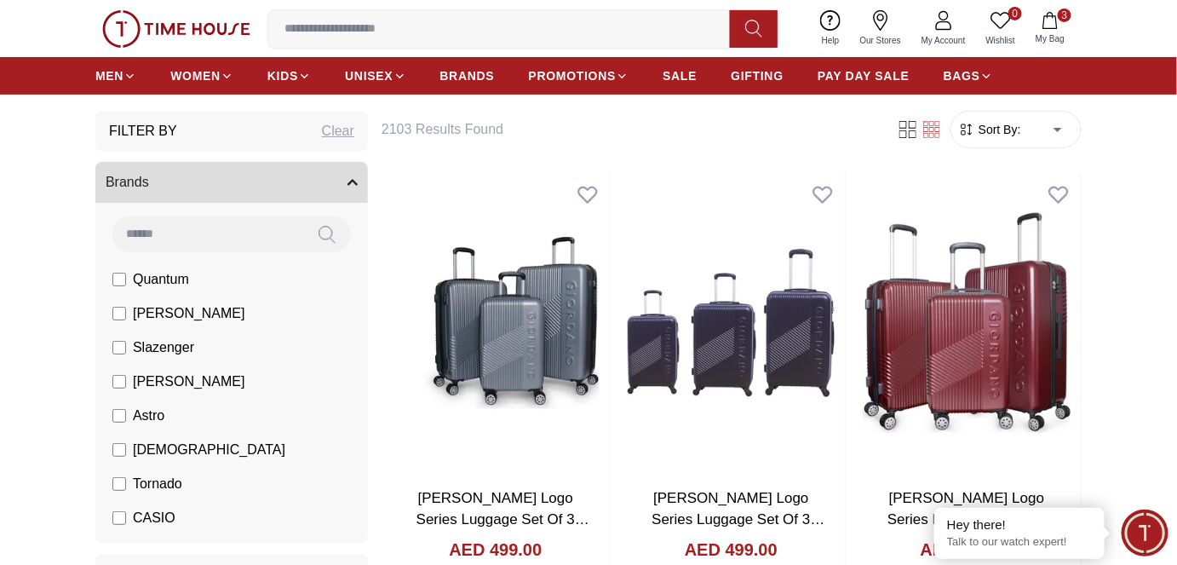
click at [1049, 16] on icon "button" at bounding box center [1050, 20] width 17 height 17
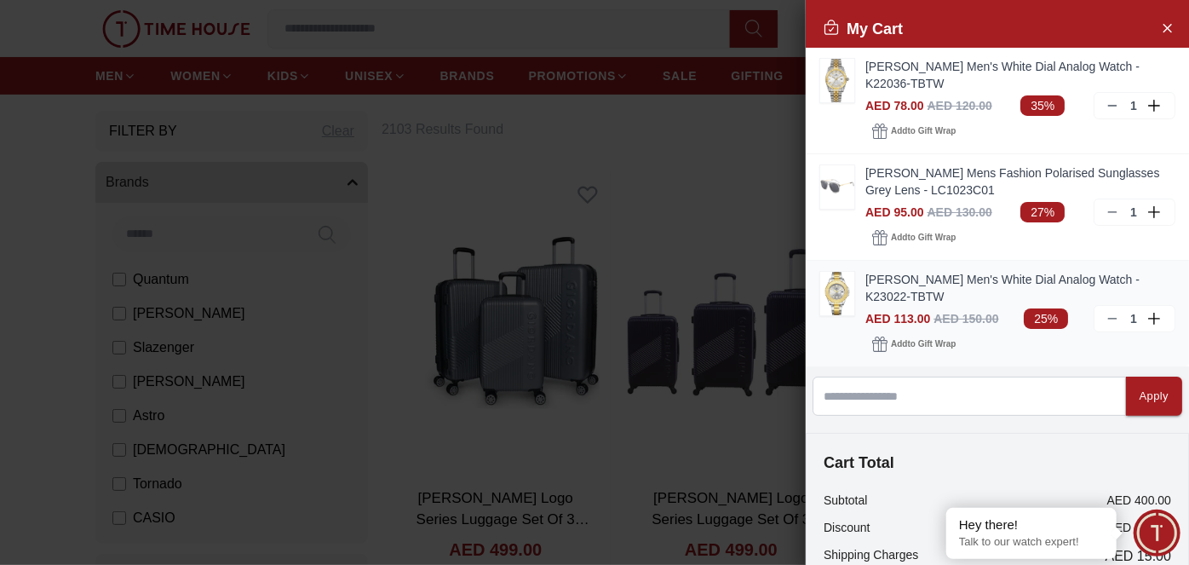
click at [844, 289] on img at bounding box center [837, 293] width 34 height 43
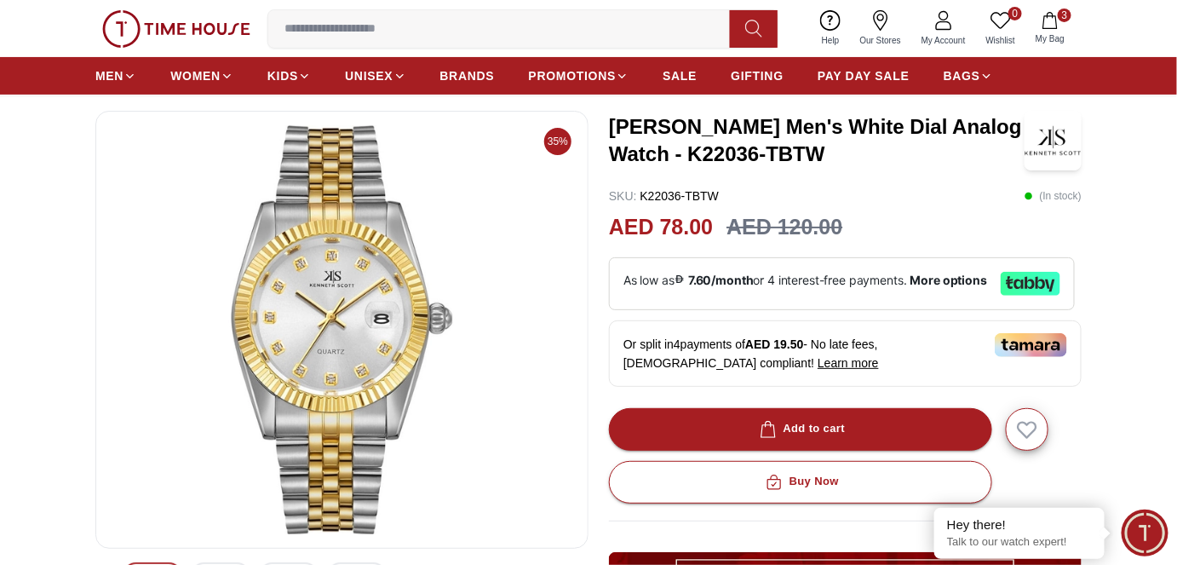
scroll to position [309, 0]
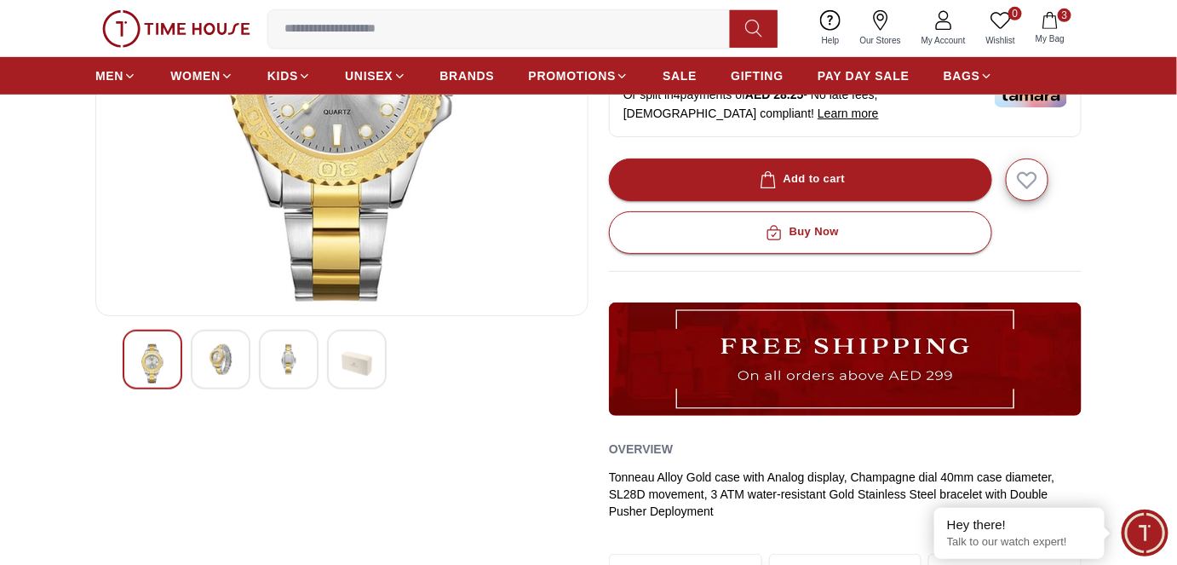
click at [232, 357] on img at bounding box center [220, 359] width 31 height 31
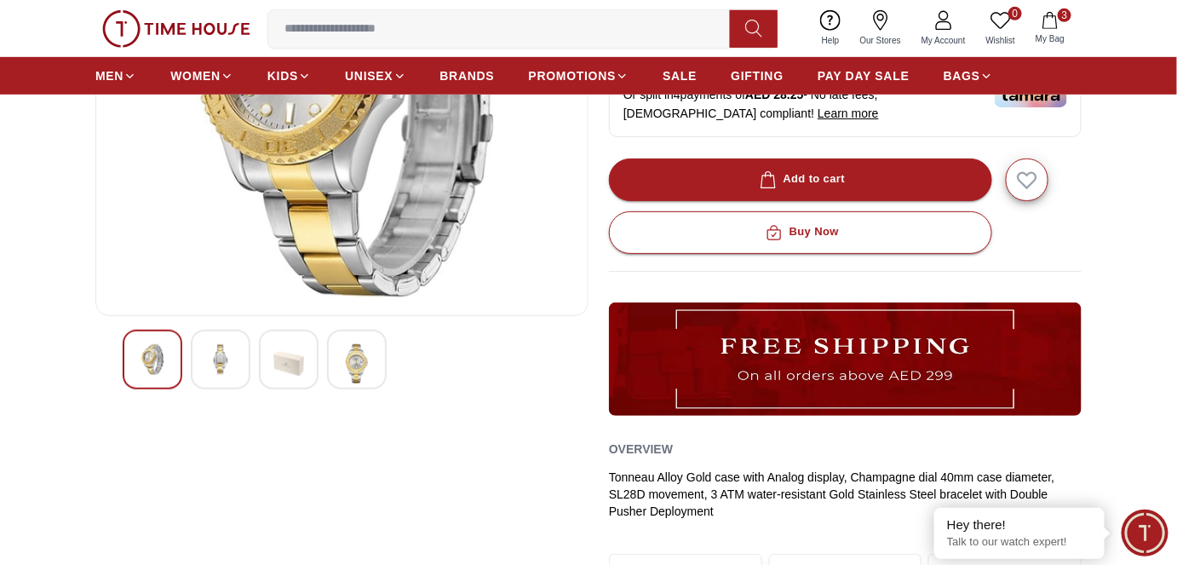
scroll to position [232, 0]
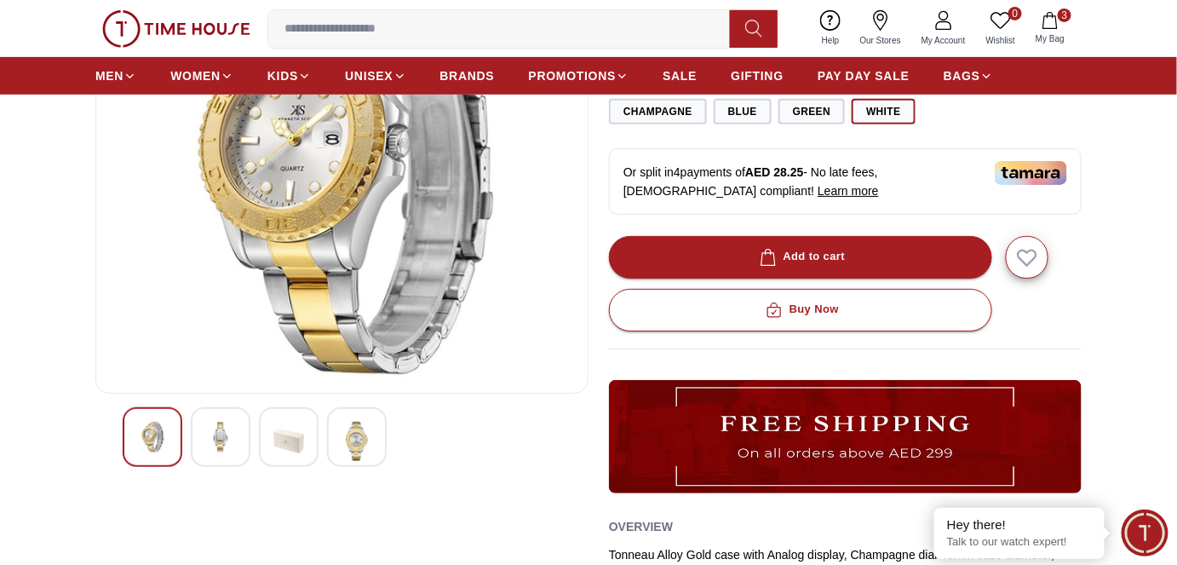
click at [230, 441] on img at bounding box center [220, 437] width 31 height 31
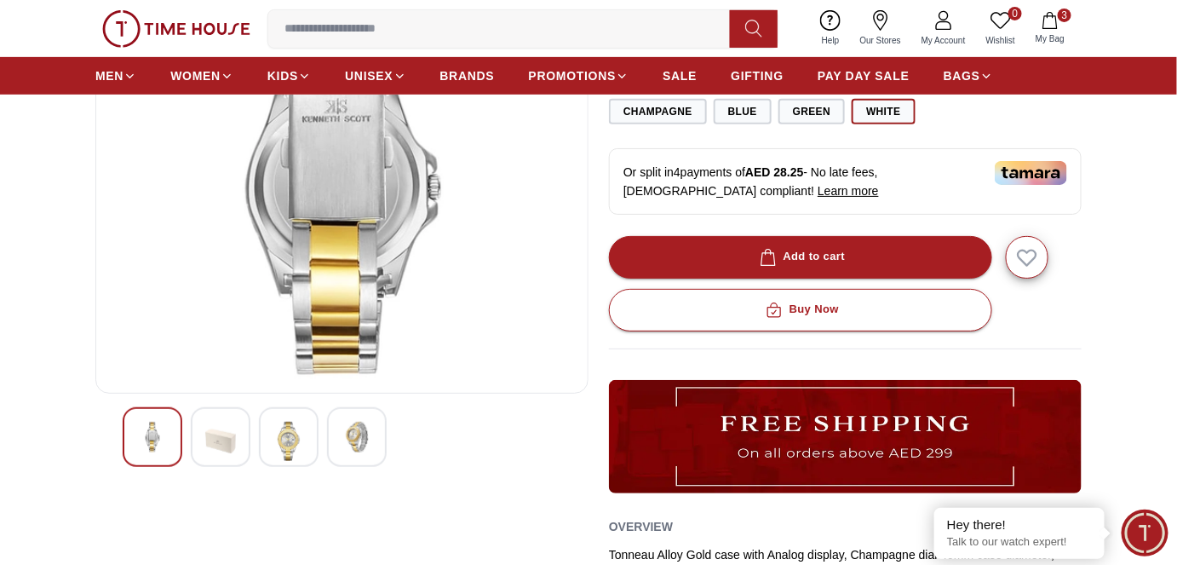
scroll to position [77, 0]
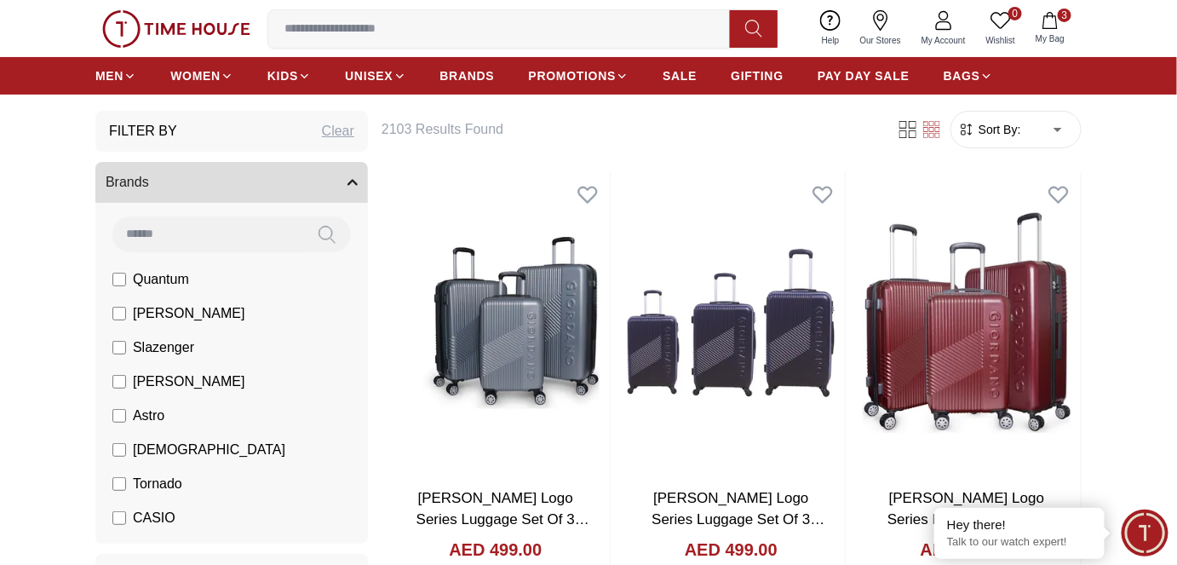
click at [1059, 26] on button "3 My Bag" at bounding box center [1050, 29] width 49 height 40
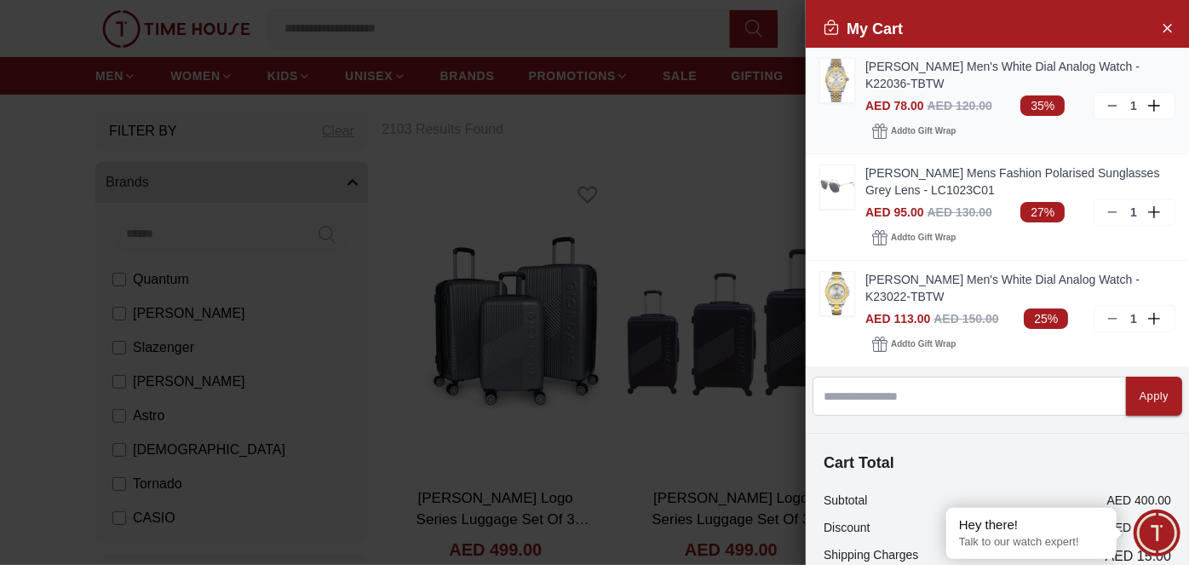
click at [839, 81] on img at bounding box center [837, 80] width 34 height 43
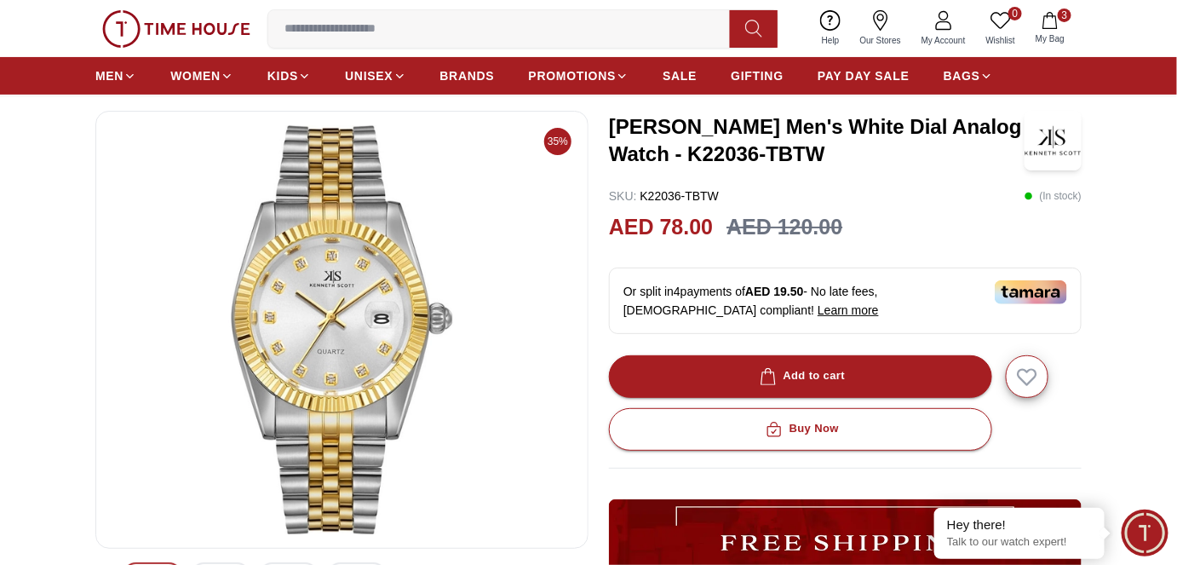
scroll to position [309, 0]
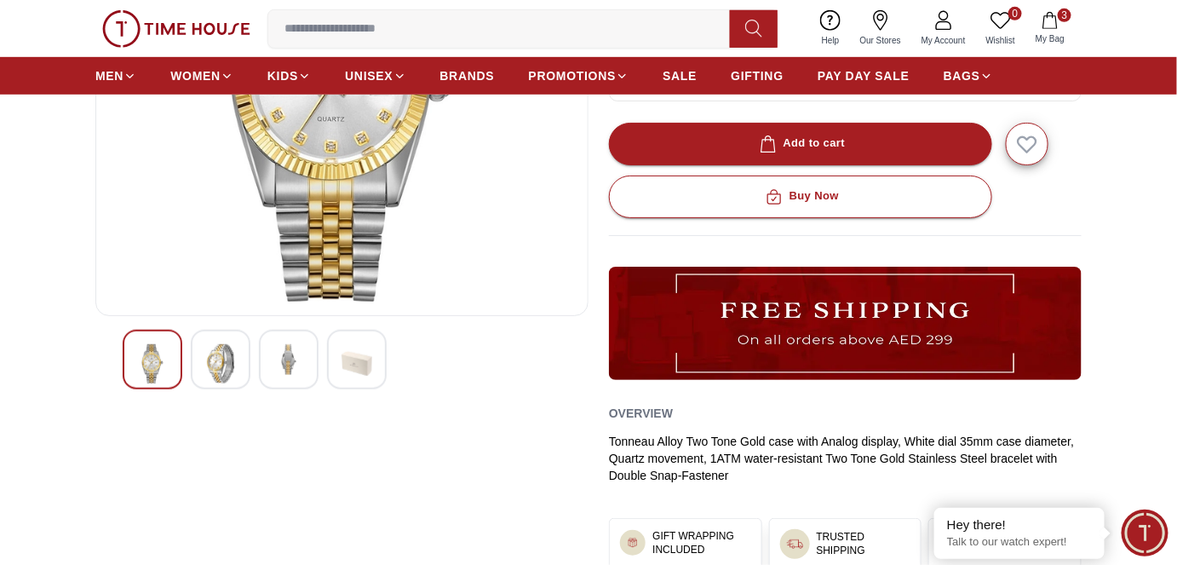
click at [285, 357] on img at bounding box center [288, 359] width 31 height 31
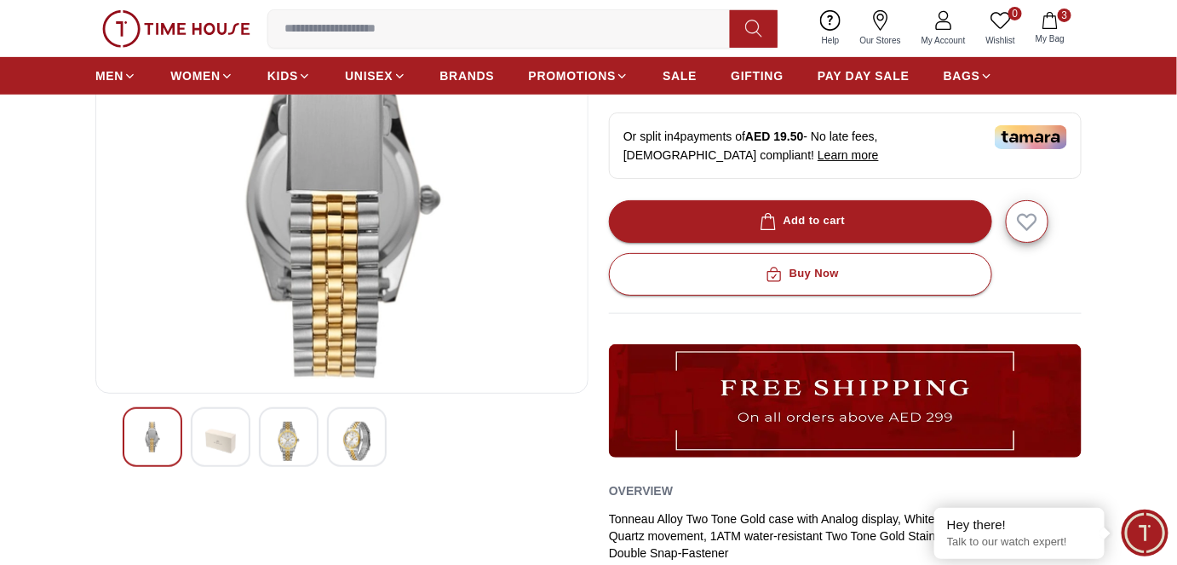
scroll to position [154, 0]
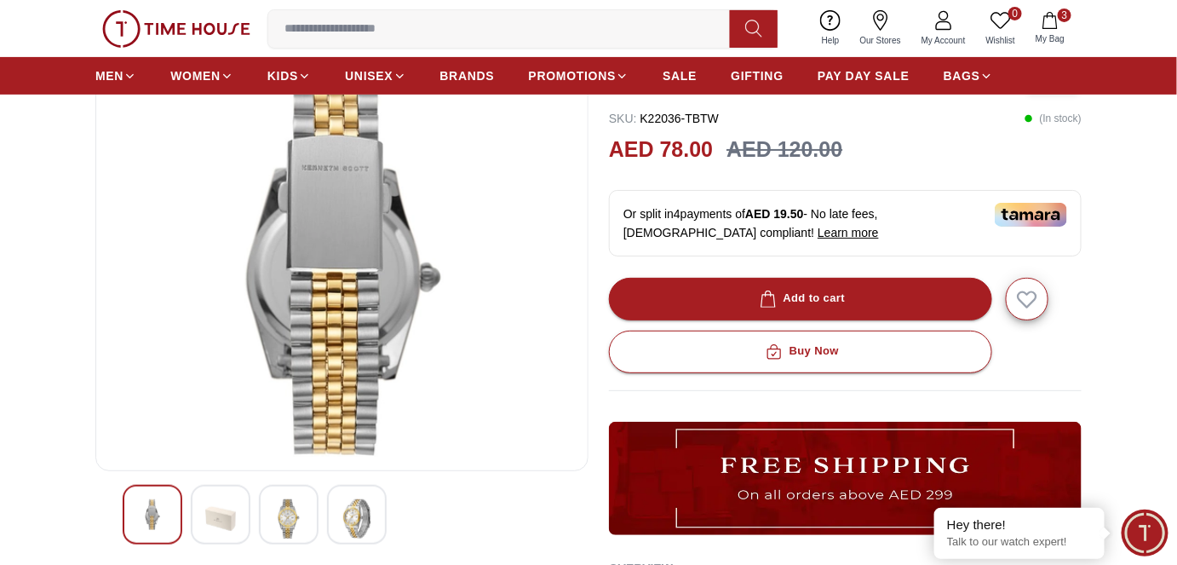
click at [364, 511] on img at bounding box center [357, 518] width 31 height 39
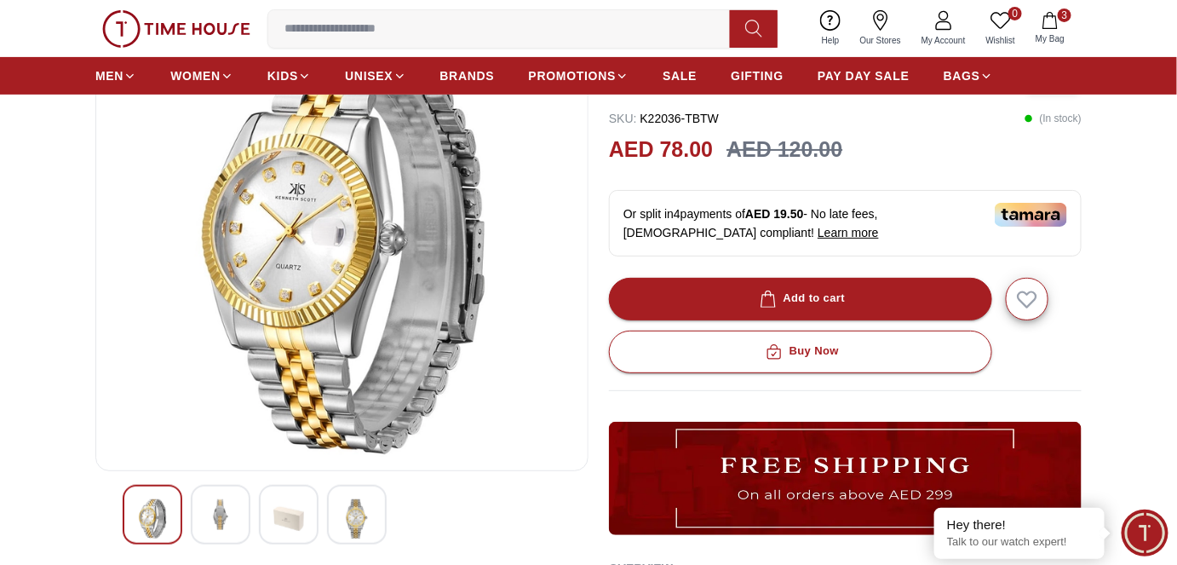
scroll to position [77, 0]
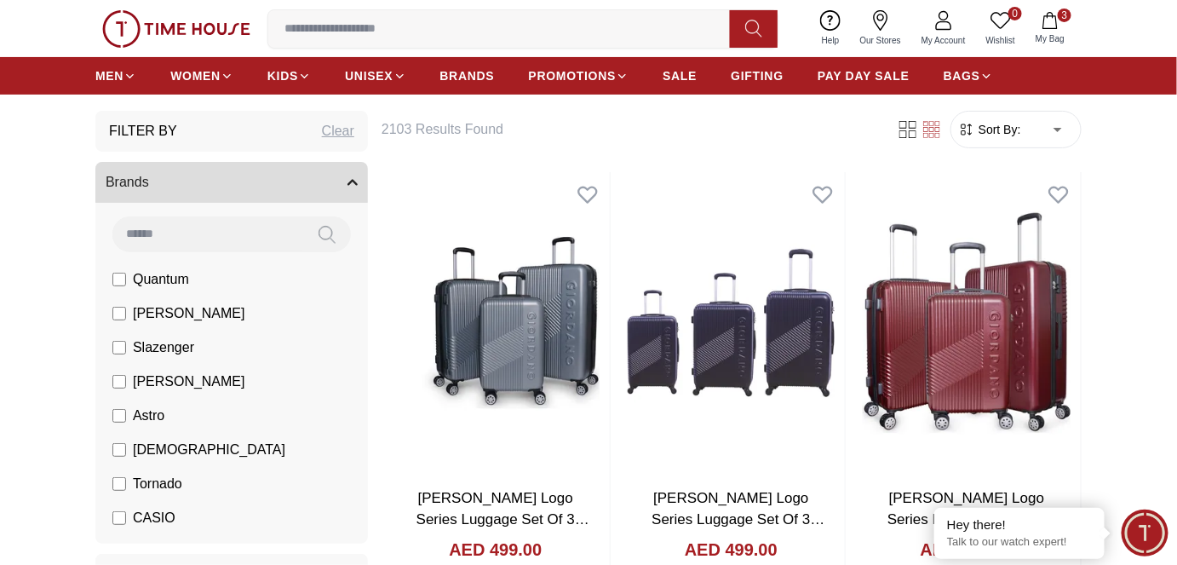
click at [1053, 20] on icon "button" at bounding box center [1050, 20] width 17 height 17
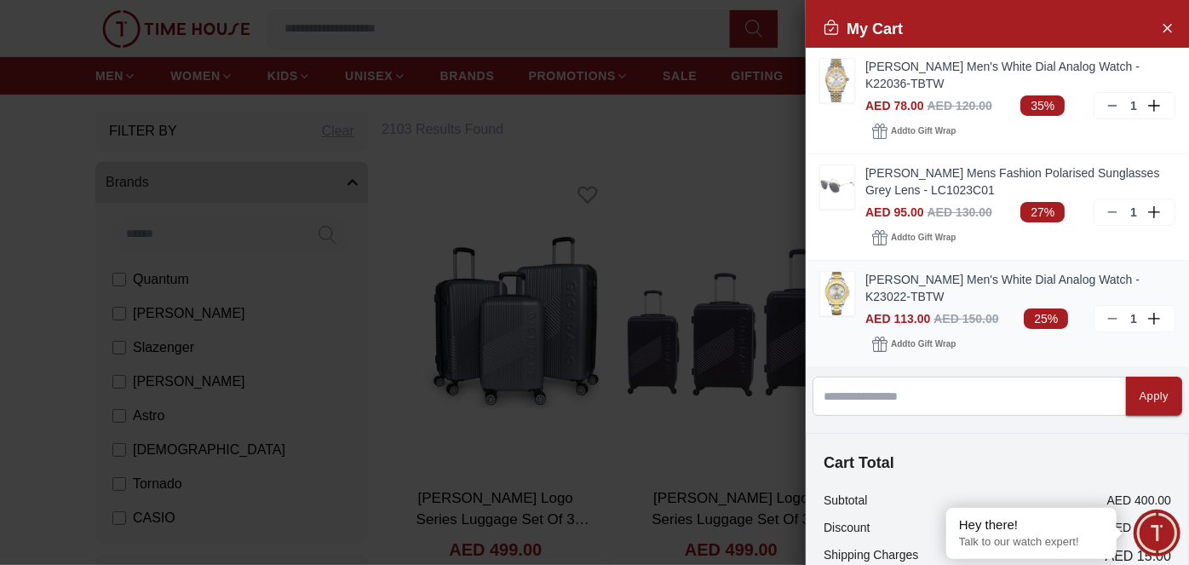
click at [843, 286] on img at bounding box center [837, 293] width 34 height 43
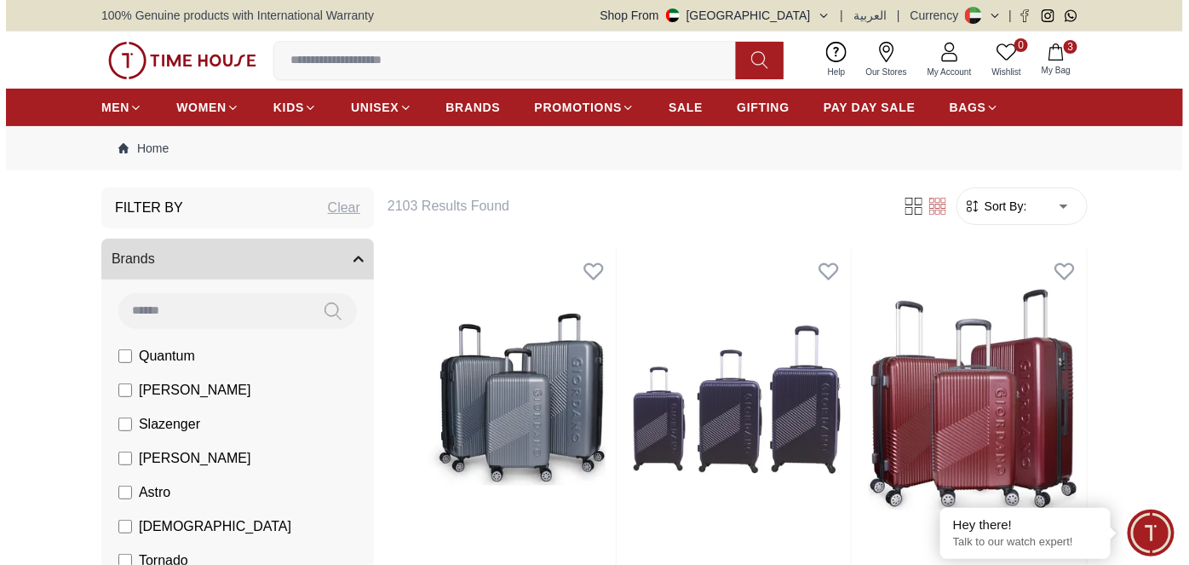
scroll to position [77, 0]
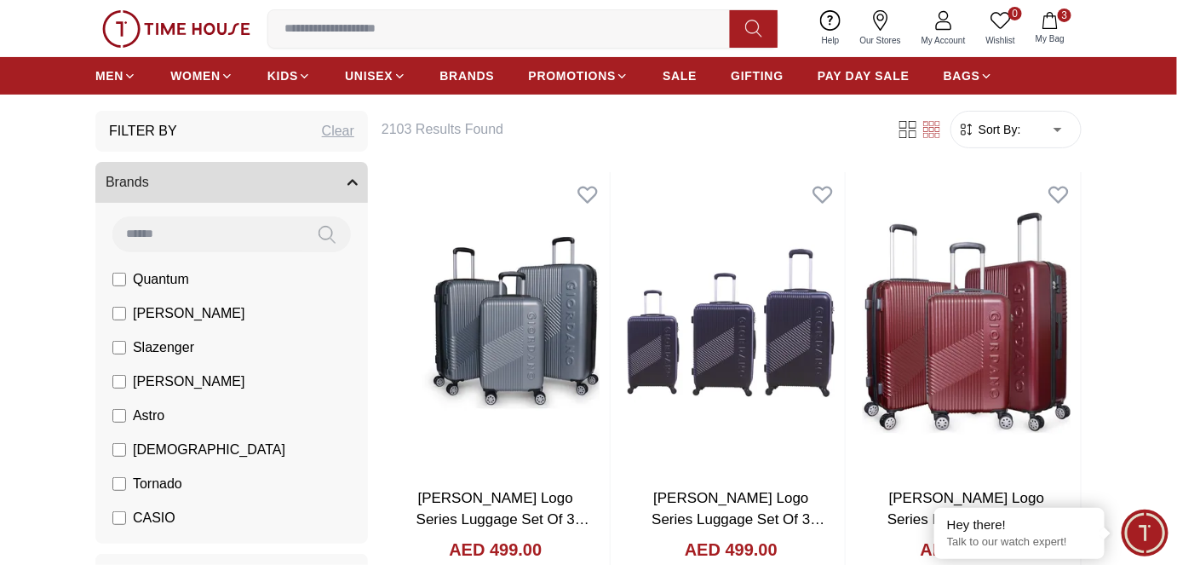
click at [1051, 32] on button "3 My Bag" at bounding box center [1050, 29] width 49 height 40
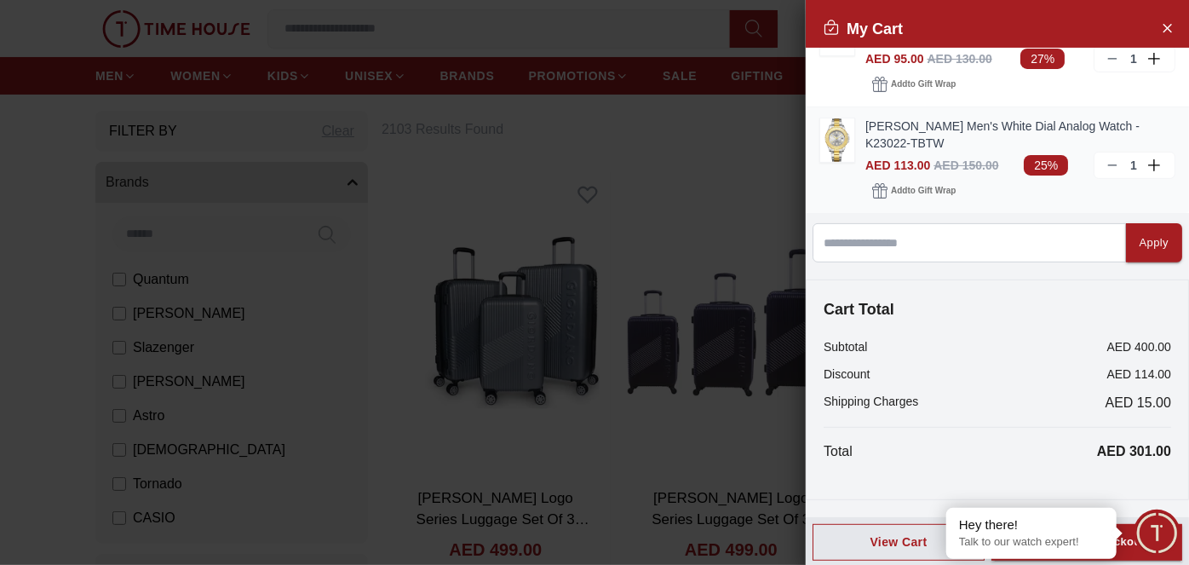
scroll to position [0, 0]
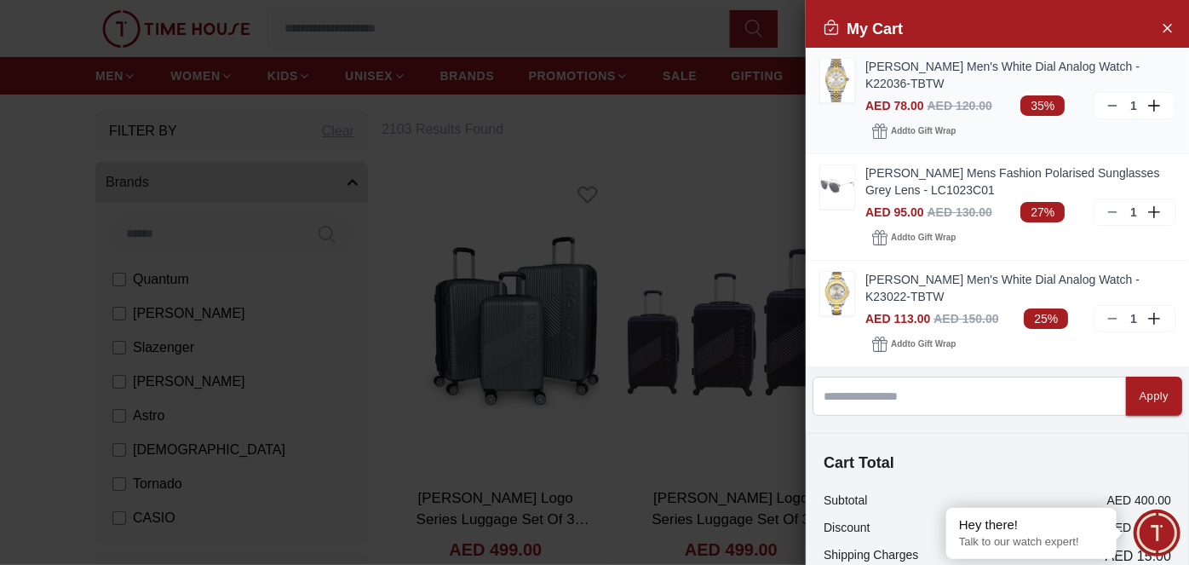
drag, startPoint x: 1106, startPoint y: 107, endPoint x: 1115, endPoint y: 105, distance: 9.5
click at [1115, 105] on div "1" at bounding box center [1135, 105] width 82 height 27
click at [1106, 102] on icon at bounding box center [1113, 106] width 14 height 14
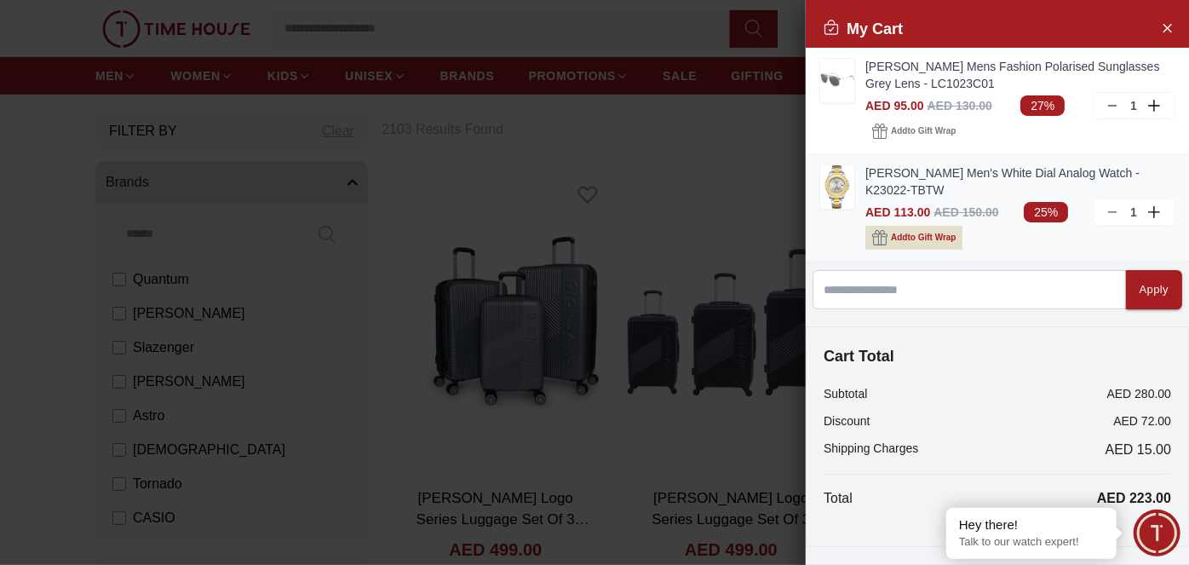
click at [881, 139] on icon "button" at bounding box center [879, 131] width 15 height 15
click at [881, 244] on icon "button" at bounding box center [879, 237] width 15 height 15
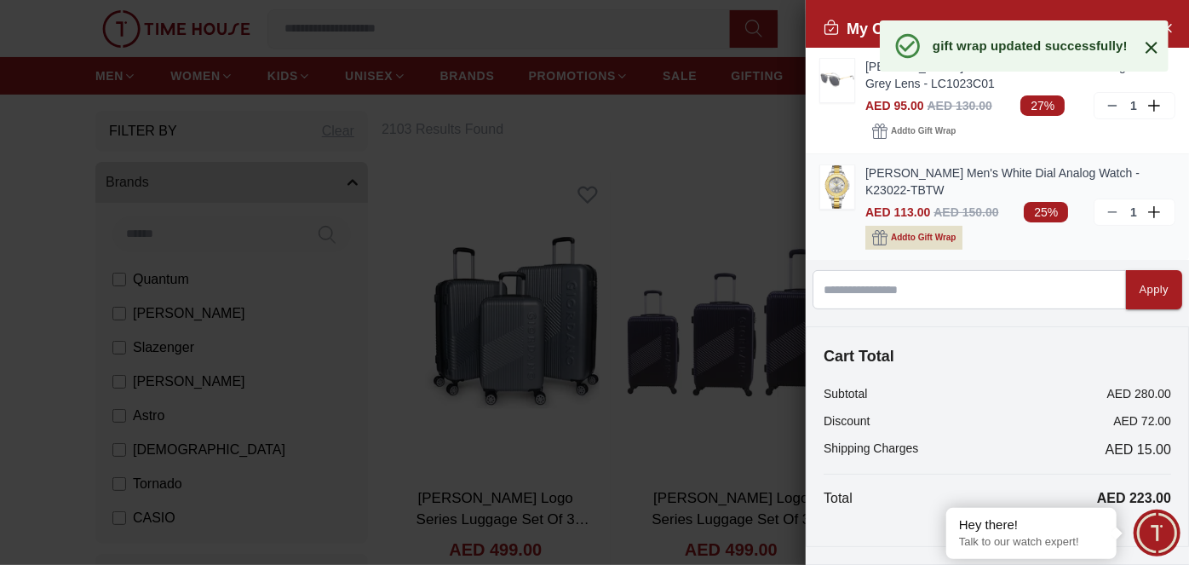
click at [881, 139] on icon "button" at bounding box center [879, 131] width 15 height 15
click at [881, 244] on icon "button" at bounding box center [879, 237] width 15 height 15
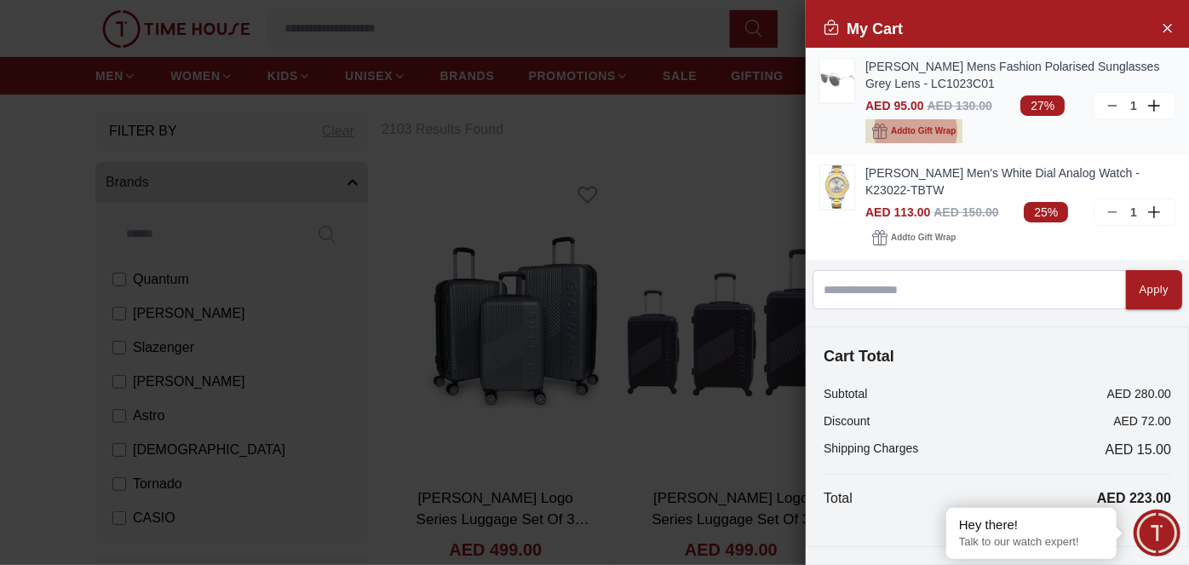
click at [922, 131] on span "Add to Gift Wrap" at bounding box center [923, 131] width 65 height 17
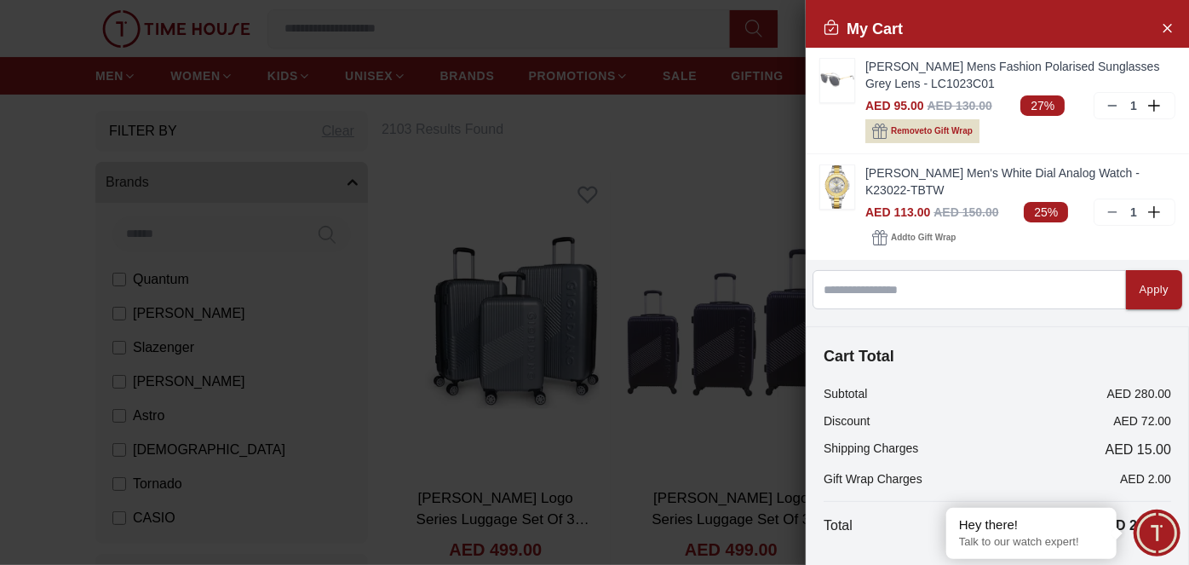
drag, startPoint x: 947, startPoint y: 234, endPoint x: 999, endPoint y: 354, distance: 130.6
click at [999, 354] on h4 "Cart Total" at bounding box center [998, 356] width 348 height 24
click at [916, 239] on span "Add to Gift Wrap" at bounding box center [923, 237] width 65 height 17
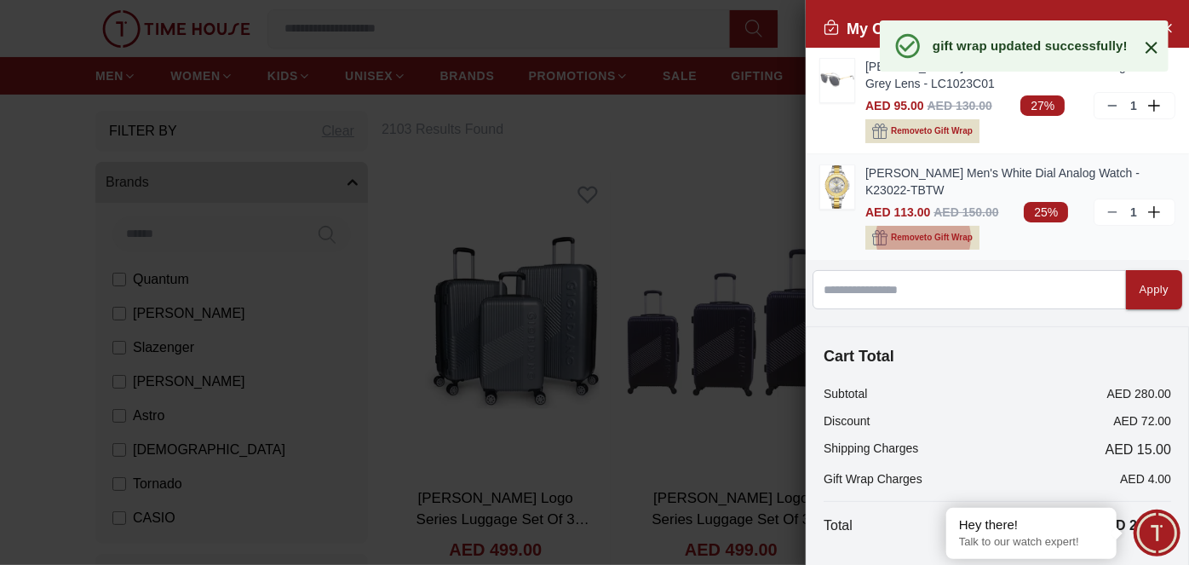
click at [916, 239] on span "Remove to Gift Wrap" at bounding box center [932, 237] width 82 height 17
click at [916, 239] on span "Add to Gift Wrap" at bounding box center [923, 237] width 65 height 17
click at [916, 239] on span "Remove to Gift Wrap" at bounding box center [932, 237] width 82 height 17
click at [927, 135] on span "Remove to Gift Wrap" at bounding box center [932, 131] width 82 height 17
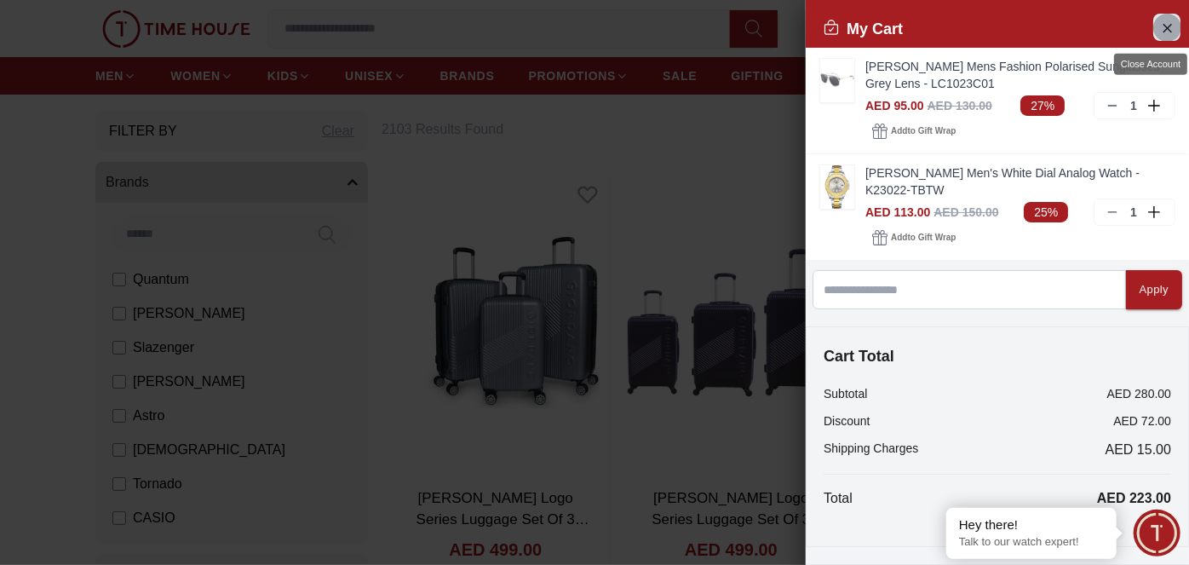
click at [1163, 30] on button "Close Account" at bounding box center [1167, 27] width 27 height 27
